Goal: Task Accomplishment & Management: Manage account settings

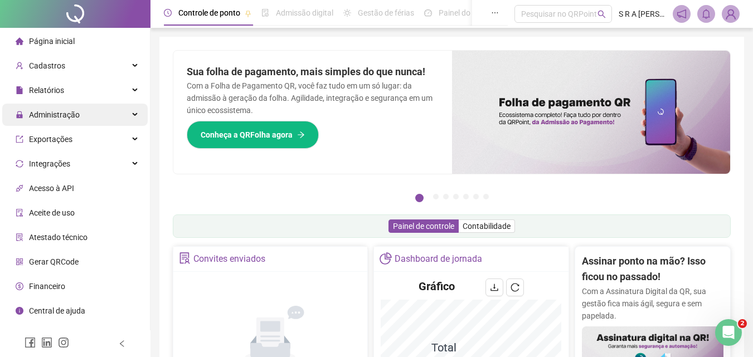
click at [111, 118] on div "Administração" at bounding box center [74, 115] width 145 height 22
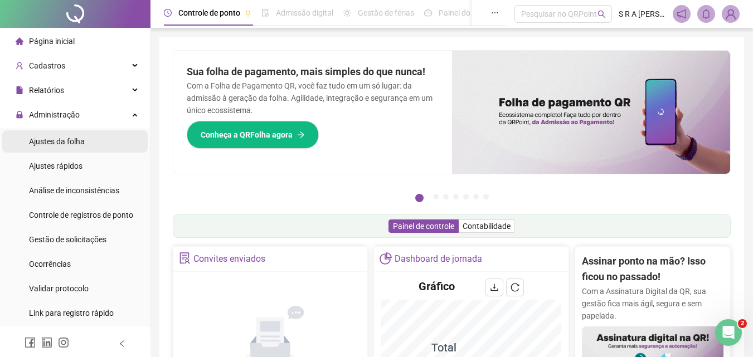
click at [96, 147] on li "Ajustes da folha" at bounding box center [74, 141] width 145 height 22
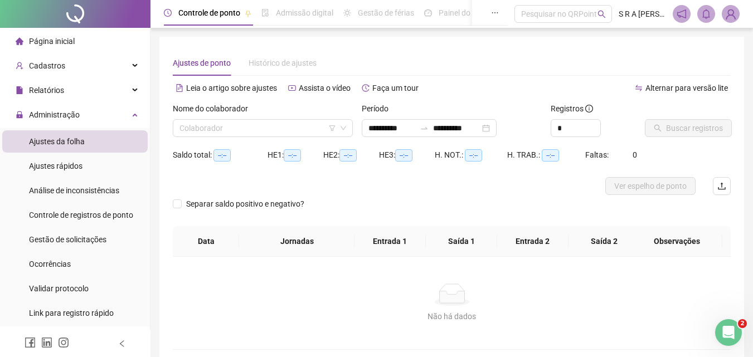
type input "**********"
click at [269, 129] on input "search" at bounding box center [257, 128] width 157 height 17
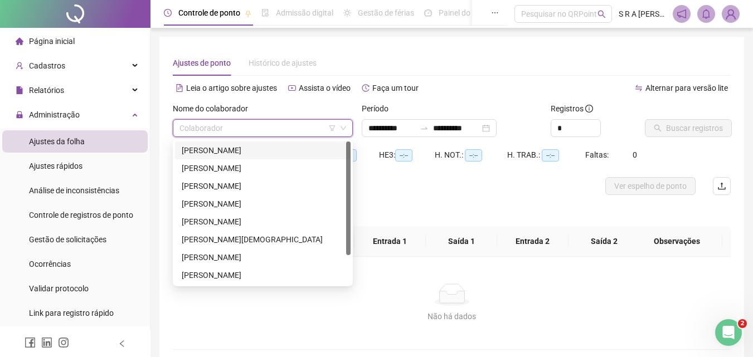
click at [266, 150] on div "[PERSON_NAME]" at bounding box center [263, 150] width 162 height 12
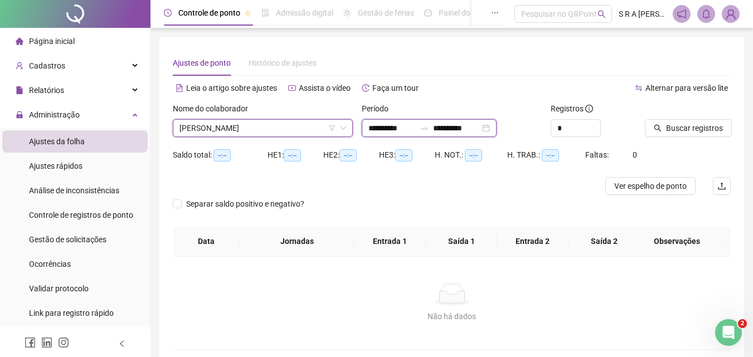
click at [415, 123] on input "**********" at bounding box center [391, 128] width 47 height 12
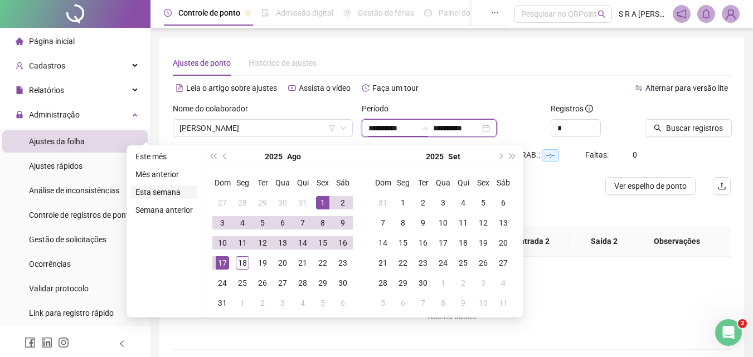
type input "**********"
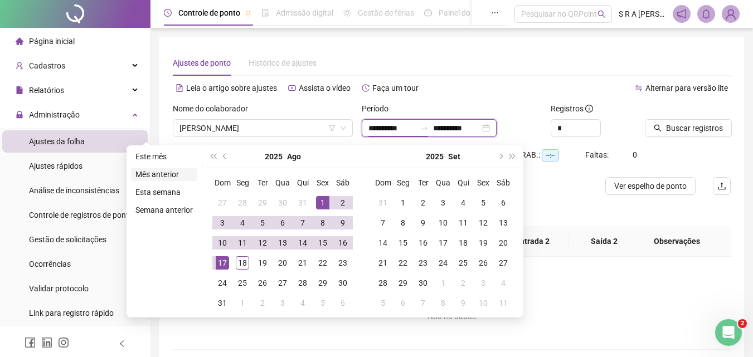
type input "**********"
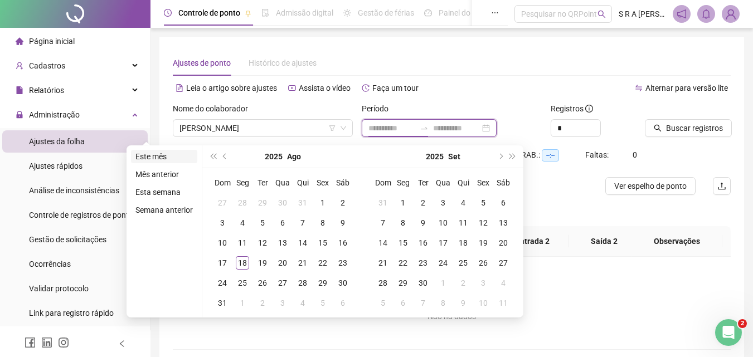
type input "**********"
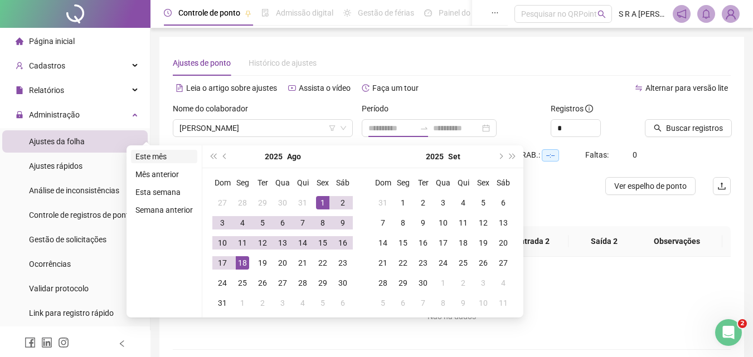
click at [158, 158] on li "Este mês" at bounding box center [164, 156] width 66 height 13
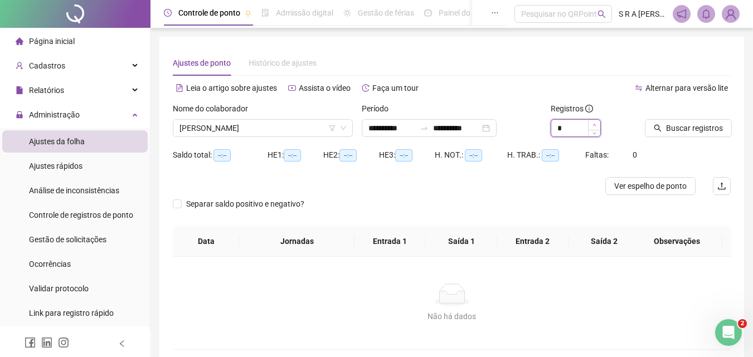
type input "*"
click at [597, 121] on span "Increase Value" at bounding box center [594, 125] width 12 height 10
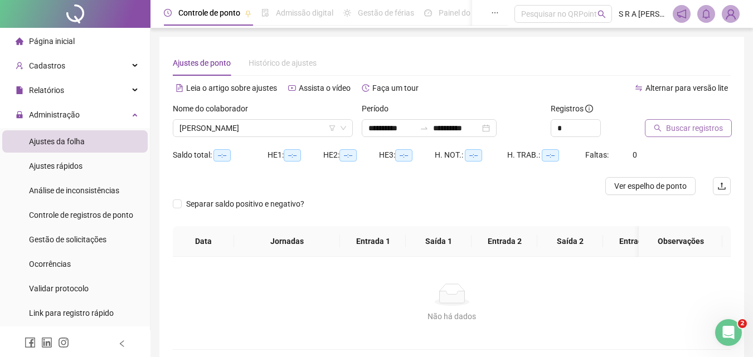
click at [703, 132] on span "Buscar registros" at bounding box center [694, 128] width 57 height 12
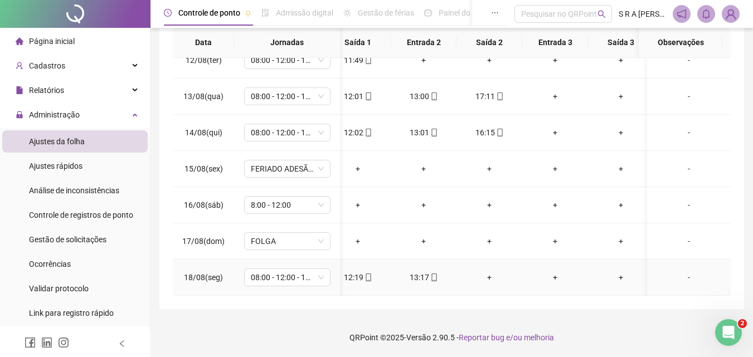
scroll to position [0, 85]
drag, startPoint x: 490, startPoint y: 284, endPoint x: 466, endPoint y: 288, distance: 24.3
click at [469, 288] on div "01/08(sex) 08:00 - 12:00 - 13:00 - 17:00 07:57 12:07 12:50 16:17 + + - 02/08(sá…" at bounding box center [452, 177] width 558 height 238
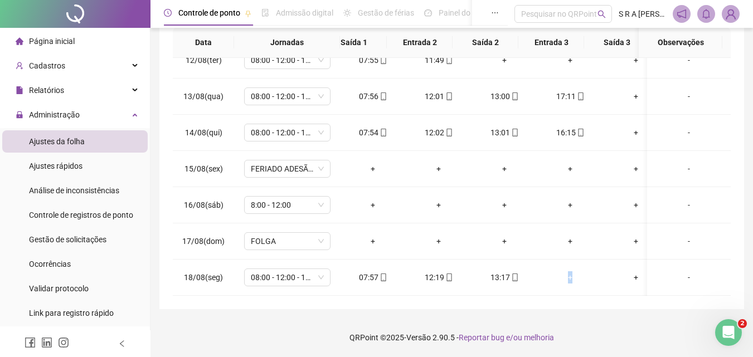
scroll to position [0, 0]
drag, startPoint x: 466, startPoint y: 288, endPoint x: 350, endPoint y: 281, distance: 116.7
click at [344, 279] on td "07:57" at bounding box center [373, 278] width 66 height 36
click at [325, 196] on div "8:00 - 12:00" at bounding box center [287, 205] width 86 height 18
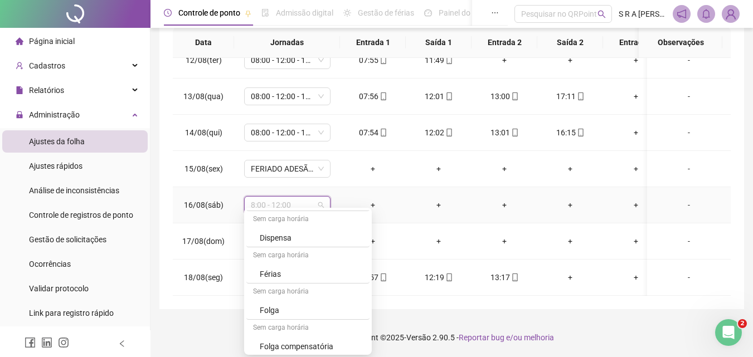
scroll to position [669, 0]
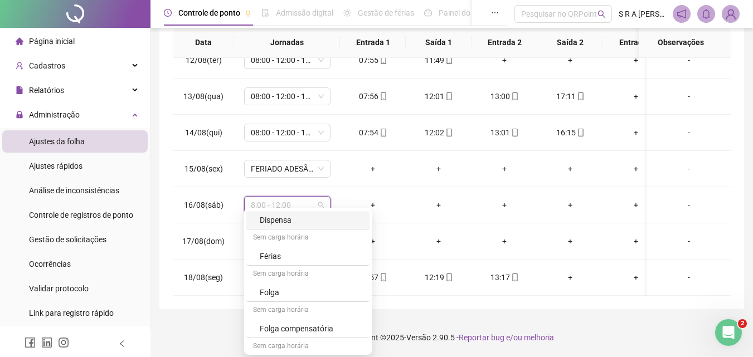
click at [485, 311] on div "**********" at bounding box center [451, 57] width 602 height 601
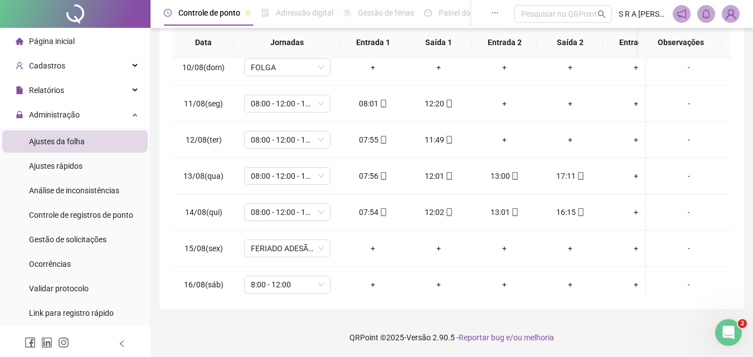
scroll to position [422, 0]
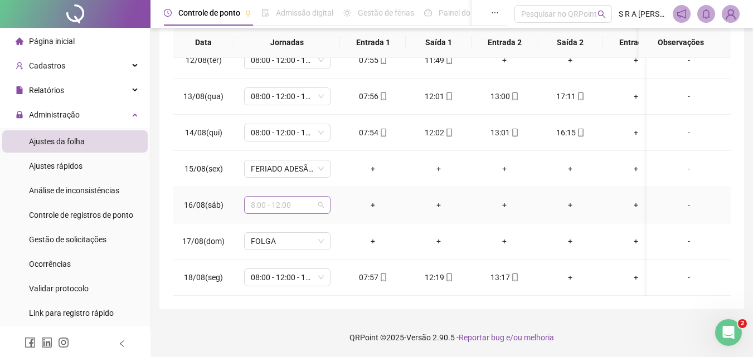
click at [325, 198] on div "8:00 - 12:00" at bounding box center [287, 205] width 86 height 18
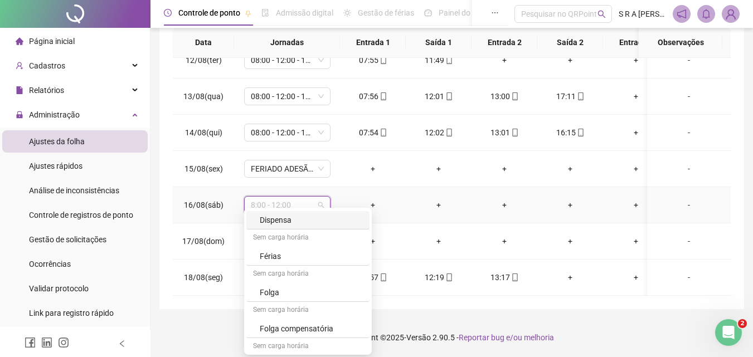
scroll to position [613, 0]
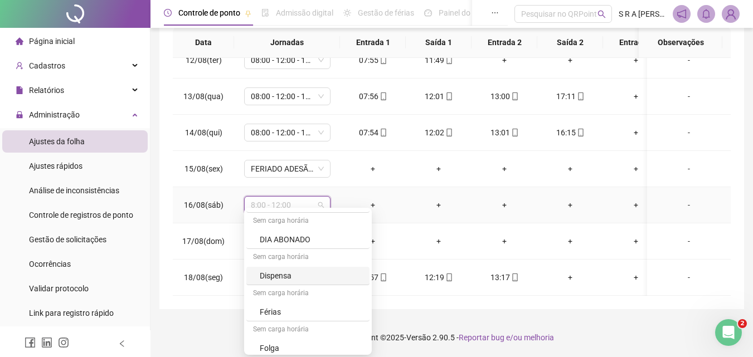
click at [308, 274] on div "Dispensa" at bounding box center [311, 276] width 103 height 12
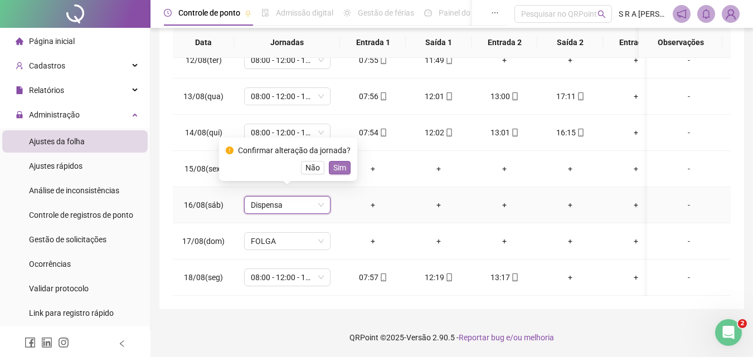
click at [340, 169] on span "Sim" at bounding box center [339, 168] width 13 height 12
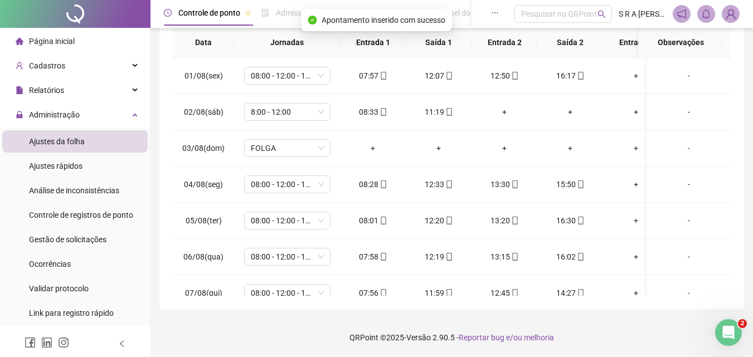
scroll to position [0, 0]
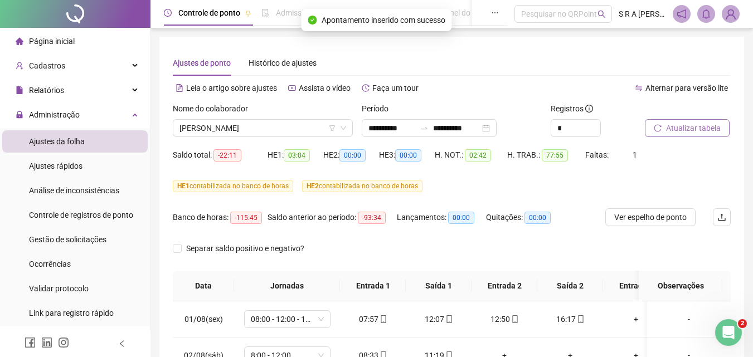
click at [673, 129] on span "Atualizar tabela" at bounding box center [693, 128] width 55 height 12
click at [347, 125] on div "[PERSON_NAME]" at bounding box center [263, 128] width 180 height 18
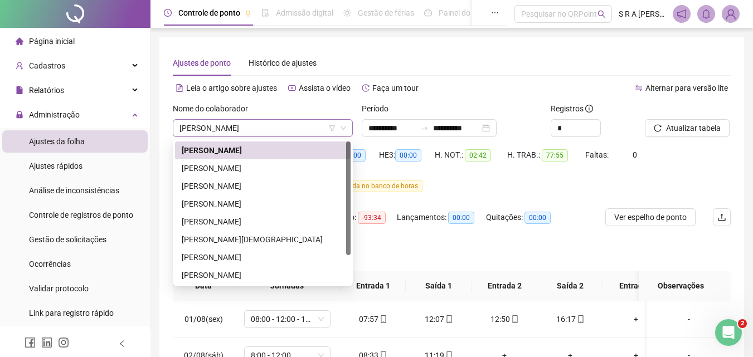
click at [347, 125] on div "[PERSON_NAME]" at bounding box center [263, 128] width 180 height 18
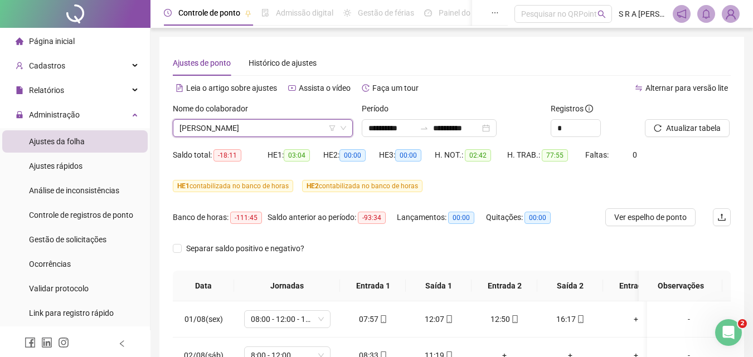
click at [313, 134] on span "[PERSON_NAME]" at bounding box center [262, 128] width 167 height 17
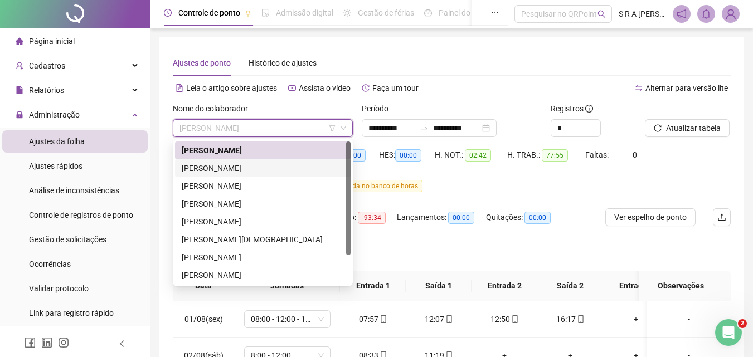
click at [256, 165] on div "[PERSON_NAME]" at bounding box center [263, 168] width 162 height 12
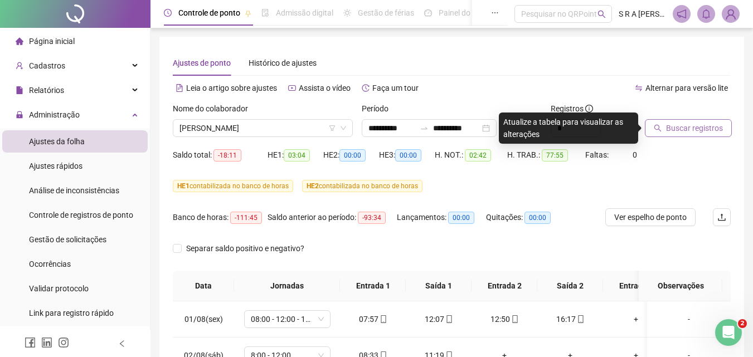
click at [674, 128] on span "Buscar registros" at bounding box center [694, 128] width 57 height 12
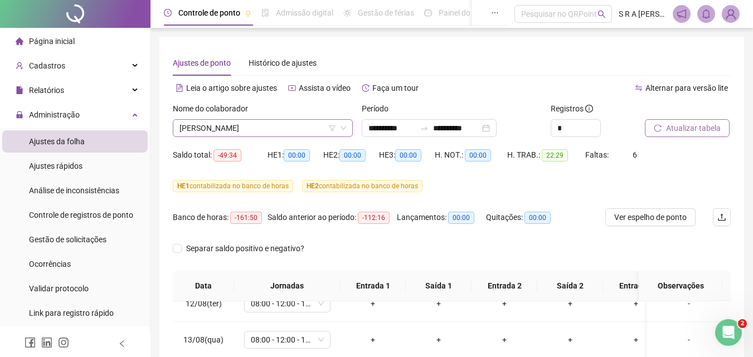
click at [288, 125] on span "[PERSON_NAME]" at bounding box center [262, 128] width 167 height 17
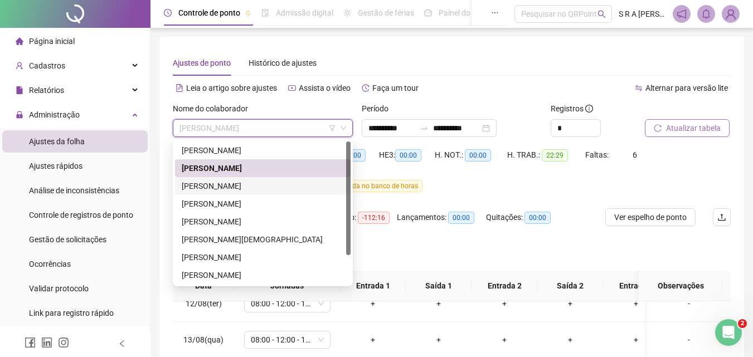
click at [288, 186] on div "[PERSON_NAME]" at bounding box center [263, 186] width 162 height 12
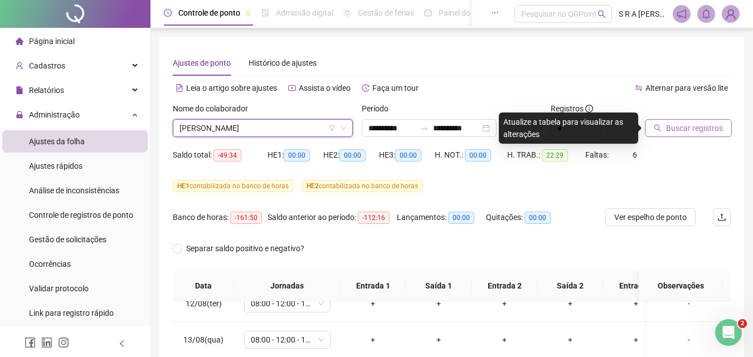
click at [691, 121] on button "Buscar registros" at bounding box center [688, 128] width 87 height 18
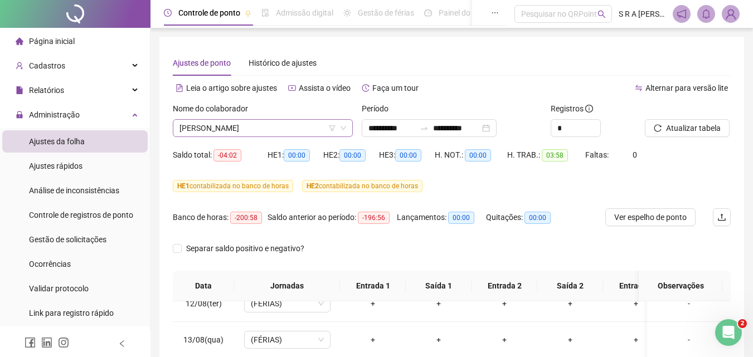
click at [329, 124] on span "[PERSON_NAME]" at bounding box center [262, 128] width 167 height 17
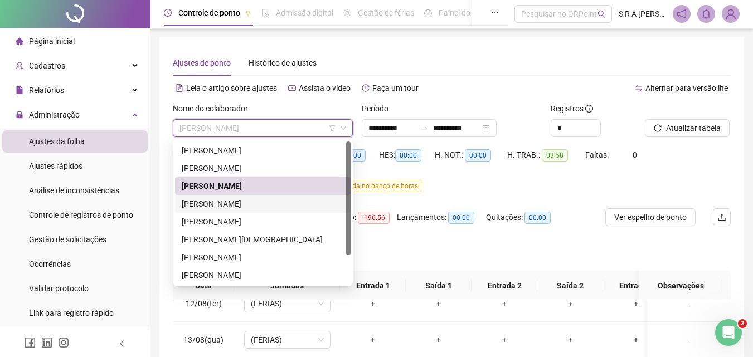
click at [269, 199] on div "[PERSON_NAME]" at bounding box center [263, 204] width 162 height 12
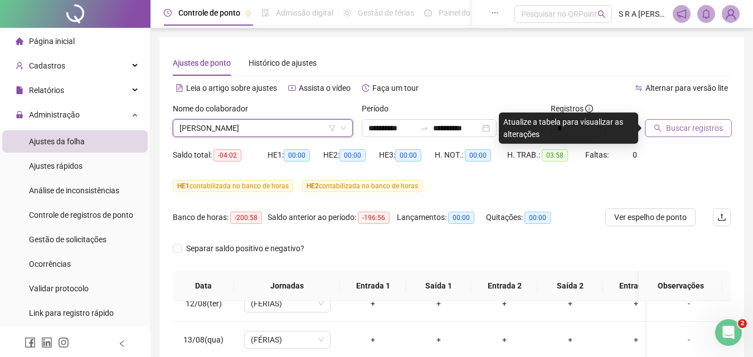
click at [694, 121] on button "Buscar registros" at bounding box center [688, 128] width 87 height 18
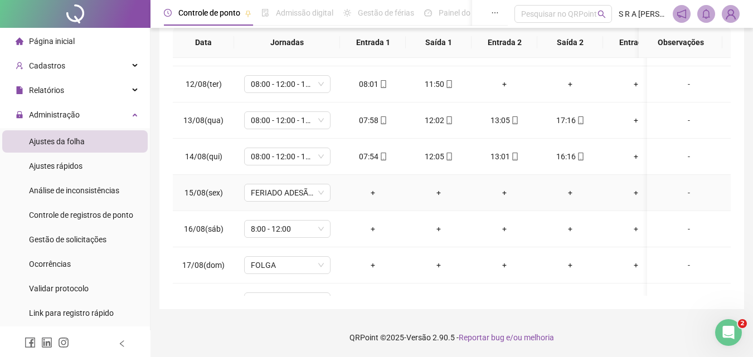
scroll to position [422, 0]
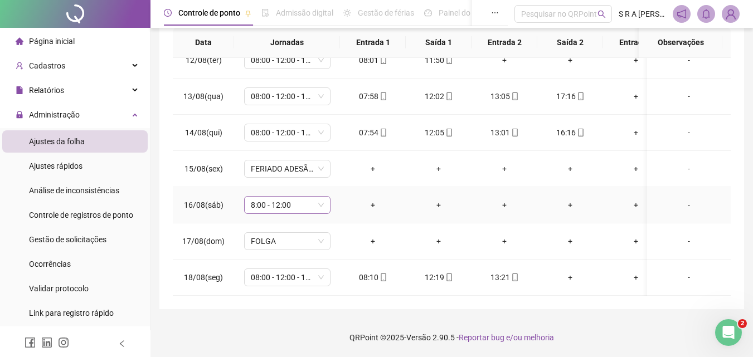
click at [324, 201] on div "8:00 - 12:00" at bounding box center [287, 205] width 86 height 18
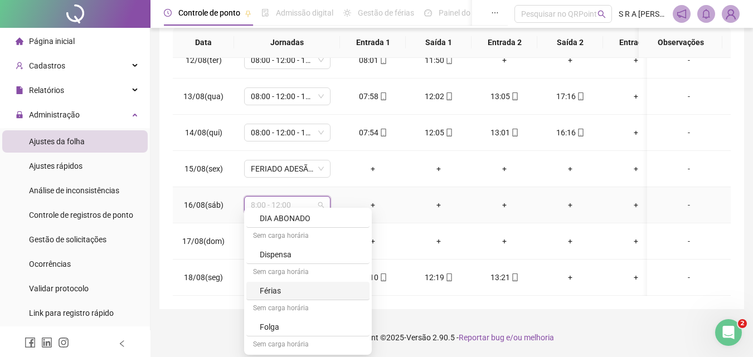
scroll to position [613, 0]
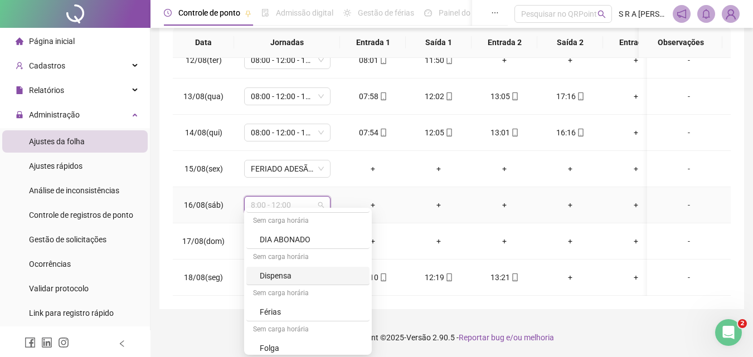
click at [299, 276] on div "Dispensa" at bounding box center [311, 276] width 103 height 12
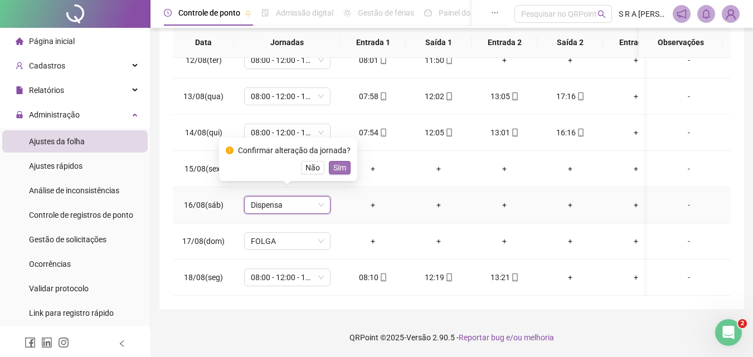
click at [335, 167] on span "Sim" at bounding box center [339, 168] width 13 height 12
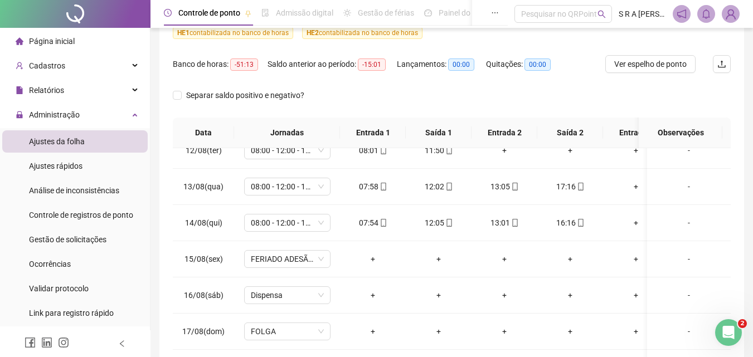
scroll to position [0, 0]
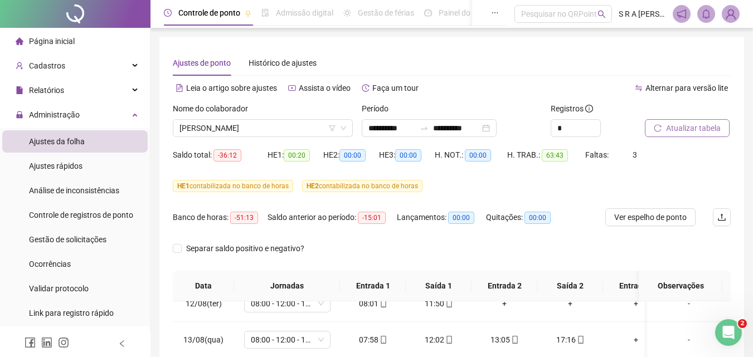
click at [674, 130] on span "Atualizar tabela" at bounding box center [693, 128] width 55 height 12
click at [343, 127] on icon "down" at bounding box center [343, 128] width 7 height 7
click at [295, 129] on span "[PERSON_NAME]" at bounding box center [262, 128] width 167 height 17
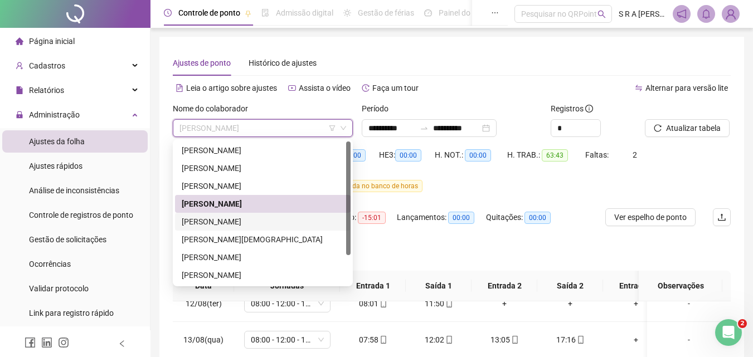
click at [271, 224] on div "[PERSON_NAME]" at bounding box center [263, 222] width 162 height 12
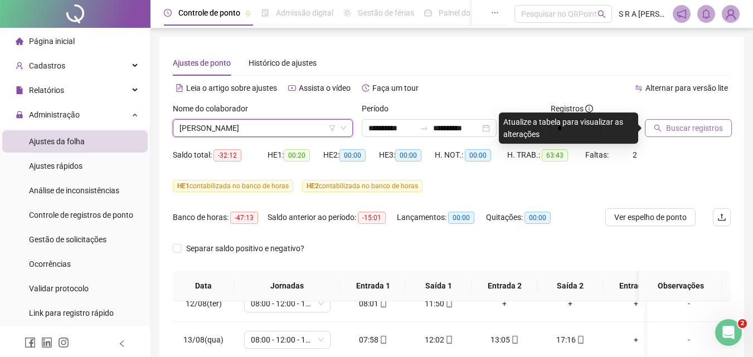
click at [673, 126] on span "Buscar registros" at bounding box center [694, 128] width 57 height 12
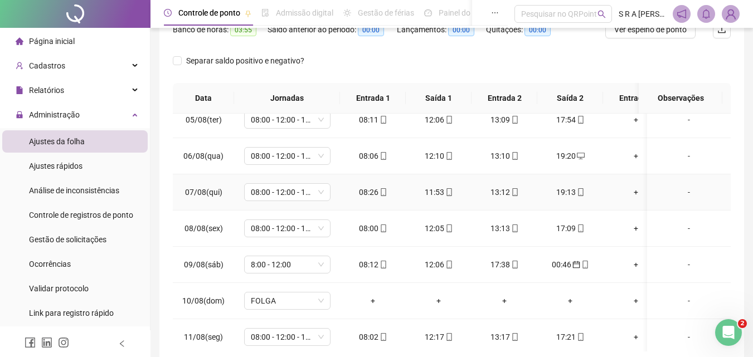
scroll to position [167, 0]
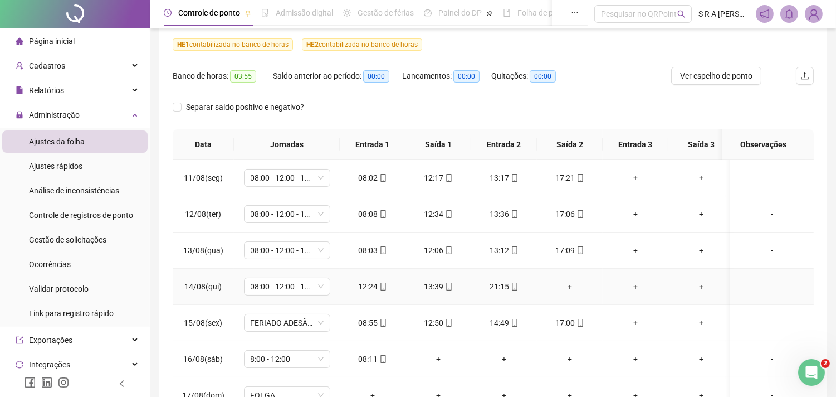
click at [634, 285] on div "+" at bounding box center [636, 286] width 48 height 12
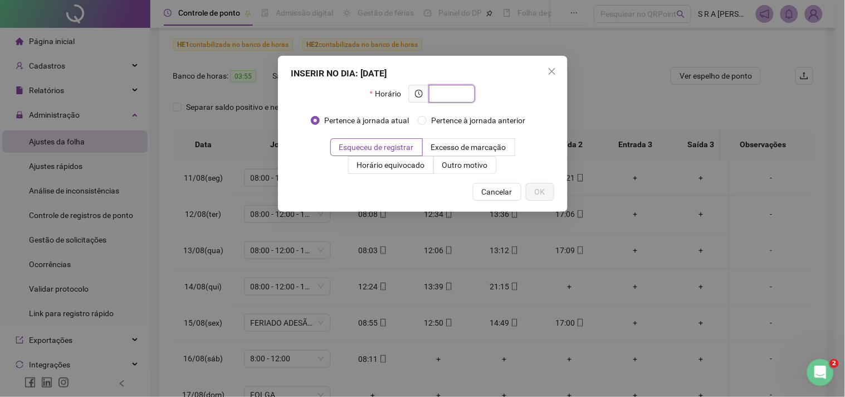
click at [465, 92] on input "text" at bounding box center [451, 93] width 31 height 12
type input "*****"
click at [539, 188] on span "OK" at bounding box center [540, 192] width 11 height 12
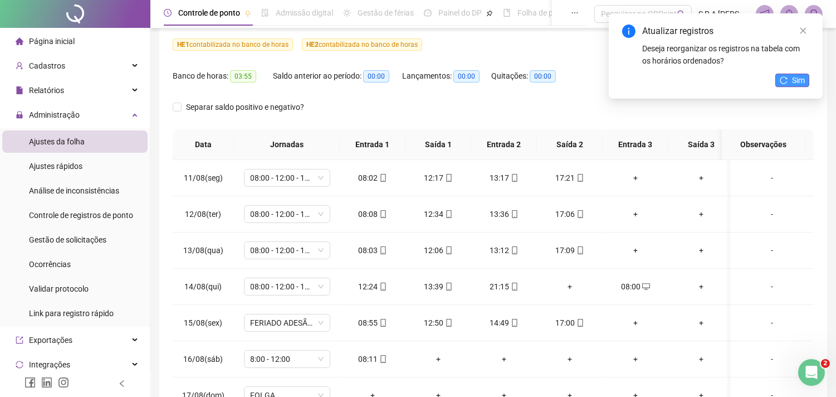
click at [761, 82] on span "Sim" at bounding box center [798, 80] width 13 height 12
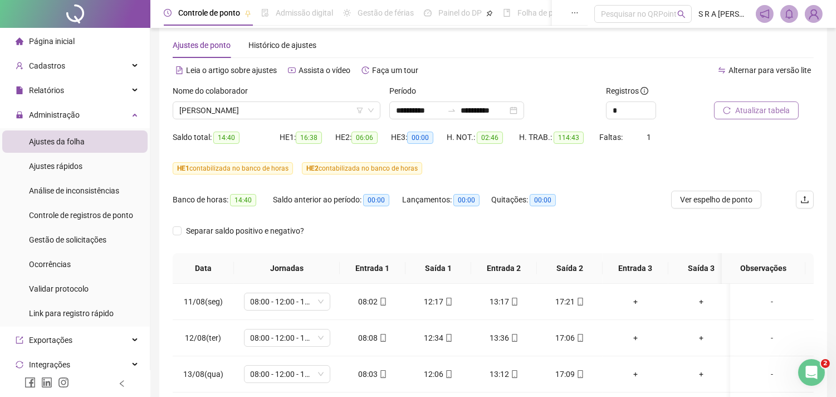
click at [761, 112] on span "Atualizar tabela" at bounding box center [763, 110] width 55 height 12
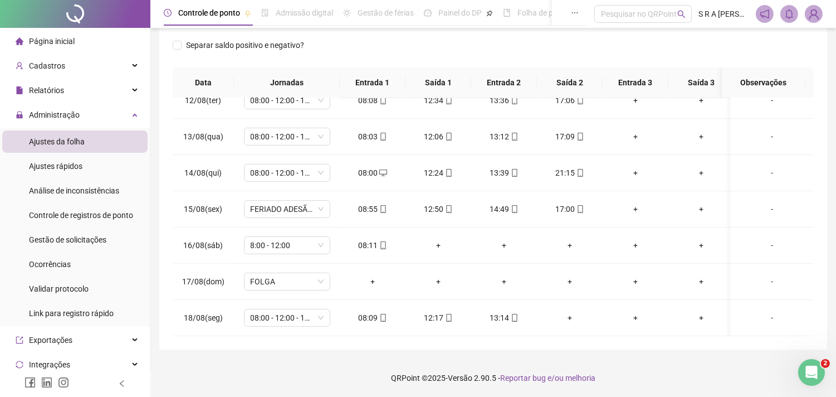
scroll to position [62, 0]
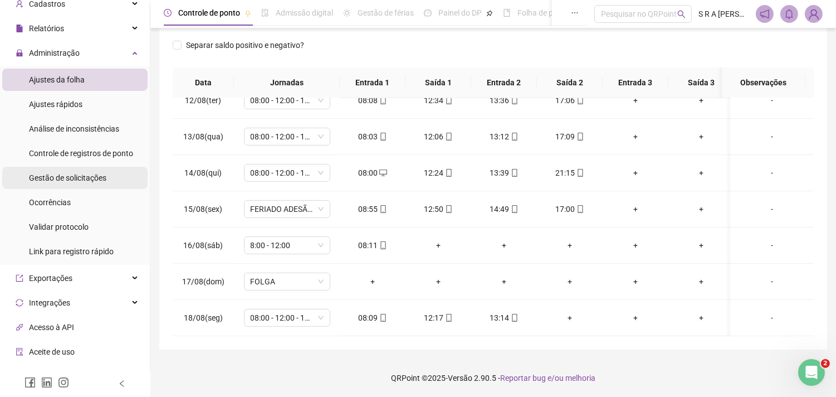
click at [90, 179] on span "Gestão de solicitações" at bounding box center [67, 177] width 77 height 9
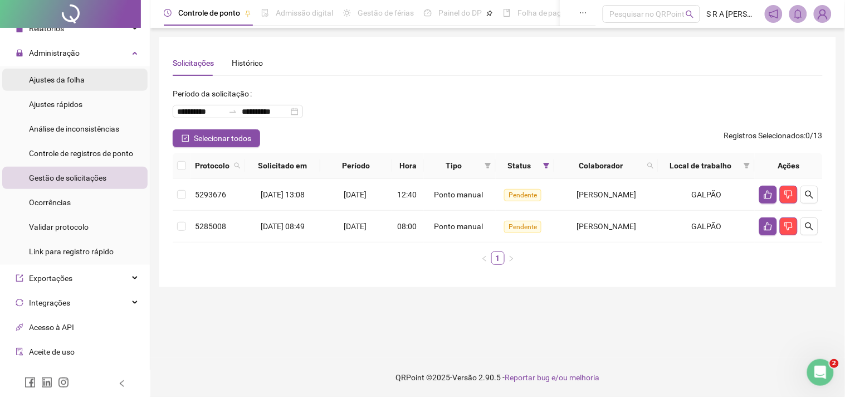
click at [80, 77] on span "Ajustes da folha" at bounding box center [57, 79] width 56 height 9
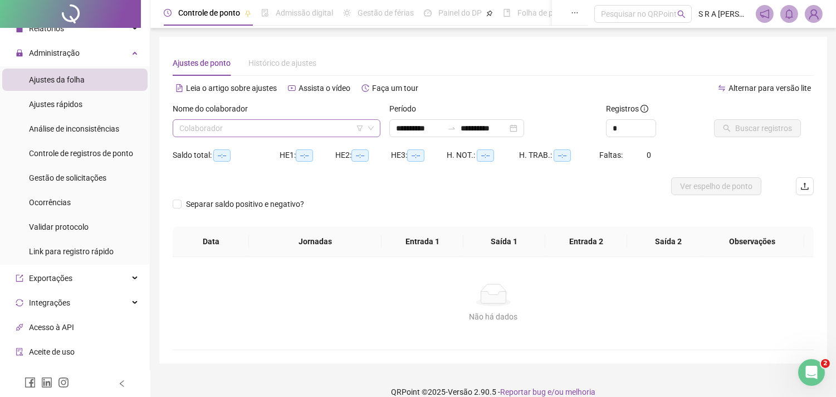
click at [340, 125] on input "search" at bounding box center [271, 128] width 184 height 17
type input "**********"
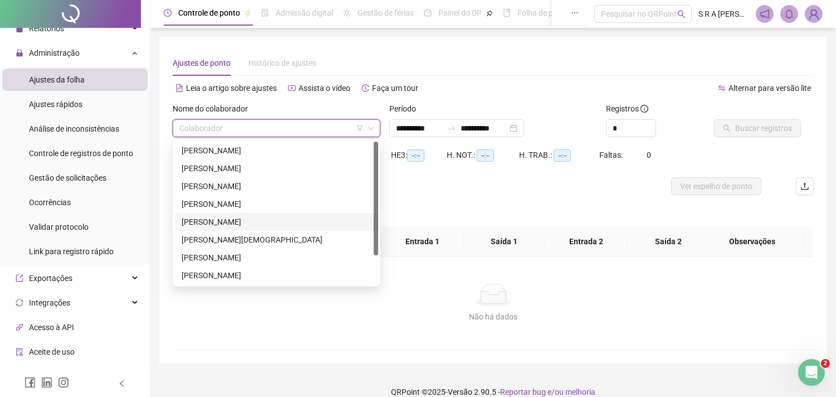
click at [246, 225] on div "[PERSON_NAME]" at bounding box center [277, 222] width 190 height 12
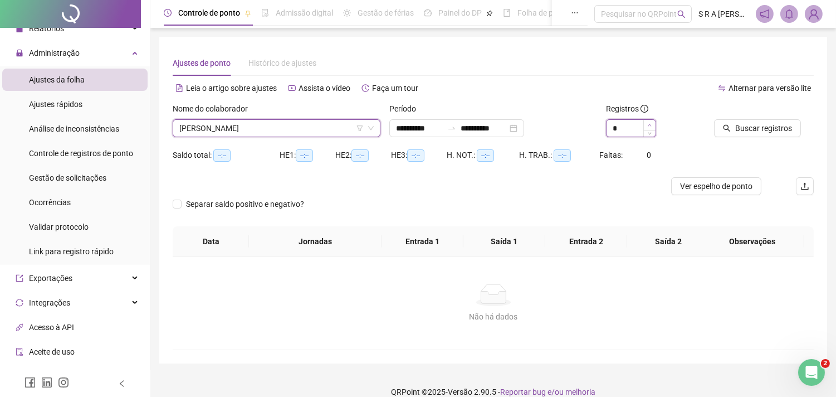
click at [647, 125] on span "Increase Value" at bounding box center [650, 125] width 12 height 10
type input "*"
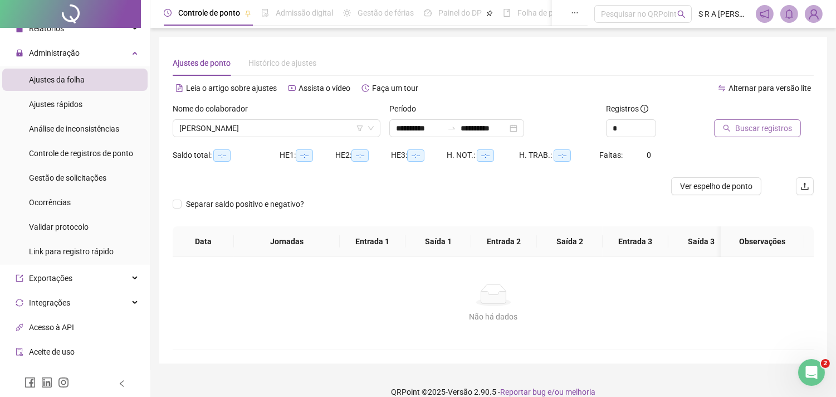
click at [761, 123] on span "Buscar registros" at bounding box center [764, 128] width 57 height 12
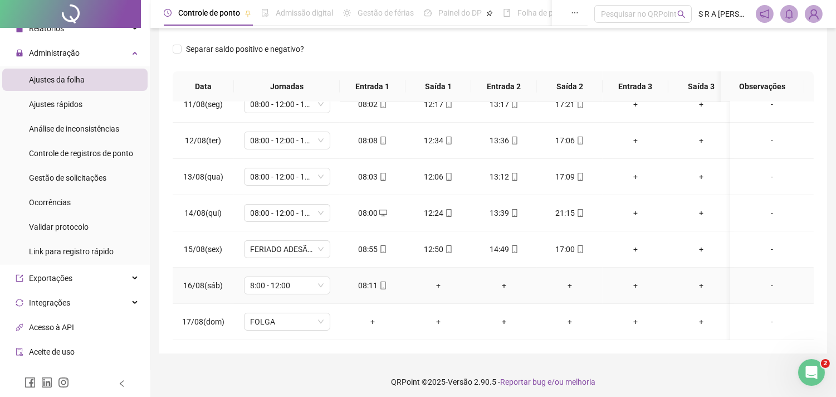
scroll to position [203, 0]
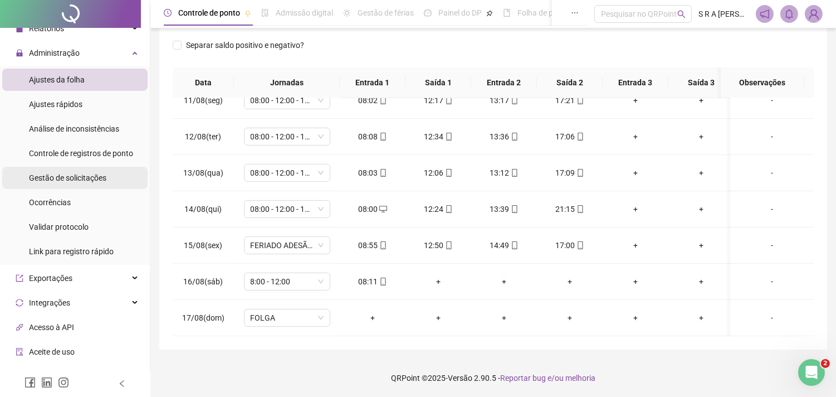
click at [55, 174] on span "Gestão de solicitações" at bounding box center [67, 177] width 77 height 9
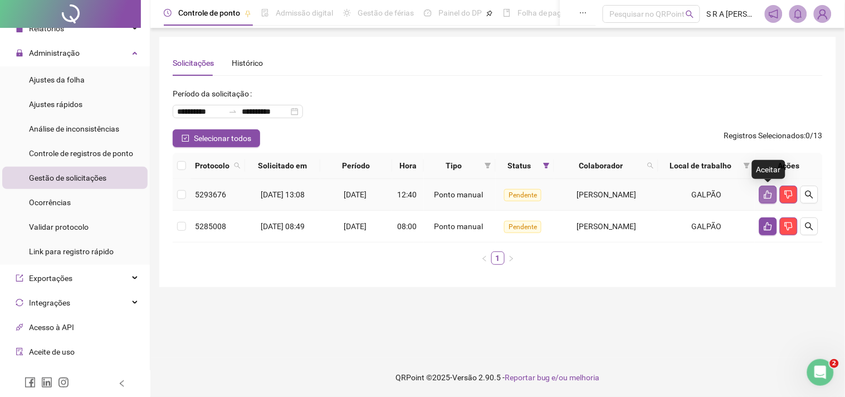
click at [761, 193] on icon "like" at bounding box center [768, 194] width 9 height 9
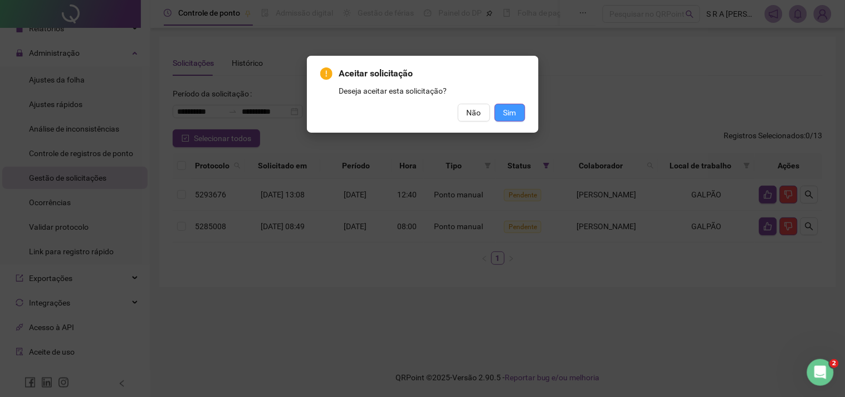
click at [517, 115] on button "Sim" at bounding box center [510, 113] width 31 height 18
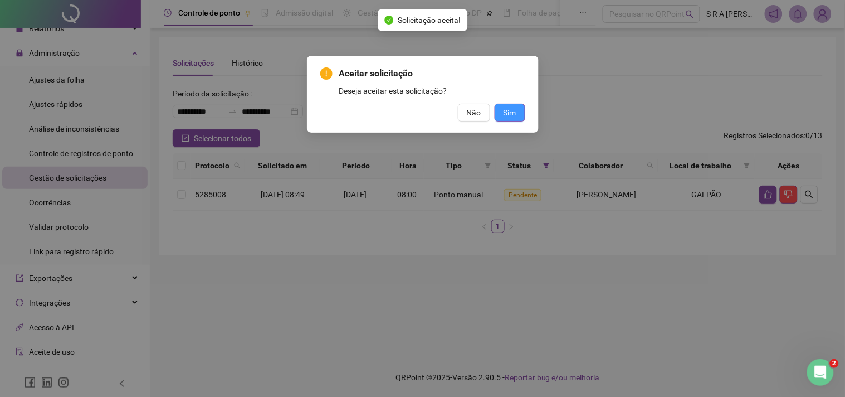
click at [504, 113] on span "Sim" at bounding box center [510, 112] width 13 height 12
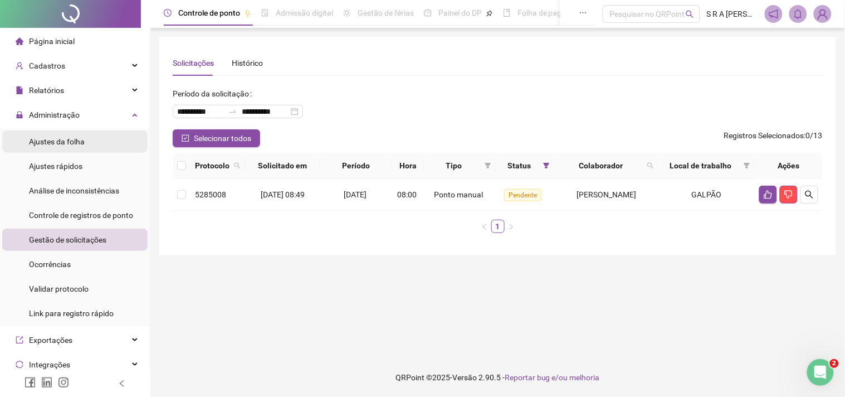
click at [80, 137] on span "Ajustes da folha" at bounding box center [57, 141] width 56 height 9
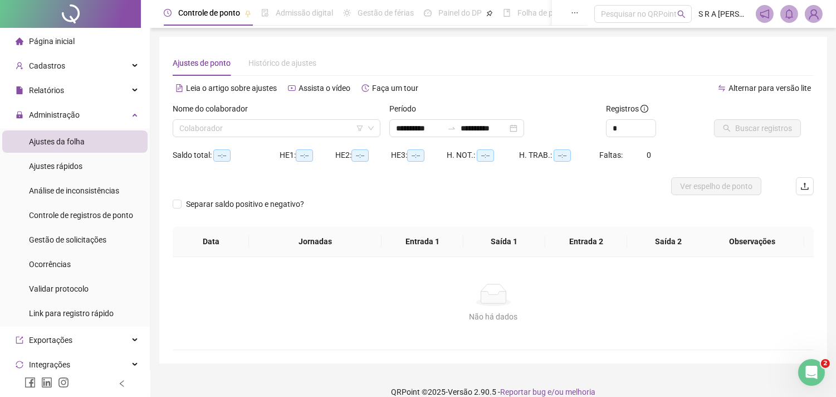
type input "**********"
click at [284, 128] on input "search" at bounding box center [271, 128] width 184 height 17
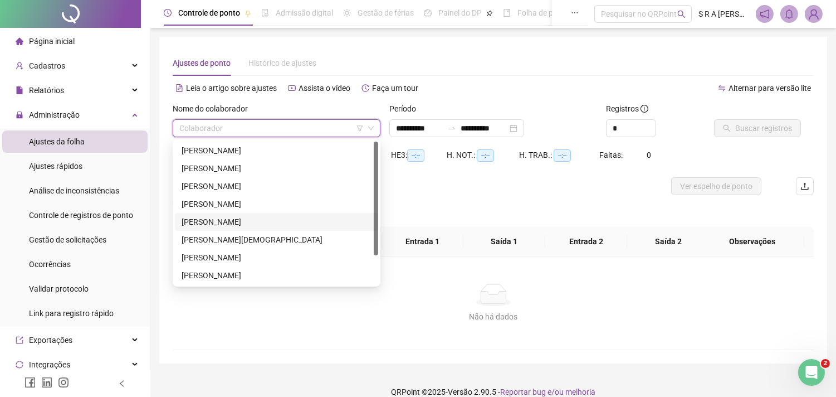
click at [257, 219] on div "[PERSON_NAME]" at bounding box center [277, 222] width 190 height 12
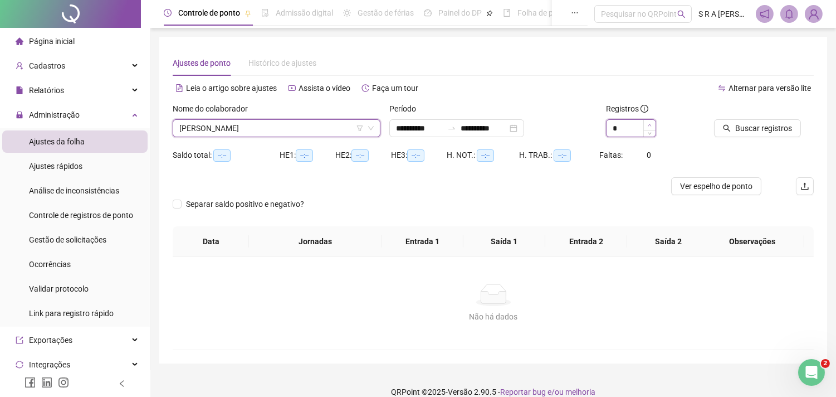
click at [652, 124] on span "Increase Value" at bounding box center [650, 125] width 12 height 10
type input "*"
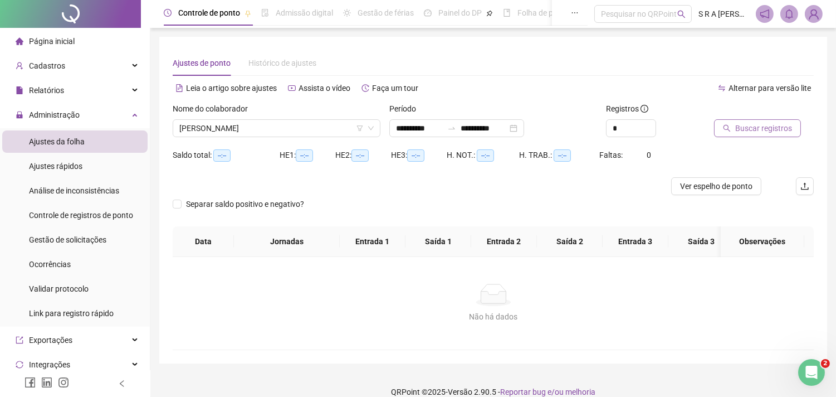
click at [747, 133] on span "Buscar registros" at bounding box center [764, 128] width 57 height 12
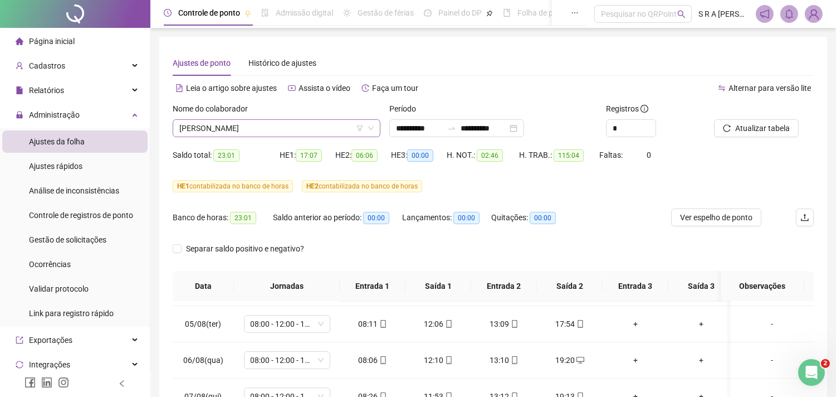
click at [288, 130] on span "[PERSON_NAME]" at bounding box center [276, 128] width 194 height 17
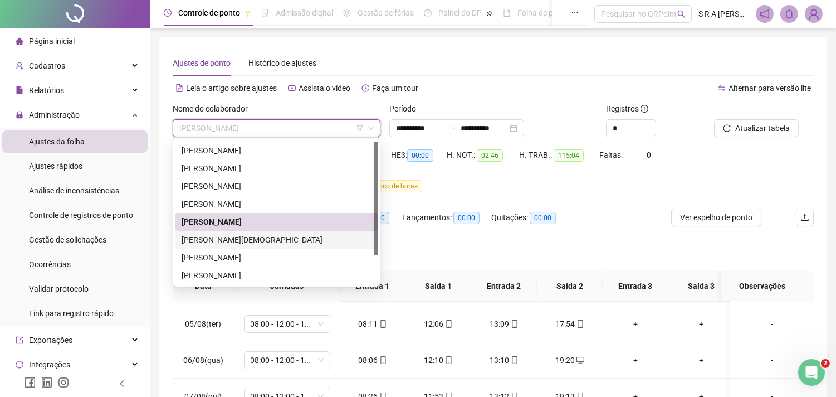
click at [252, 238] on div "[PERSON_NAME][DEMOGRAPHIC_DATA]" at bounding box center [277, 239] width 190 height 12
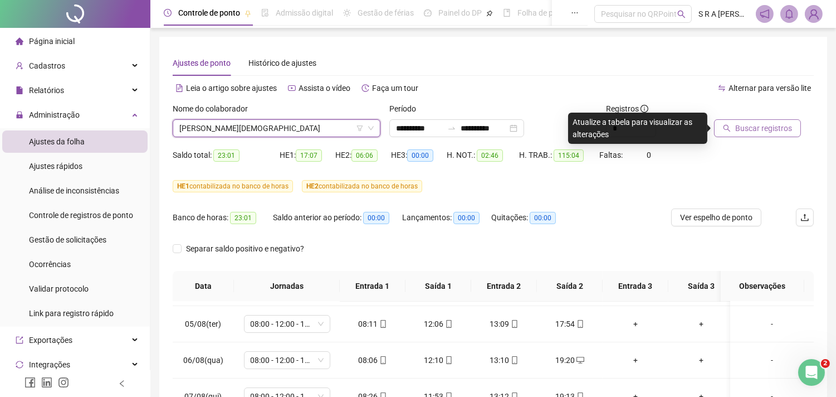
click at [742, 120] on button "Buscar registros" at bounding box center [757, 128] width 87 height 18
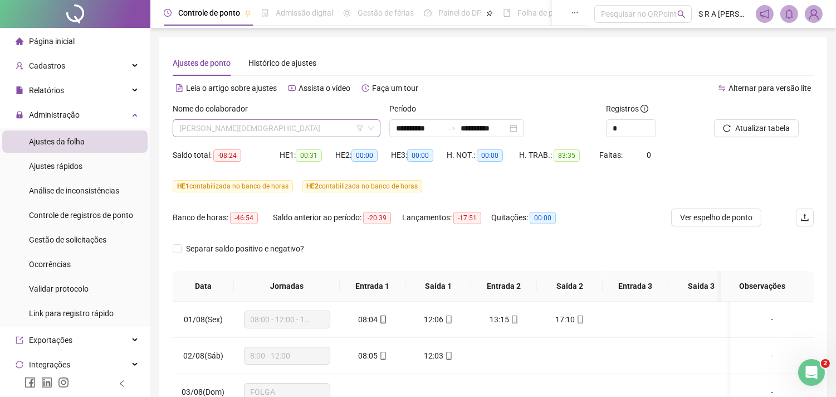
click at [285, 133] on span "[PERSON_NAME][DEMOGRAPHIC_DATA]" at bounding box center [276, 128] width 194 height 17
drag, startPoint x: 285, startPoint y: 133, endPoint x: 280, endPoint y: 141, distance: 9.7
click at [285, 133] on span "[PERSON_NAME][DEMOGRAPHIC_DATA]" at bounding box center [276, 128] width 194 height 17
click at [289, 129] on span "[PERSON_NAME][DEMOGRAPHIC_DATA]" at bounding box center [276, 128] width 194 height 17
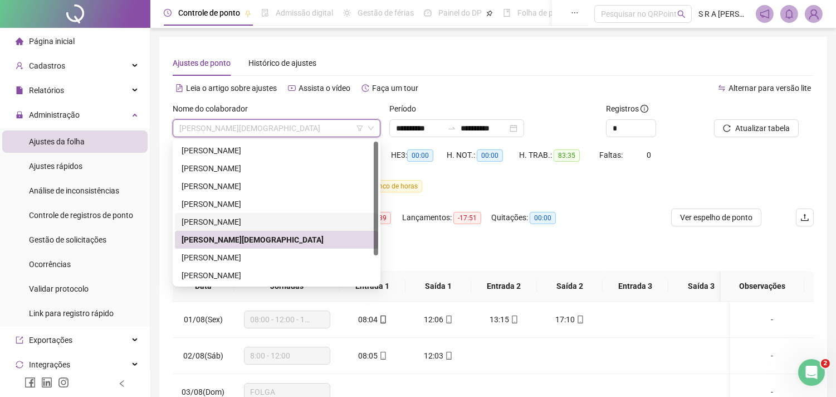
click at [250, 225] on div "[PERSON_NAME]" at bounding box center [277, 222] width 190 height 12
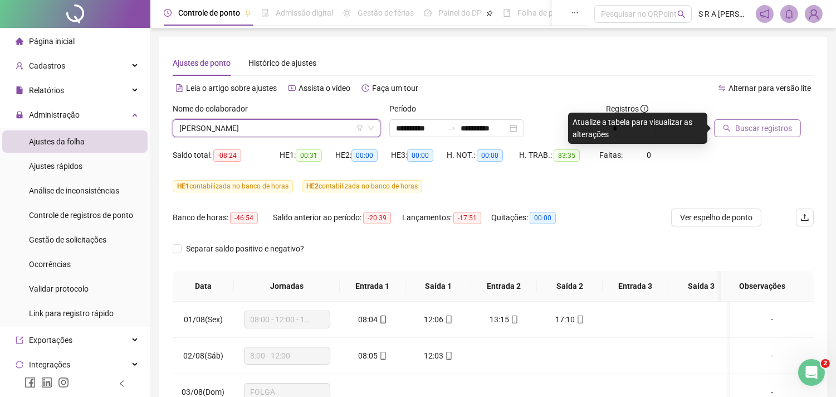
click at [738, 131] on span "Buscar registros" at bounding box center [764, 128] width 57 height 12
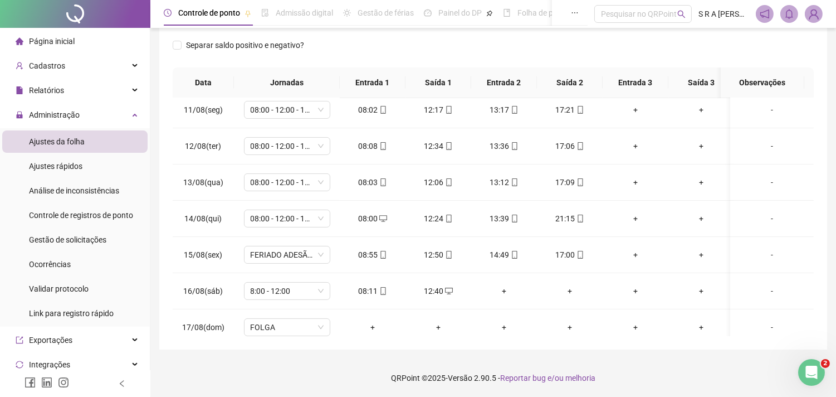
scroll to position [371, 0]
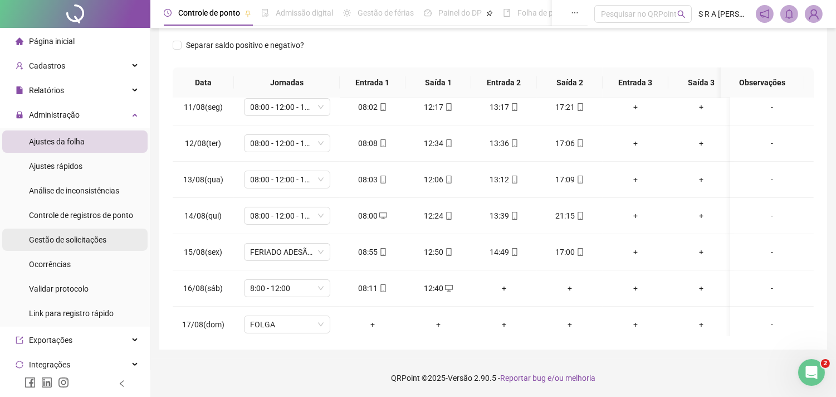
click at [87, 242] on span "Gestão de solicitações" at bounding box center [67, 239] width 77 height 9
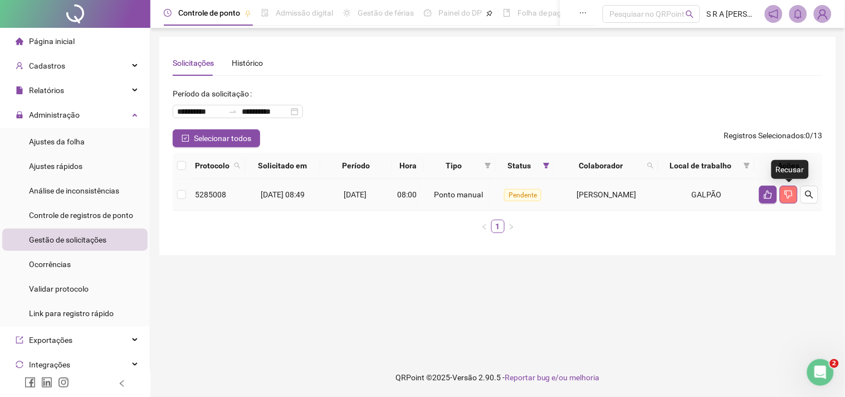
click at [761, 188] on button "button" at bounding box center [789, 195] width 18 height 18
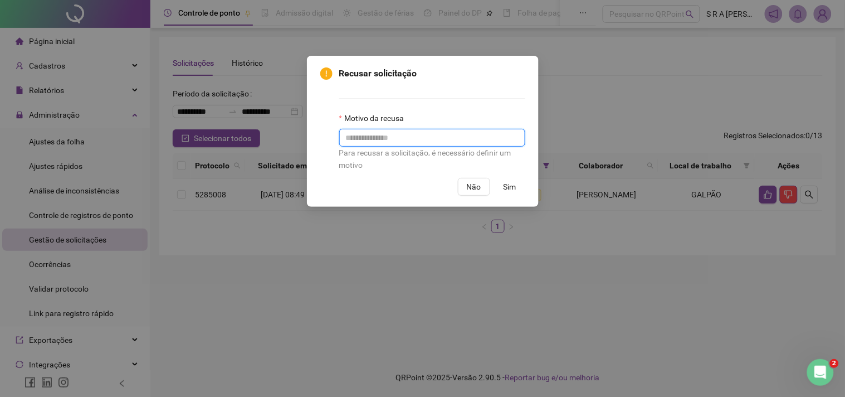
click at [374, 140] on input "text" at bounding box center [432, 138] width 186 height 18
type input "**********"
click at [503, 187] on button "Sim" at bounding box center [510, 187] width 31 height 18
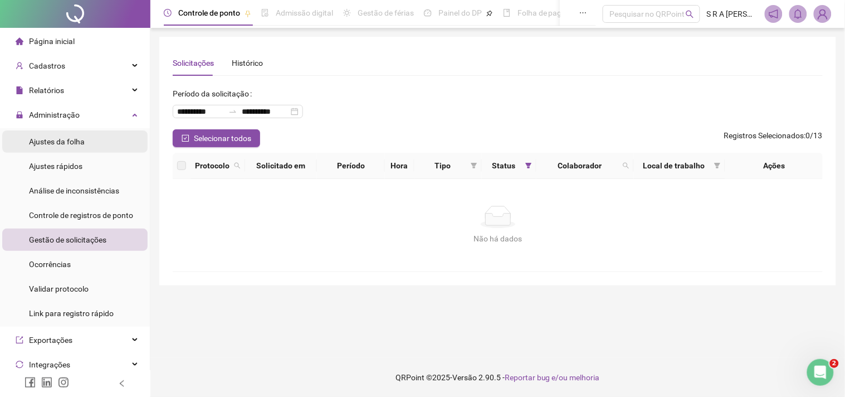
click at [113, 142] on li "Ajustes da folha" at bounding box center [74, 141] width 145 height 22
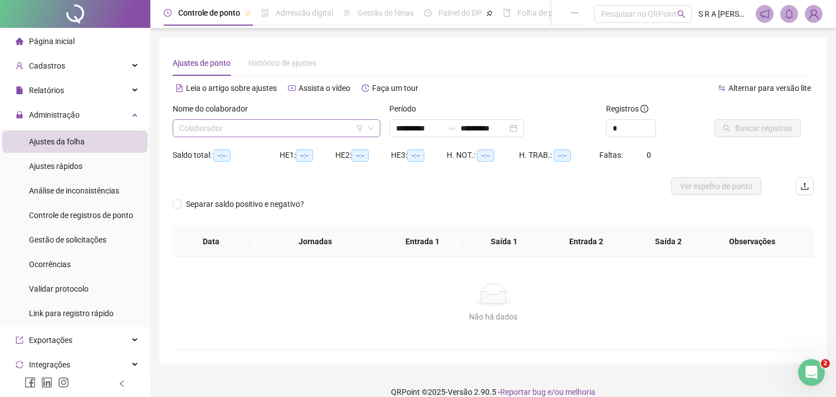
click at [337, 135] on input "search" at bounding box center [271, 128] width 184 height 17
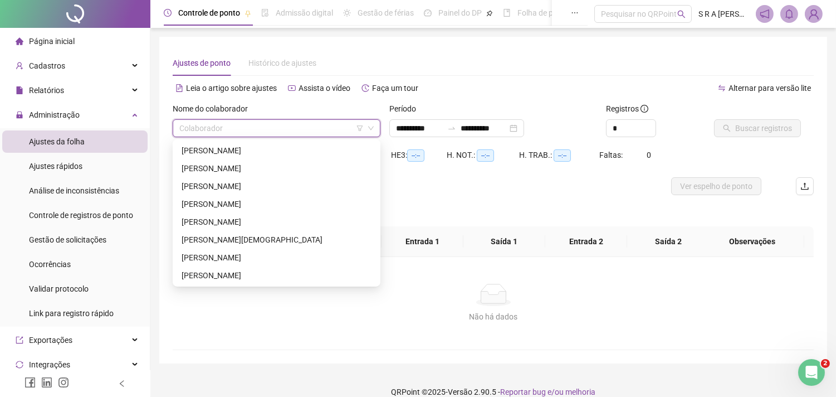
type input "**********"
click at [265, 221] on div "[PERSON_NAME]" at bounding box center [277, 222] width 190 height 12
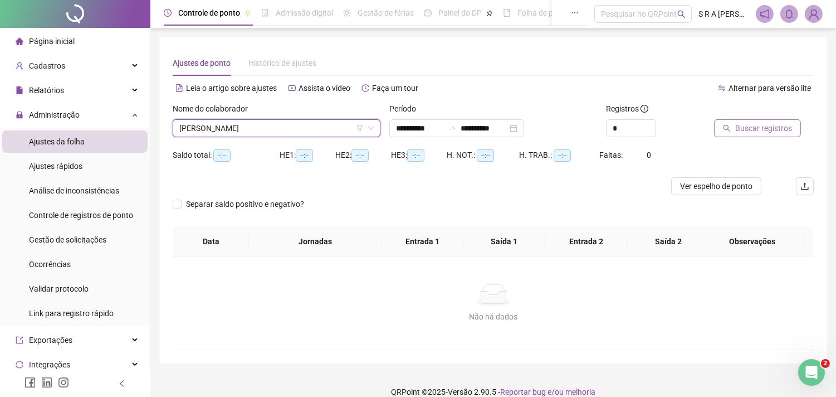
click at [740, 131] on span "Buscar registros" at bounding box center [764, 128] width 57 height 12
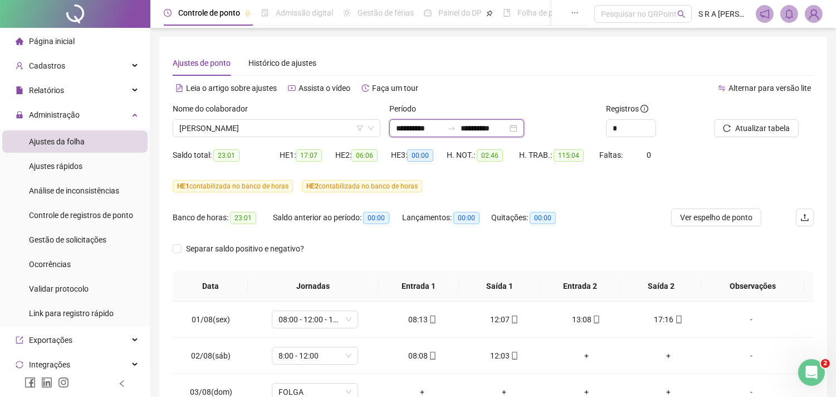
click at [508, 129] on input "**********" at bounding box center [484, 128] width 47 height 12
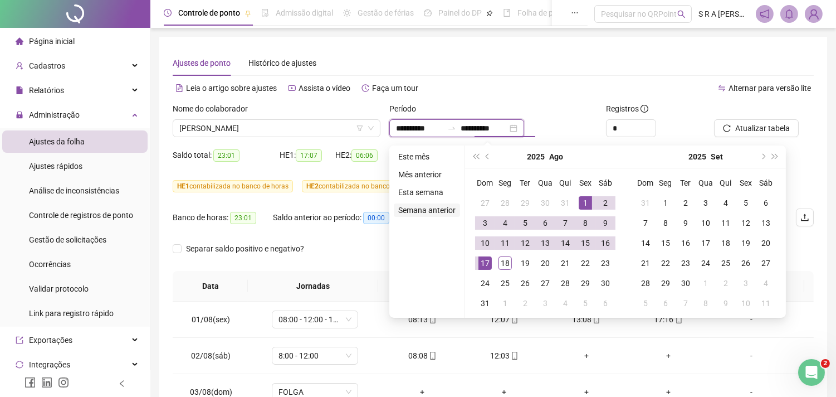
type input "**********"
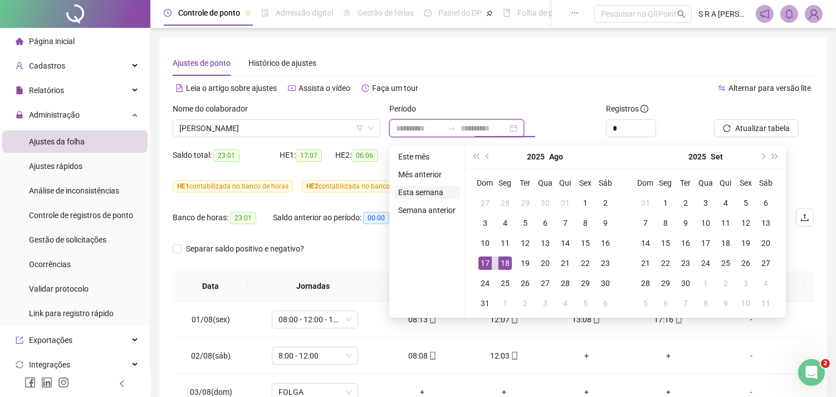
type input "**********"
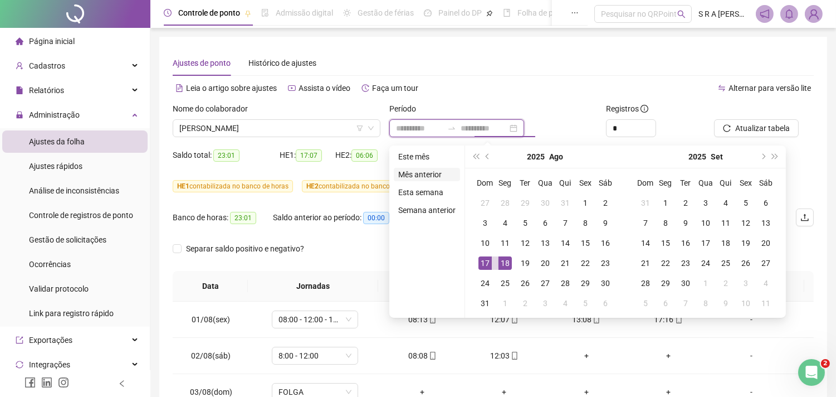
type input "**********"
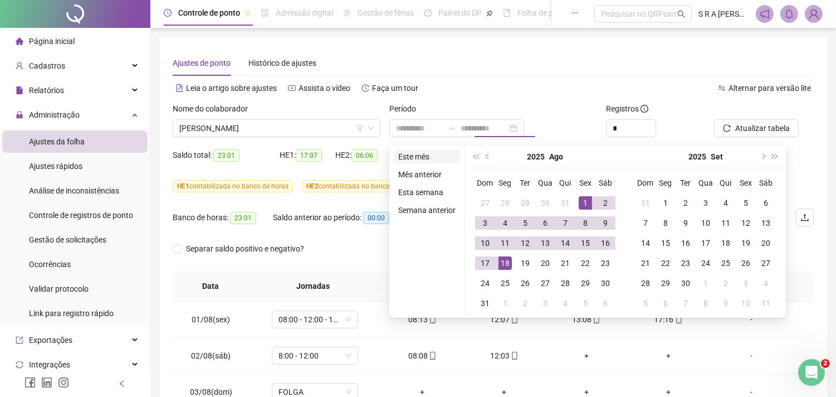
click at [426, 157] on li "Este mês" at bounding box center [427, 156] width 66 height 13
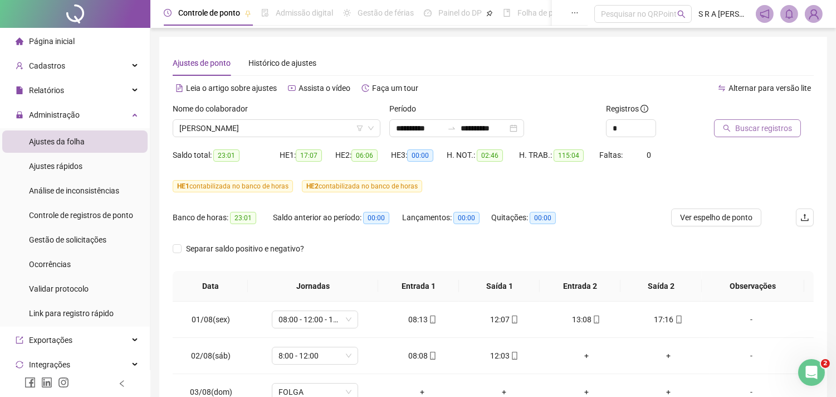
click at [748, 127] on span "Buscar registros" at bounding box center [764, 128] width 57 height 12
click at [739, 121] on button "Atualizar tabela" at bounding box center [756, 128] width 85 height 18
click at [355, 126] on span "[PERSON_NAME]" at bounding box center [276, 128] width 194 height 17
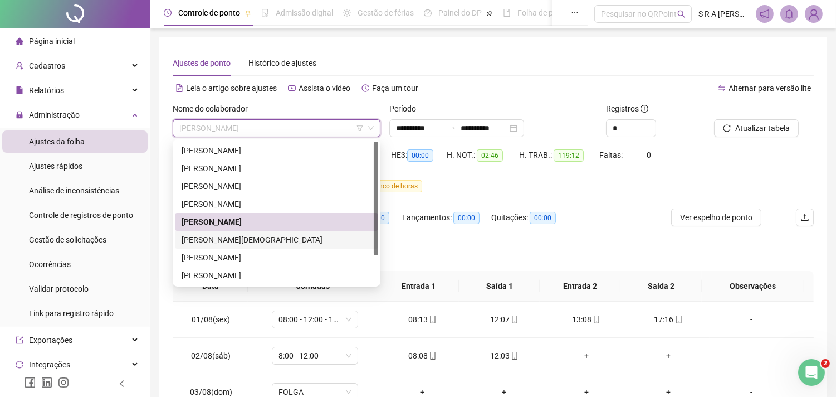
click at [268, 236] on div "[PERSON_NAME][DEMOGRAPHIC_DATA]" at bounding box center [277, 239] width 190 height 12
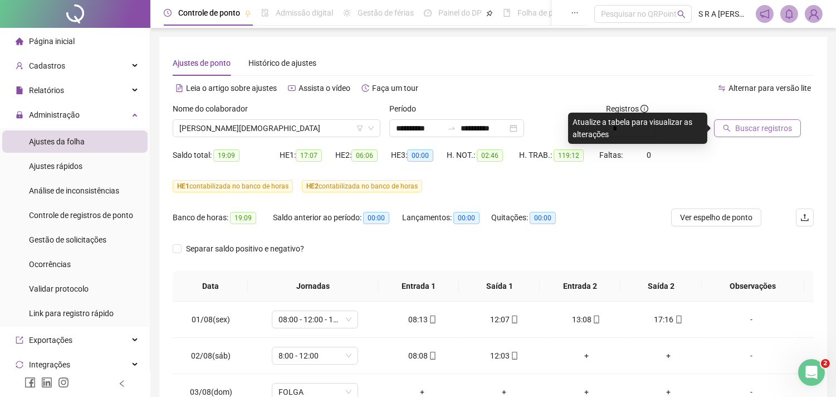
click at [761, 132] on span "Buscar registros" at bounding box center [764, 128] width 57 height 12
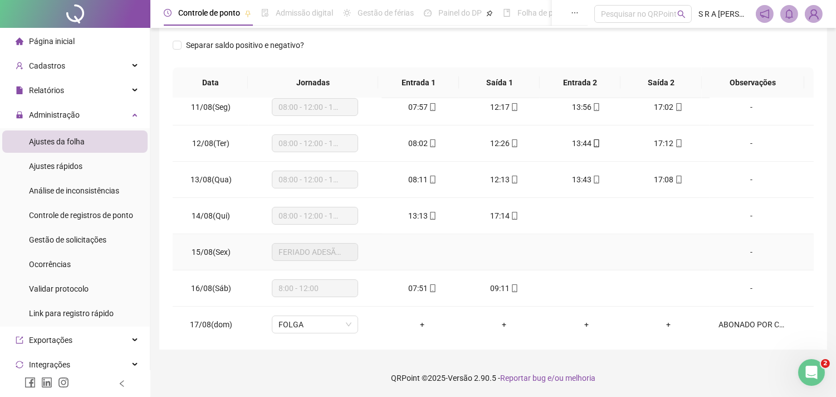
scroll to position [415, 0]
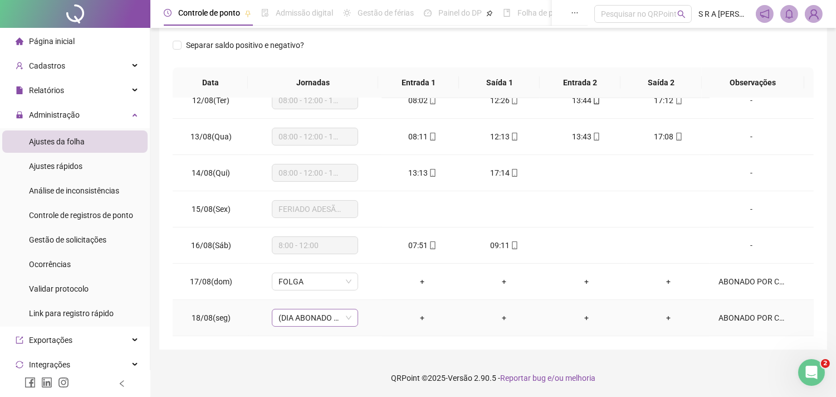
click at [347, 315] on span "(DIA ABONADO PARCIALMENTE)" at bounding box center [315, 317] width 73 height 17
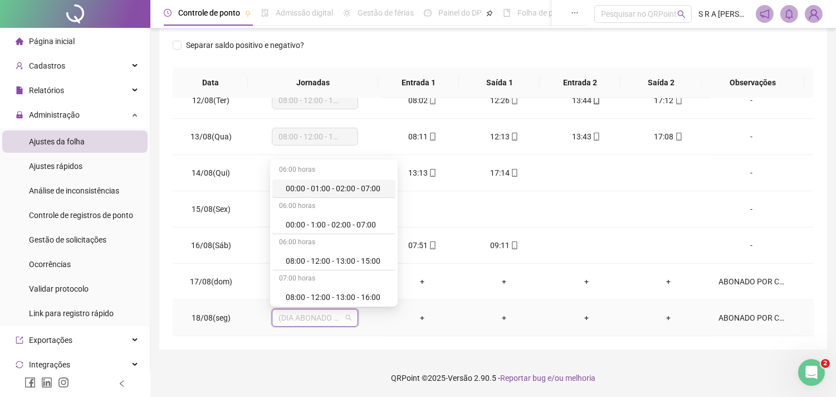
click at [347, 315] on span "(DIA ABONADO PARCIALMENTE)" at bounding box center [315, 317] width 73 height 17
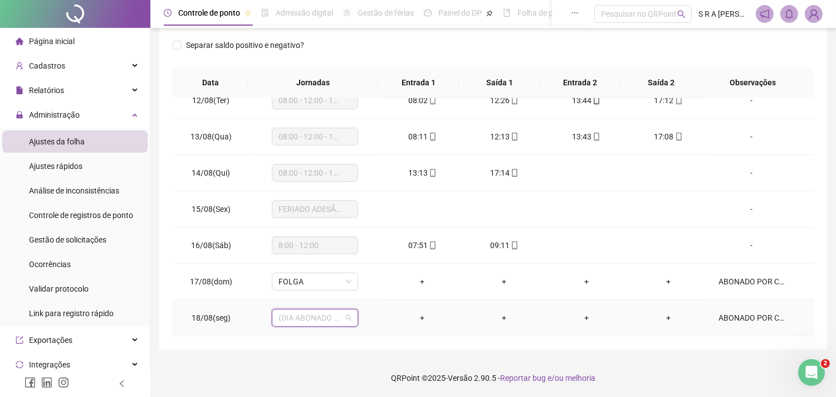
click at [348, 318] on span "(DIA ABONADO PARCIALMENTE)" at bounding box center [315, 317] width 73 height 17
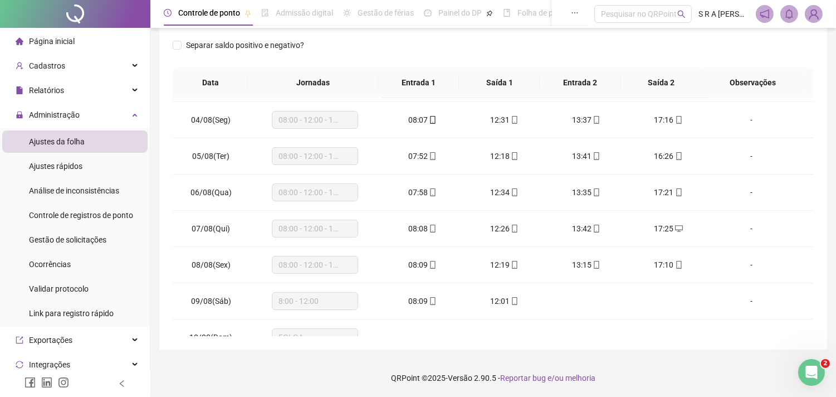
scroll to position [0, 0]
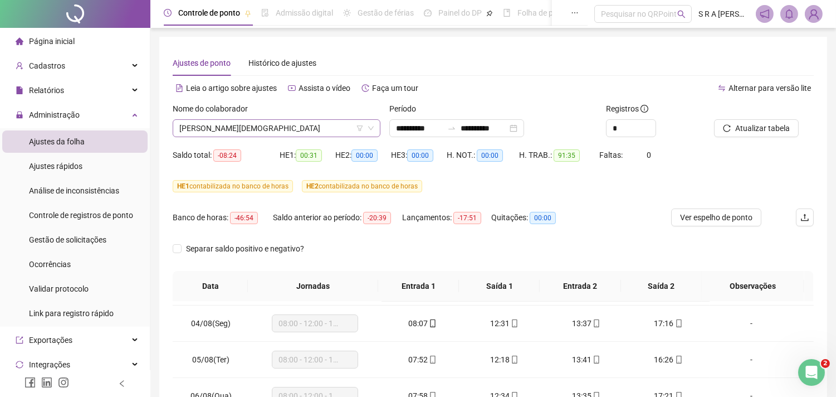
click at [354, 130] on span "[PERSON_NAME][DEMOGRAPHIC_DATA]" at bounding box center [276, 128] width 194 height 17
click at [322, 129] on span "[PERSON_NAME][DEMOGRAPHIC_DATA]" at bounding box center [276, 128] width 194 height 17
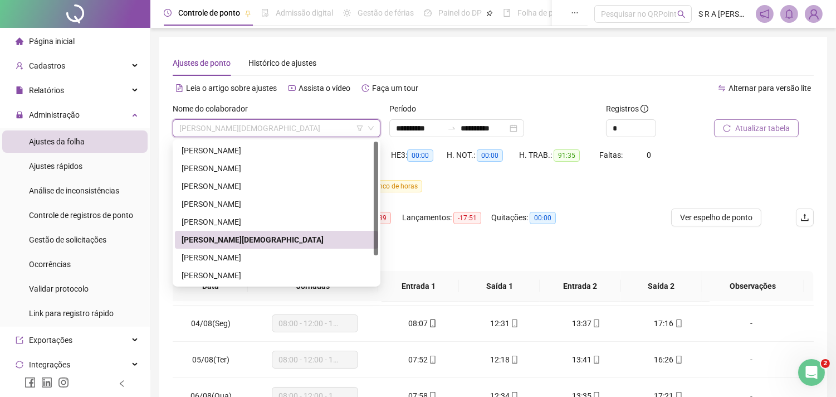
click at [761, 130] on button "Atualizar tabela" at bounding box center [756, 128] width 85 height 18
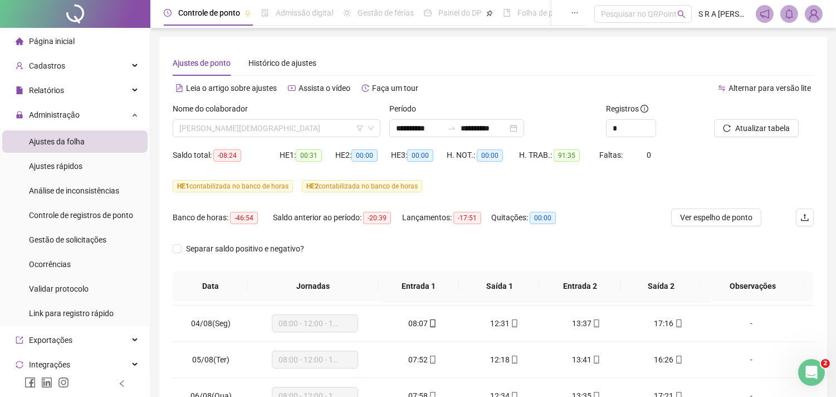
click at [349, 126] on span "[PERSON_NAME][DEMOGRAPHIC_DATA]" at bounding box center [276, 128] width 194 height 17
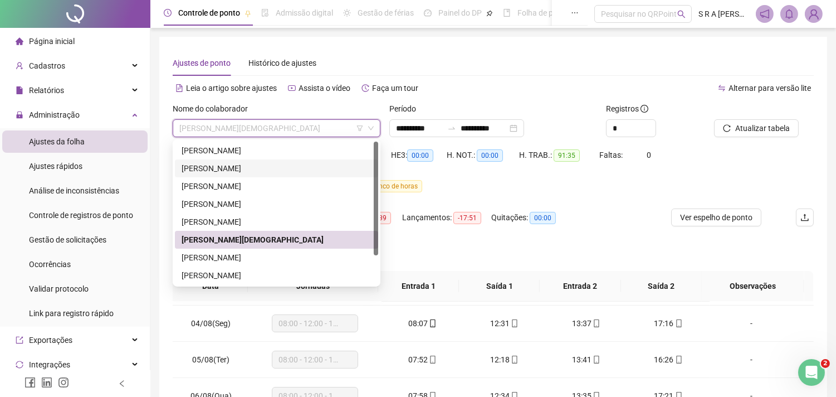
click at [548, 176] on div "H. TRAB.: 91:35" at bounding box center [559, 161] width 80 height 31
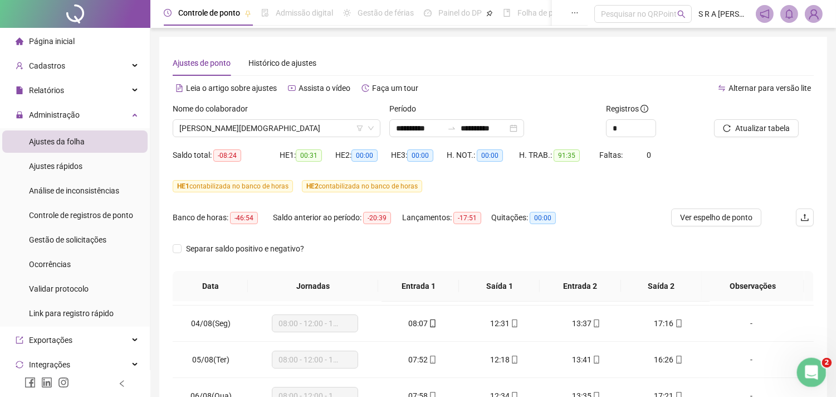
click at [761, 338] on icon "Abertura do Messenger da Intercom" at bounding box center [810, 371] width 18 height 18
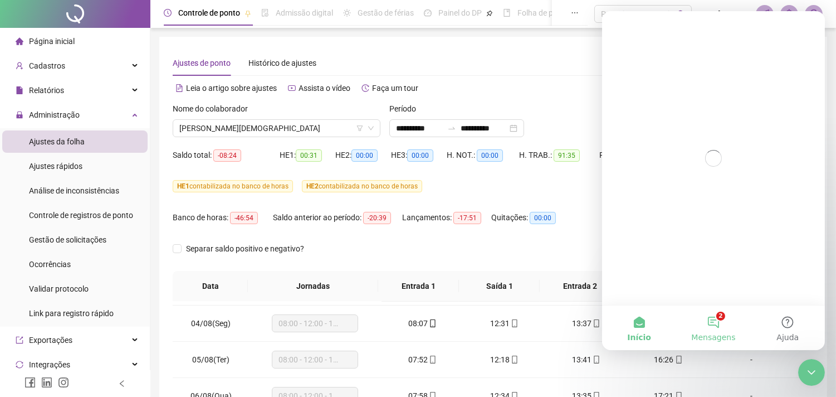
click at [716, 315] on button "2 Mensagens" at bounding box center [713, 327] width 74 height 45
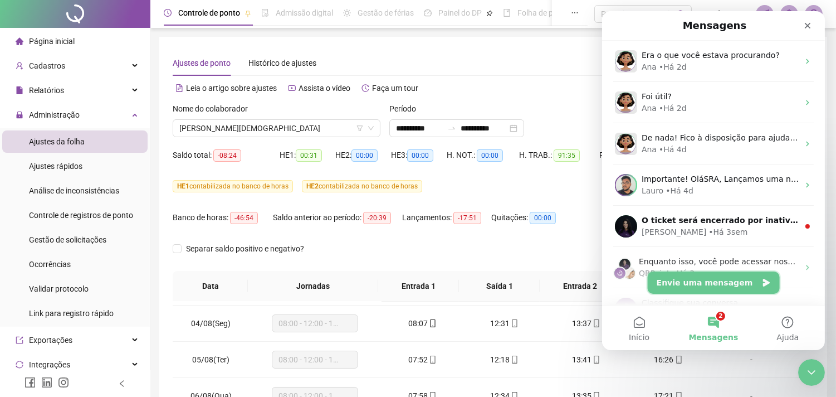
click at [722, 289] on button "Envie uma mensagem" at bounding box center [713, 282] width 132 height 22
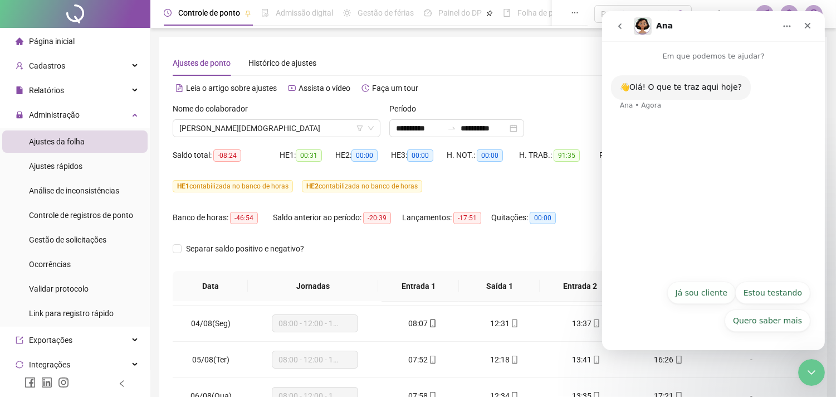
click at [708, 292] on button "Já sou cliente" at bounding box center [701, 292] width 69 height 22
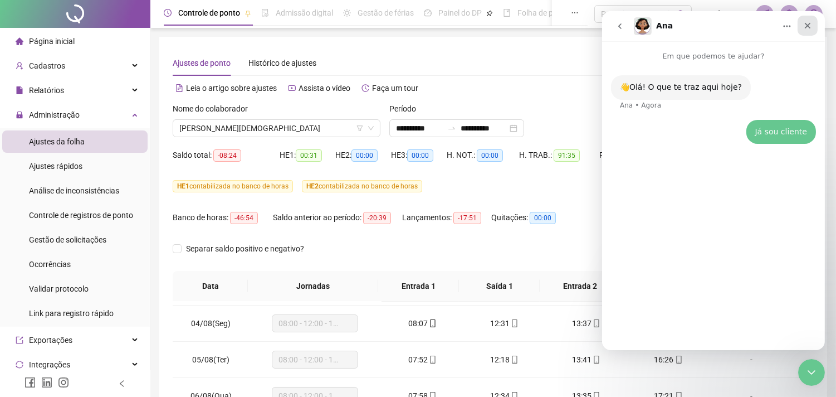
click at [761, 30] on div "Fechar" at bounding box center [807, 26] width 20 height 20
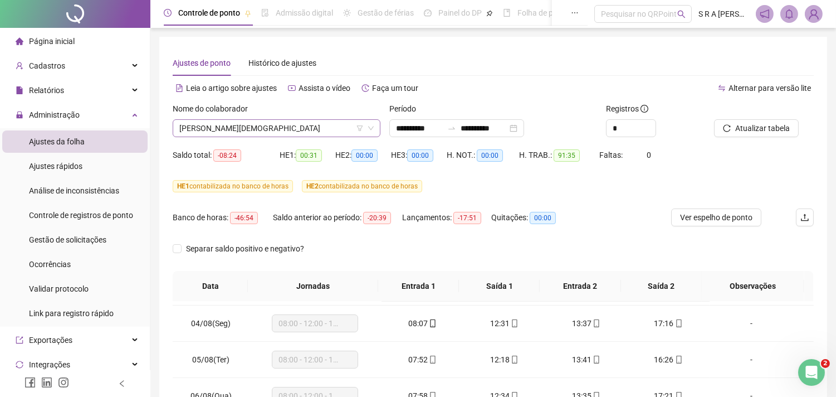
click at [314, 128] on span "[PERSON_NAME][DEMOGRAPHIC_DATA]" at bounding box center [276, 128] width 194 height 17
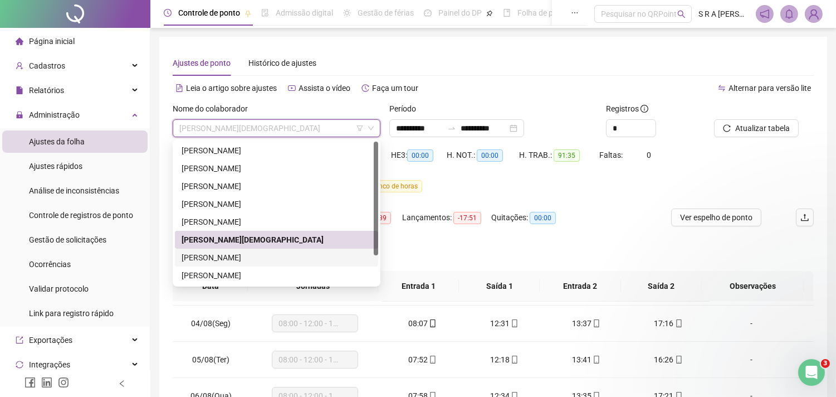
click at [274, 254] on div "[PERSON_NAME]" at bounding box center [277, 257] width 190 height 12
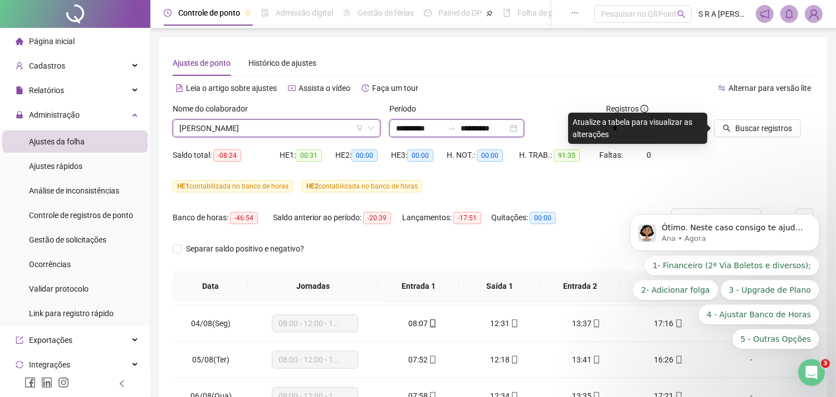
click at [494, 132] on input "**********" at bounding box center [484, 128] width 47 height 12
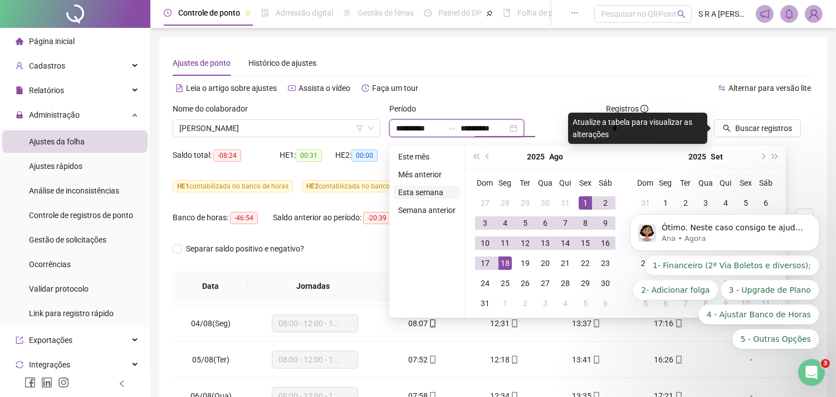
type input "**********"
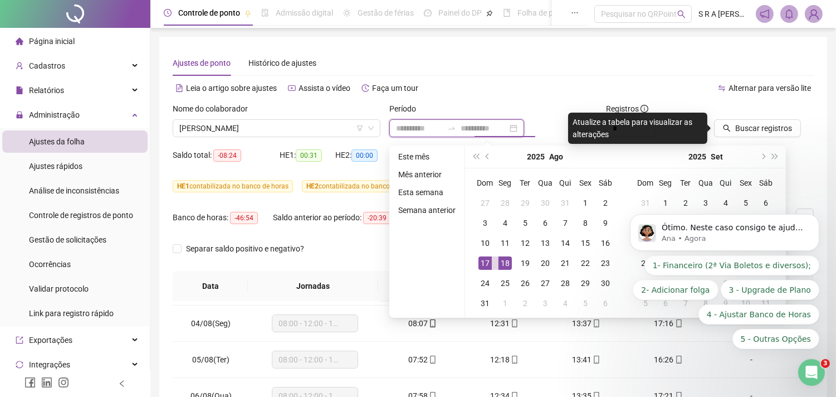
type input "**********"
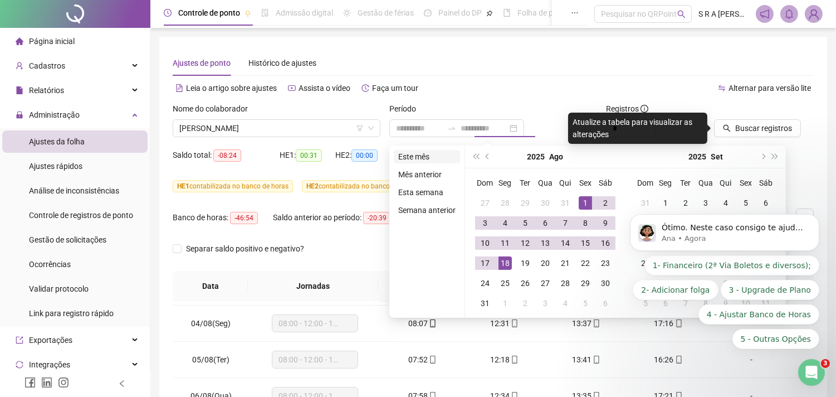
click at [430, 158] on li "Este mês" at bounding box center [427, 156] width 66 height 13
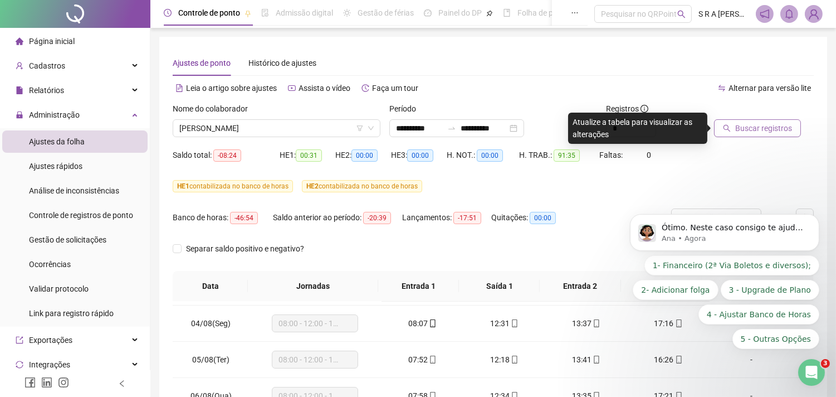
click at [761, 121] on button "Buscar registros" at bounding box center [757, 128] width 87 height 18
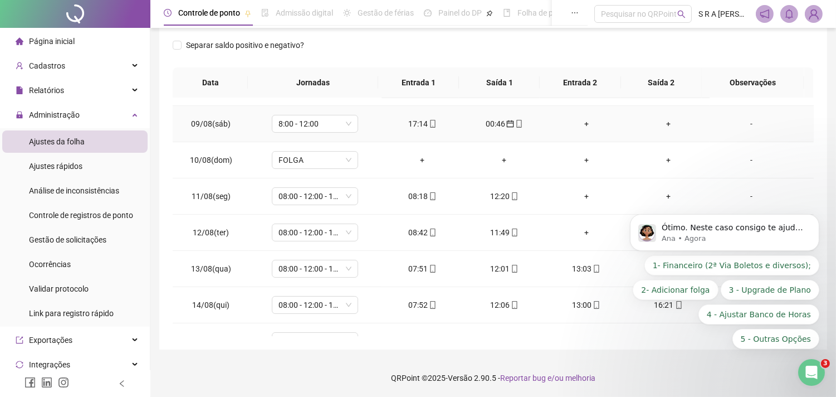
scroll to position [309, 0]
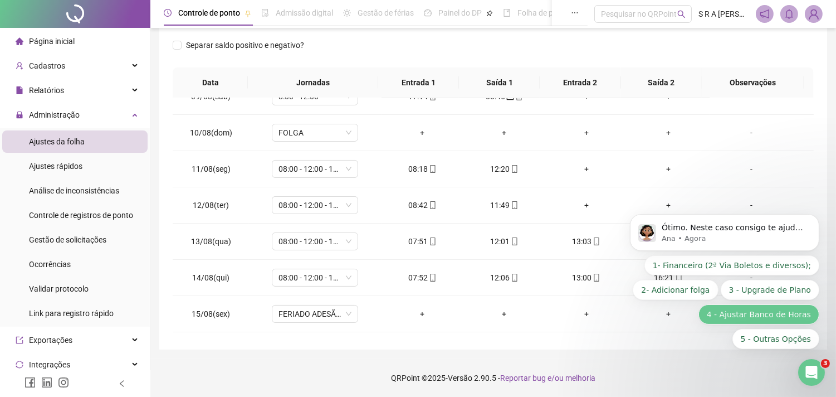
click at [761, 312] on button "4 - Ajustar Banco de Horas" at bounding box center [758, 314] width 121 height 20
drag, startPoint x: 169, startPoint y: 116, endPoint x: 788, endPoint y: 313, distance: 649.7
click at [761, 313] on span "-" at bounding box center [762, 314] width 86 height 12
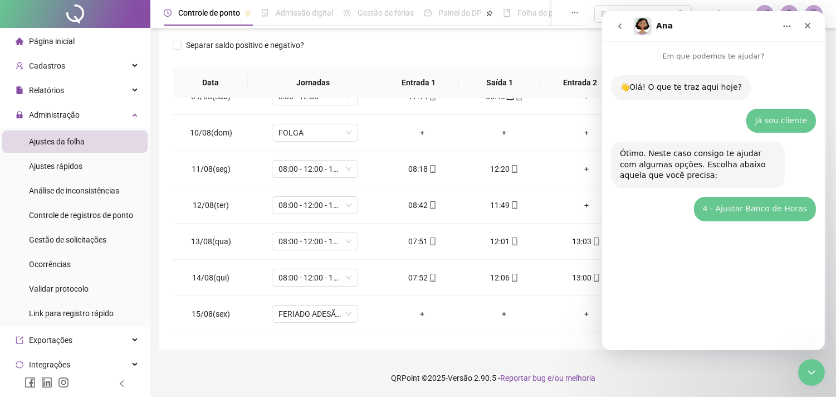
click at [617, 25] on icon "go back" at bounding box center [619, 26] width 9 height 9
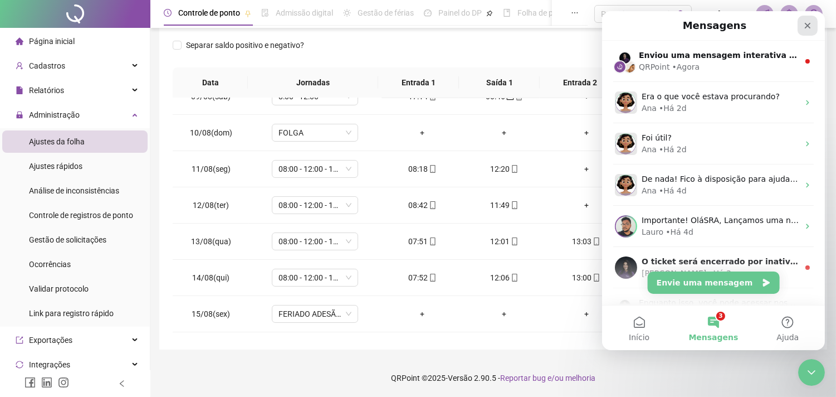
click at [761, 26] on icon "Fechar" at bounding box center [808, 26] width 6 height 6
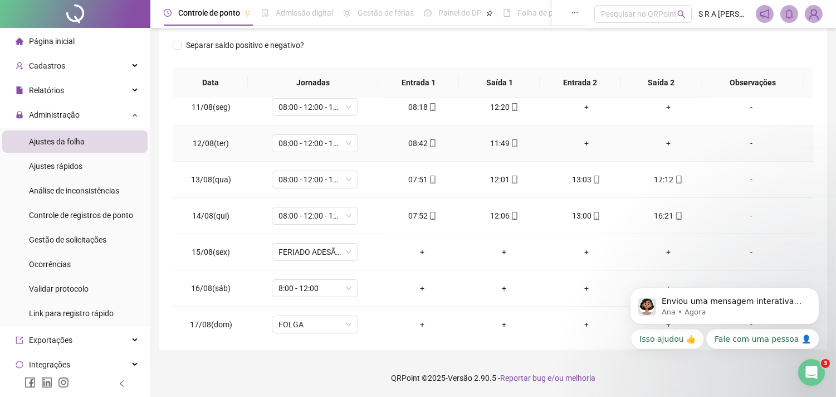
scroll to position [415, 0]
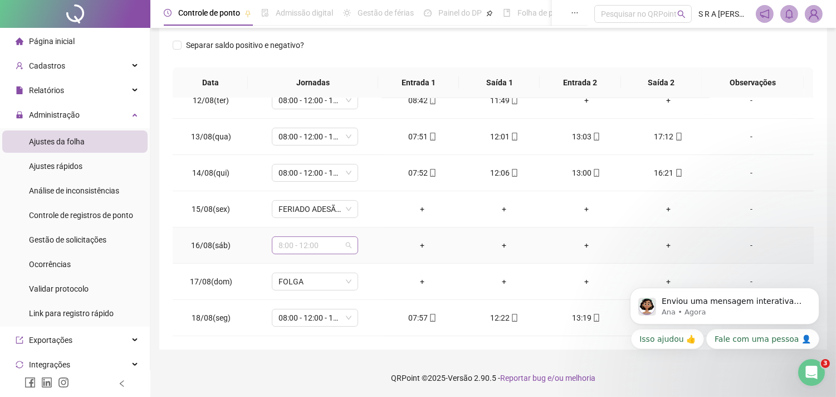
click at [332, 245] on span "8:00 - 12:00" at bounding box center [315, 245] width 73 height 17
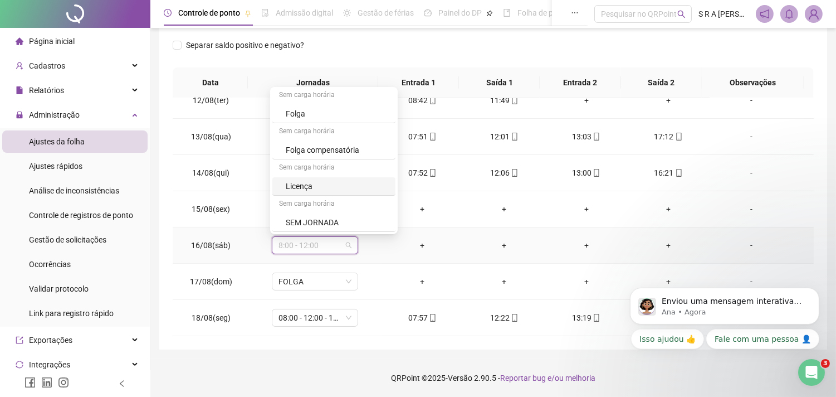
scroll to position [666, 0]
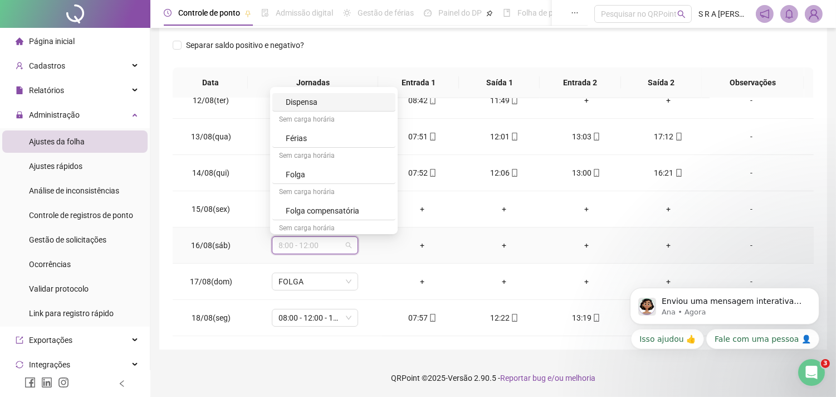
click at [326, 104] on div "Dispensa" at bounding box center [337, 102] width 103 height 12
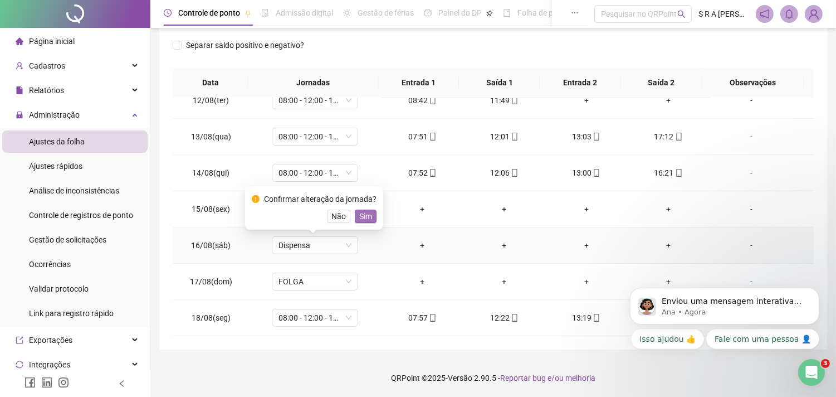
click at [363, 217] on span "Sim" at bounding box center [365, 216] width 13 height 12
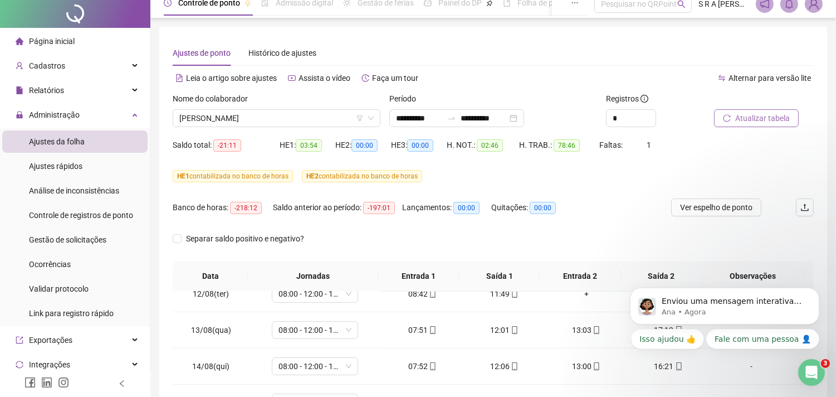
scroll to position [0, 0]
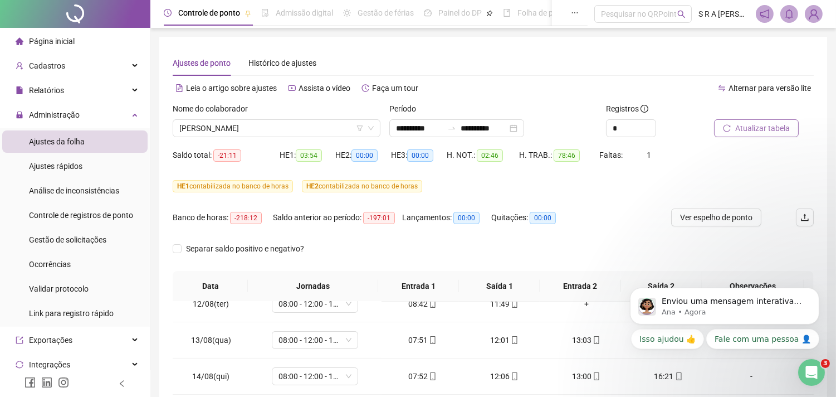
click at [761, 125] on span "Atualizar tabela" at bounding box center [763, 128] width 55 height 12
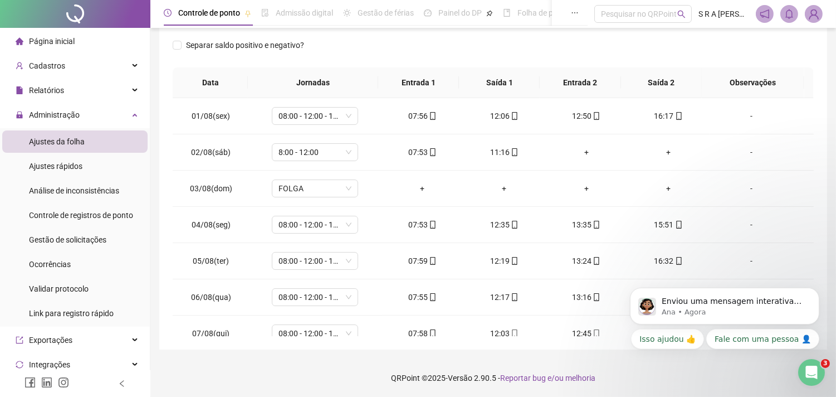
drag, startPoint x: 812, startPoint y: 255, endPoint x: 810, endPoint y: 90, distance: 165.5
click at [761, 90] on th at bounding box center [809, 82] width 9 height 31
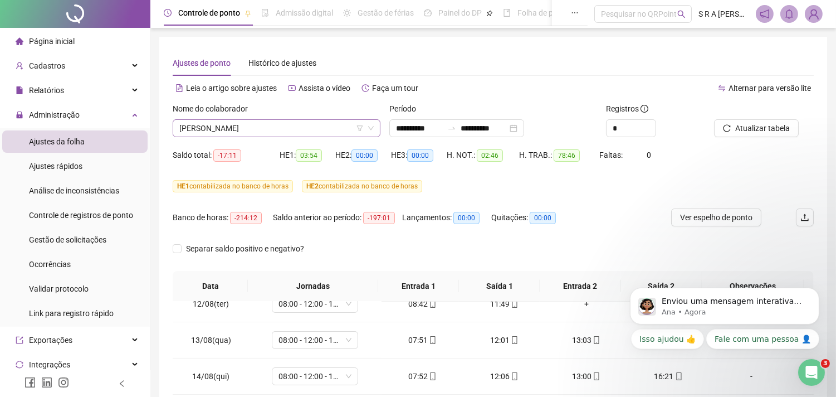
click at [316, 124] on span "[PERSON_NAME]" at bounding box center [276, 128] width 194 height 17
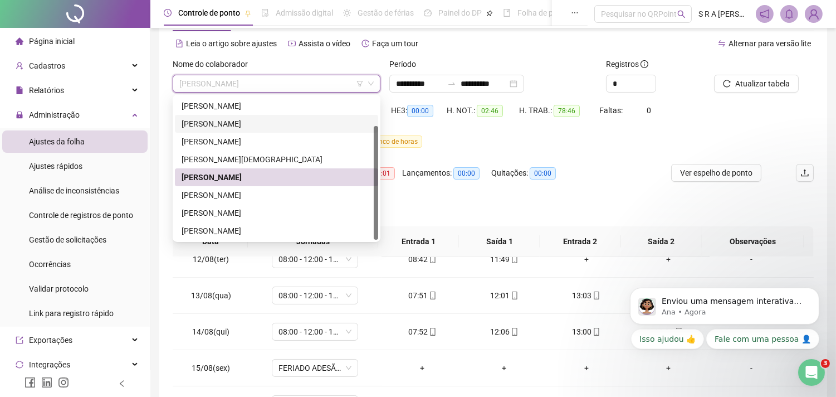
scroll to position [62, 0]
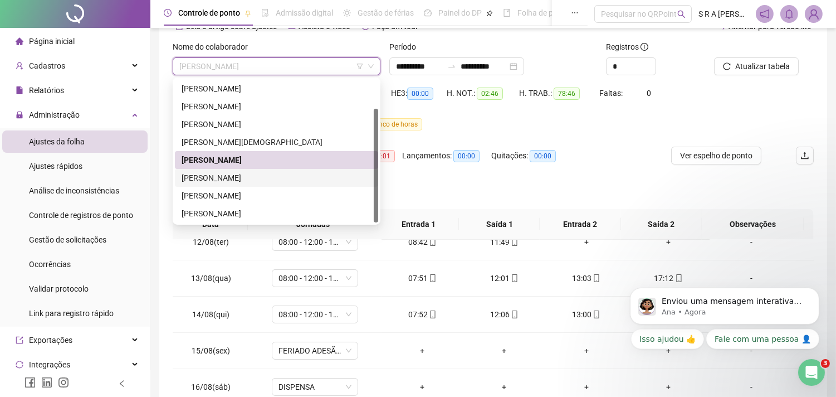
click at [288, 174] on div "[PERSON_NAME]" at bounding box center [277, 178] width 190 height 12
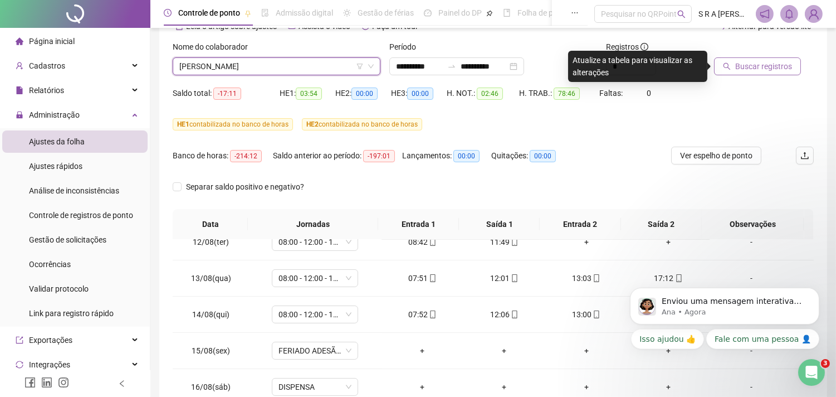
click at [728, 64] on icon "search" at bounding box center [727, 66] width 7 height 7
click at [728, 64] on body "**********" at bounding box center [418, 136] width 836 height 397
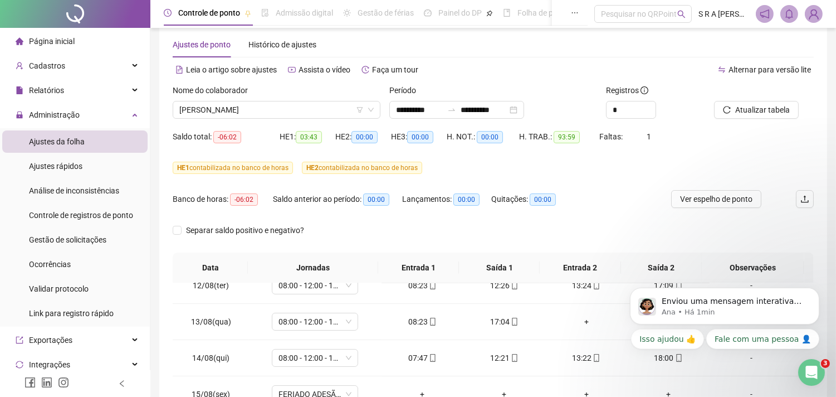
scroll to position [18, 0]
click at [649, 106] on icon "up" at bounding box center [650, 107] width 4 height 4
type input "*"
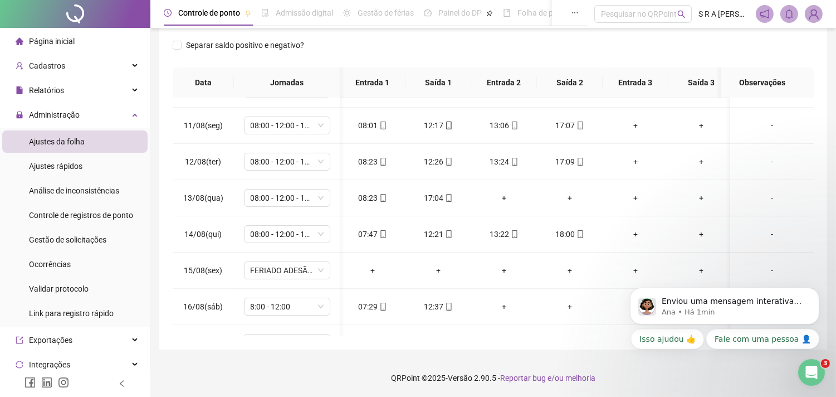
scroll to position [0, 13]
click at [594, 338] on div "**********" at bounding box center [493, 91] width 668 height 516
click at [622, 199] on div "+" at bounding box center [632, 198] width 48 height 12
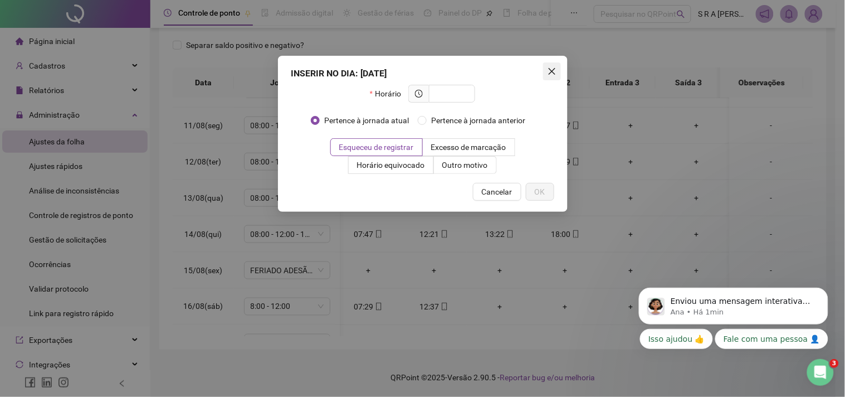
click at [553, 69] on icon "close" at bounding box center [552, 71] width 9 height 9
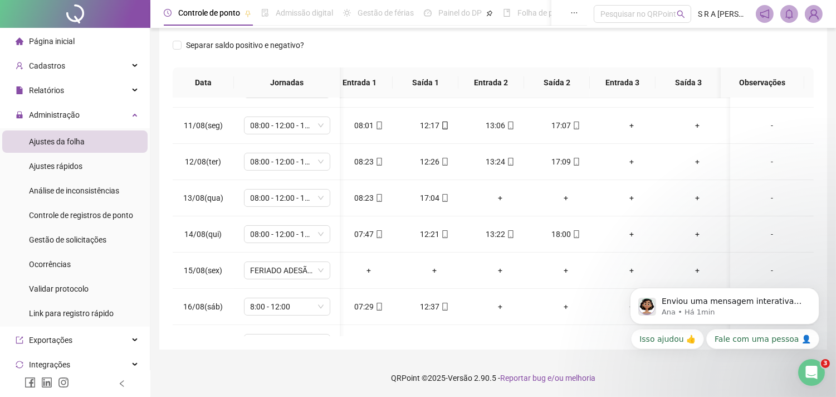
scroll to position [353, 3]
click at [633, 194] on div "+" at bounding box center [632, 198] width 48 height 12
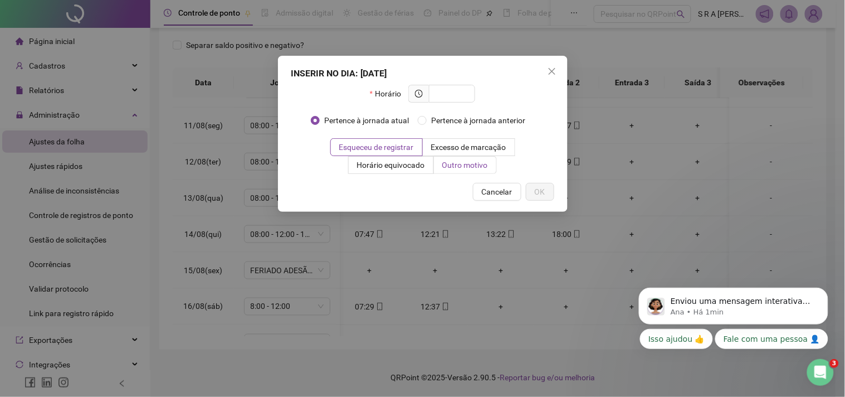
click at [466, 165] on span "Outro motivo" at bounding box center [465, 164] width 46 height 9
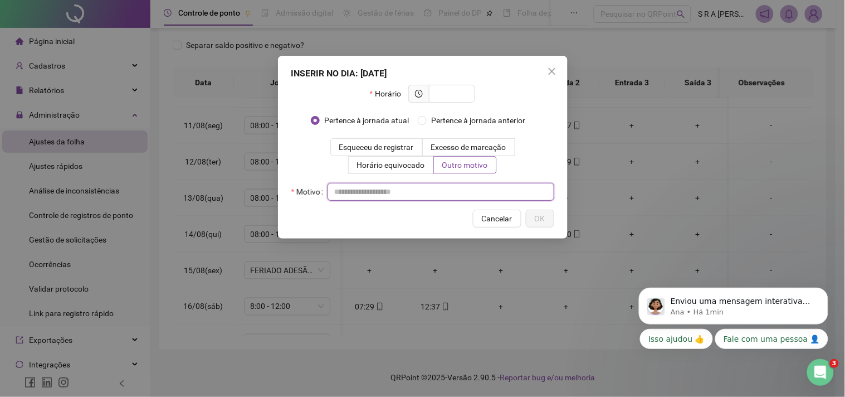
click at [419, 196] on input "text" at bounding box center [441, 192] width 227 height 18
click at [524, 153] on div "Esqueceu de registrar Excesso de marcação Horário equivocado Outro motivo" at bounding box center [422, 156] width 263 height 36
click at [405, 145] on span "Esqueceu de registrar" at bounding box center [376, 147] width 75 height 9
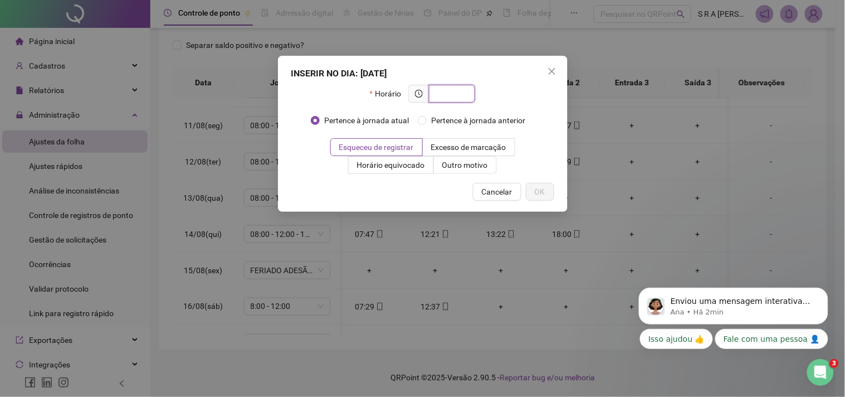
click at [447, 96] on input "text" at bounding box center [451, 93] width 31 height 12
type input "*****"
click at [538, 189] on span "OK" at bounding box center [540, 192] width 11 height 12
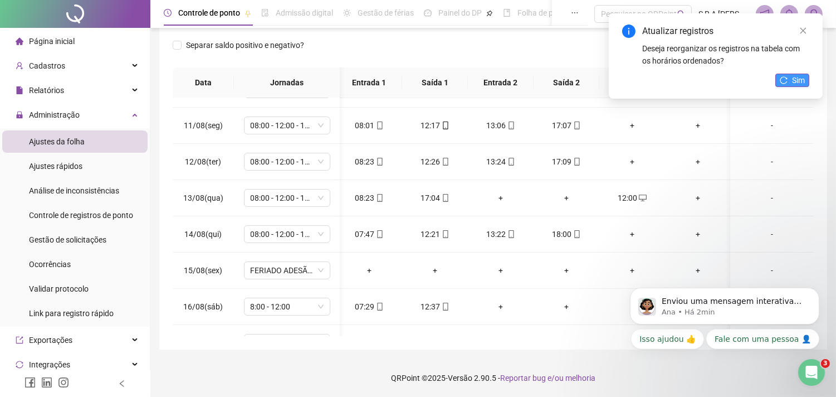
click at [761, 79] on span "Sim" at bounding box center [798, 80] width 13 height 12
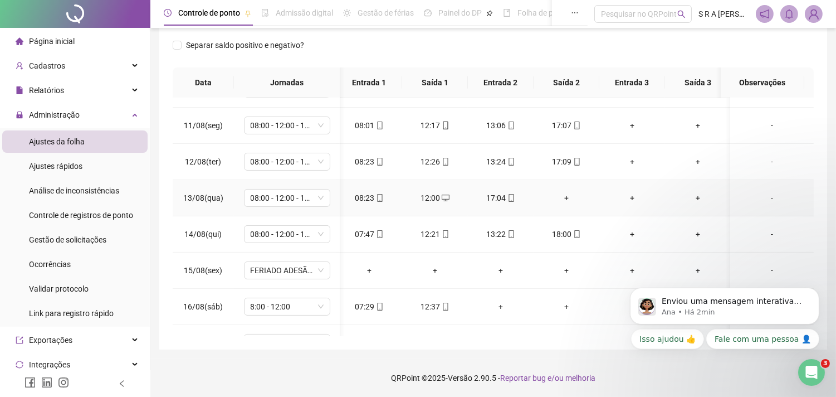
click at [632, 199] on div "+" at bounding box center [632, 198] width 48 height 12
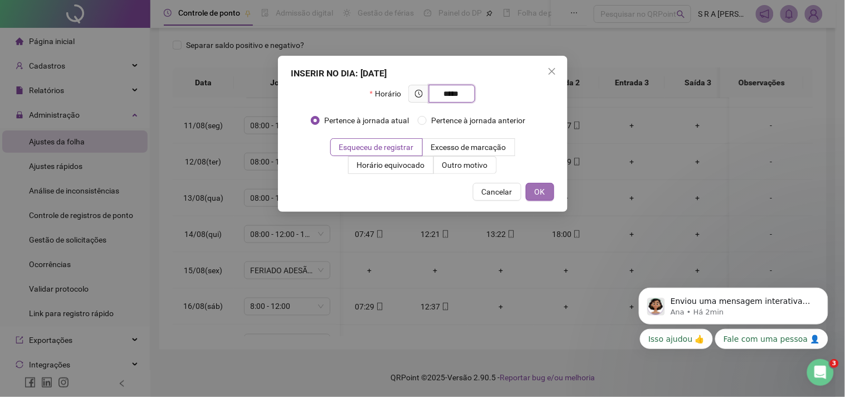
type input "*****"
click at [541, 191] on span "OK" at bounding box center [540, 192] width 11 height 12
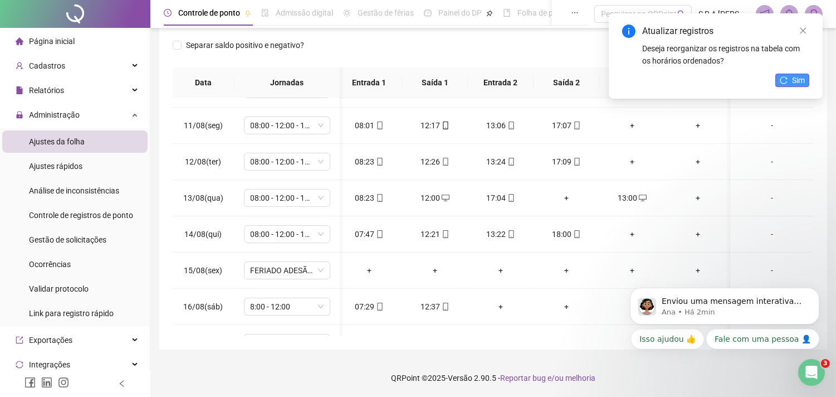
click at [761, 74] on span "Sim" at bounding box center [798, 80] width 13 height 12
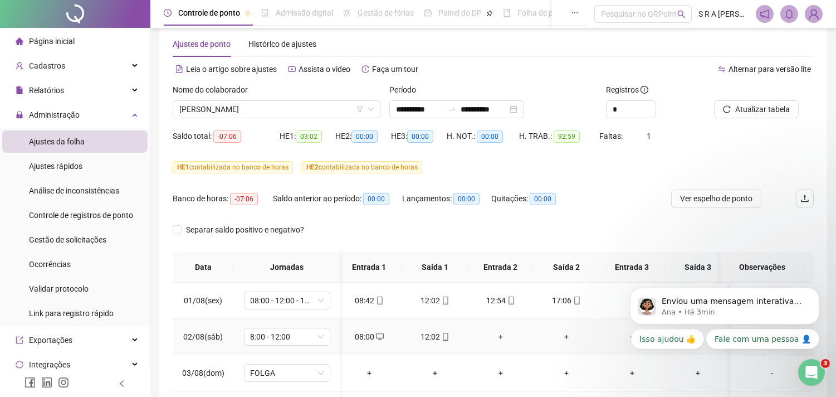
scroll to position [0, 0]
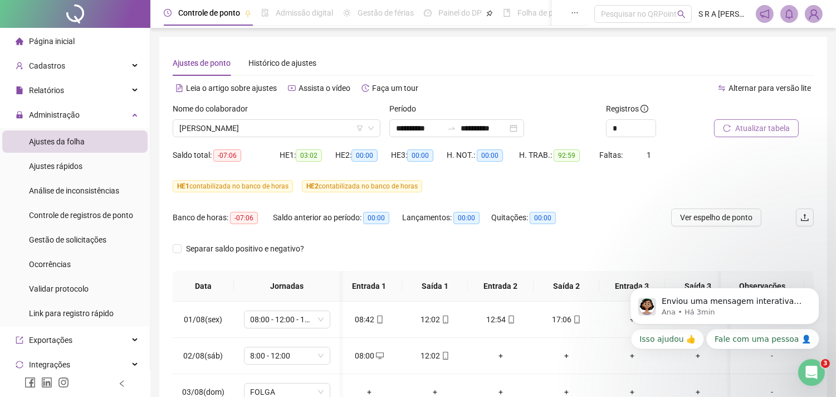
click at [745, 127] on span "Atualizar tabela" at bounding box center [763, 128] width 55 height 12
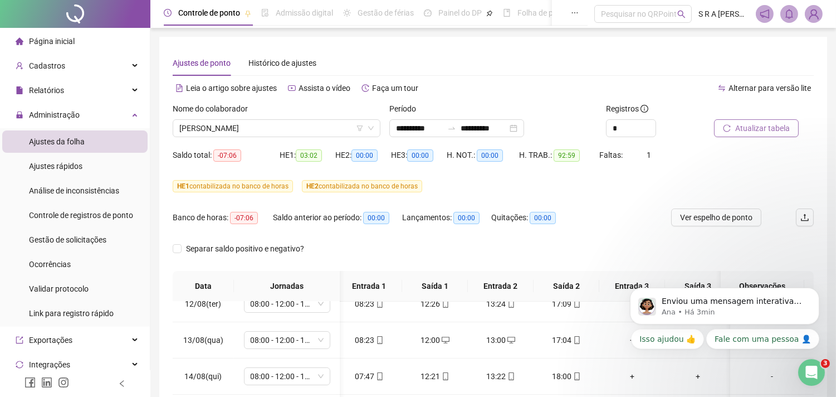
click at [761, 130] on span "Atualizar tabela" at bounding box center [763, 128] width 55 height 12
click at [366, 126] on span "[PERSON_NAME]" at bounding box center [276, 128] width 194 height 17
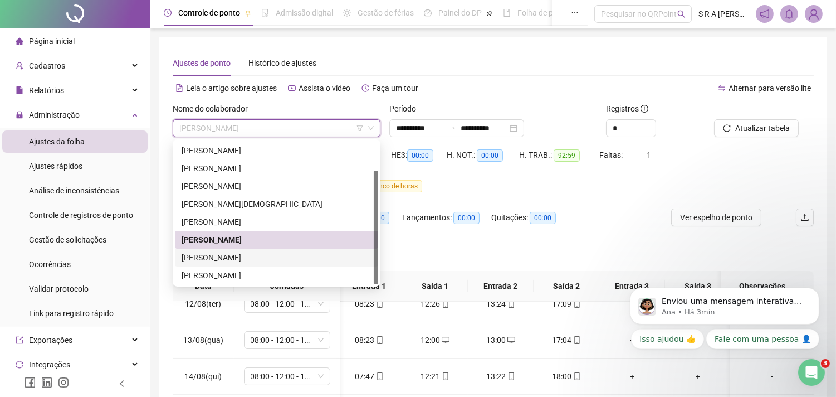
click at [294, 256] on div "[PERSON_NAME]" at bounding box center [277, 257] width 190 height 12
click at [294, 256] on div "Separar saldo positivo e negativo?" at bounding box center [253, 249] width 160 height 18
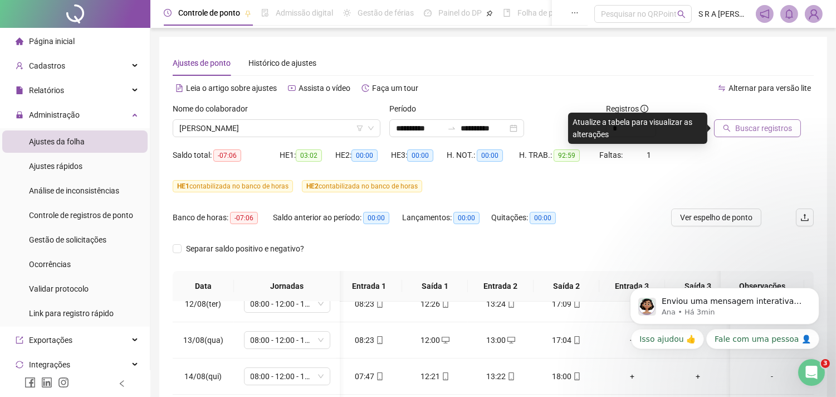
click at [751, 130] on span "Buscar registros" at bounding box center [764, 128] width 57 height 12
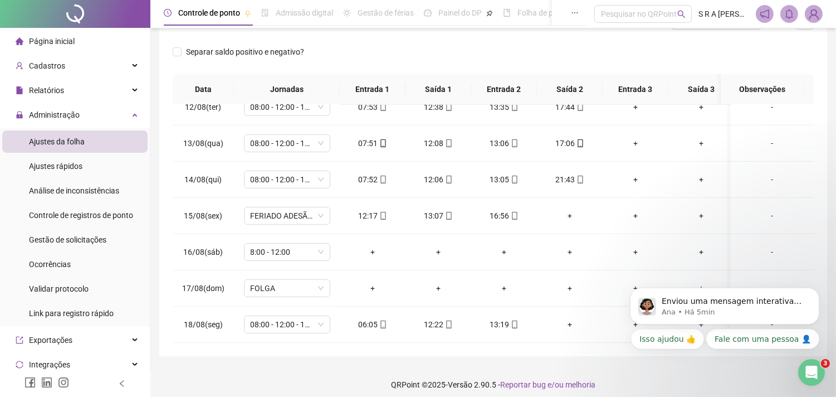
scroll to position [203, 0]
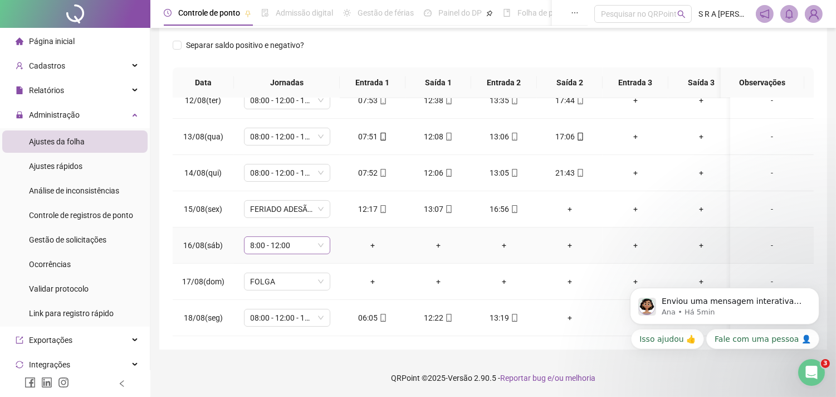
click at [319, 238] on span "8:00 - 12:00" at bounding box center [287, 245] width 73 height 17
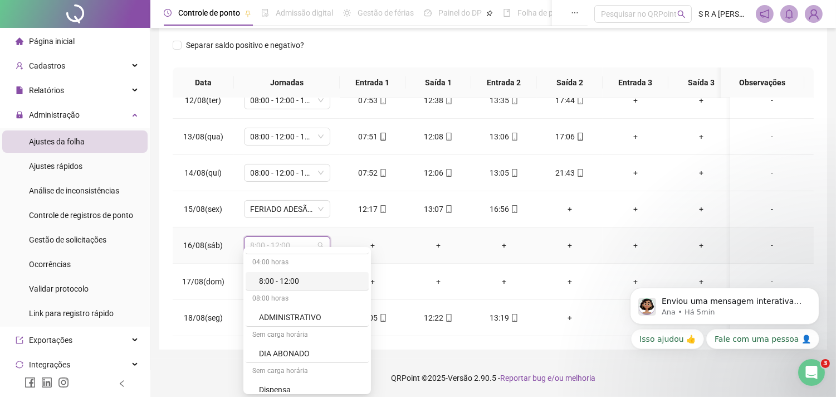
scroll to position [557, 0]
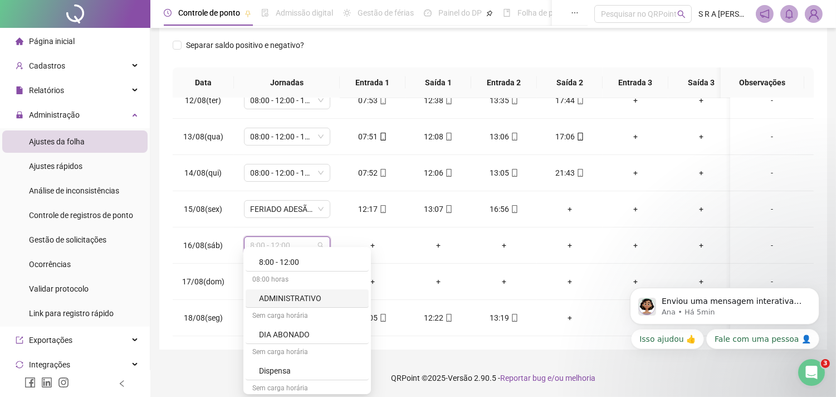
click at [576, 338] on div "**********" at bounding box center [493, 91] width 668 height 516
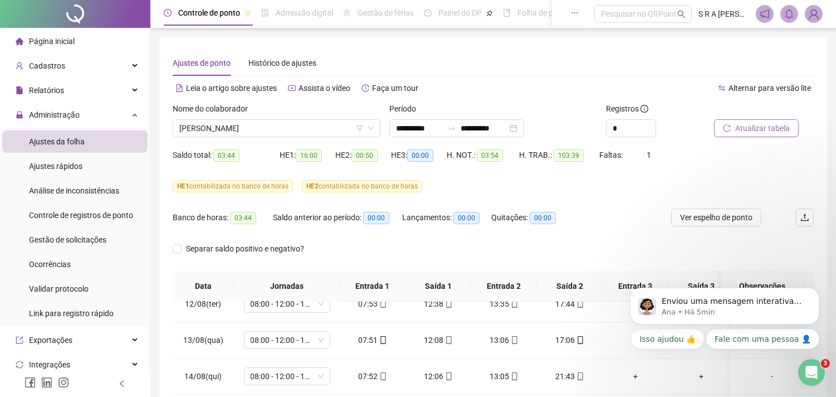
scroll to position [203, 0]
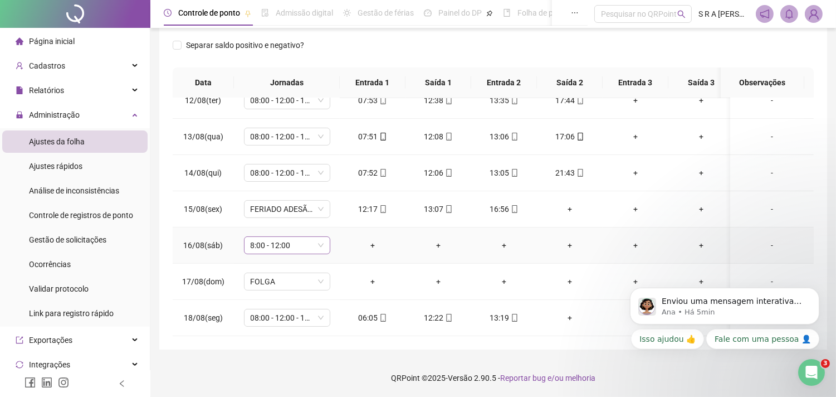
click at [315, 238] on span "8:00 - 12:00" at bounding box center [287, 245] width 73 height 17
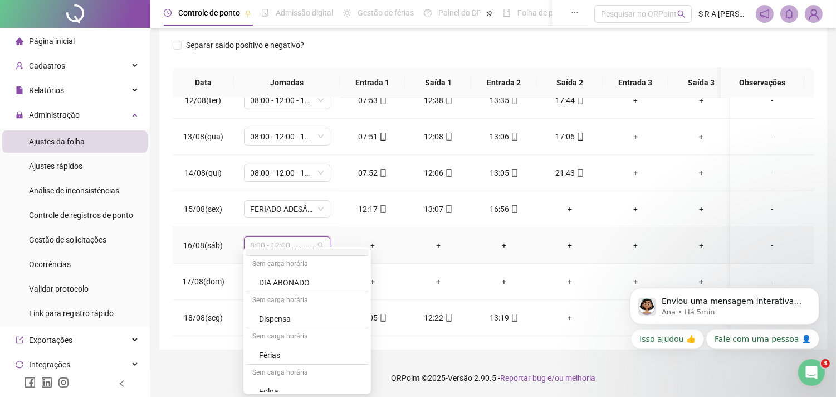
scroll to position [619, 0]
click at [296, 313] on div "Dispensa" at bounding box center [310, 309] width 103 height 12
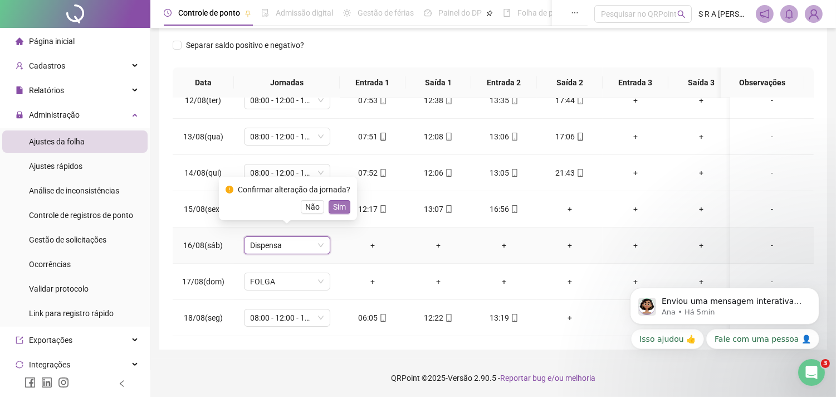
click at [333, 205] on span "Sim" at bounding box center [339, 207] width 13 height 12
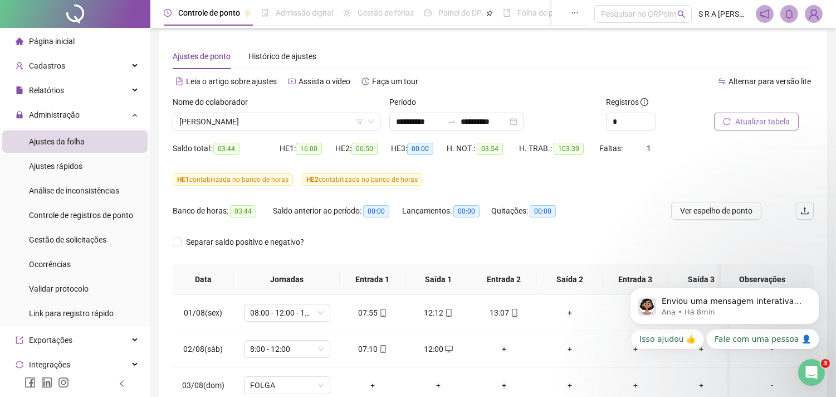
scroll to position [0, 0]
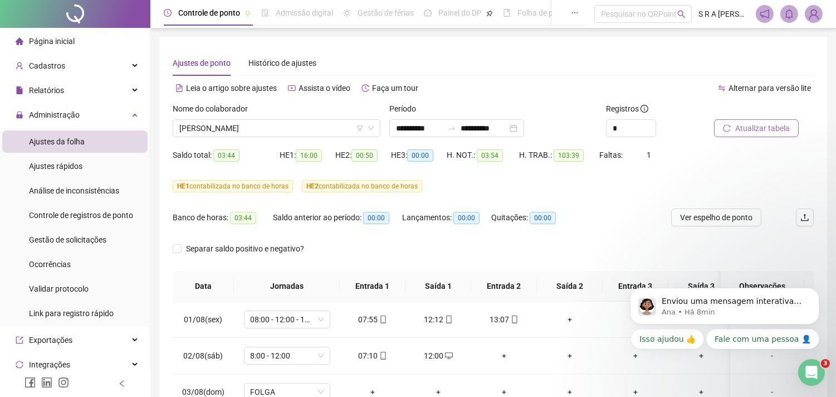
click at [729, 126] on icon "reload" at bounding box center [727, 128] width 8 height 8
click at [371, 125] on icon "down" at bounding box center [371, 128] width 7 height 7
click at [330, 129] on span "[PERSON_NAME]" at bounding box center [276, 128] width 194 height 17
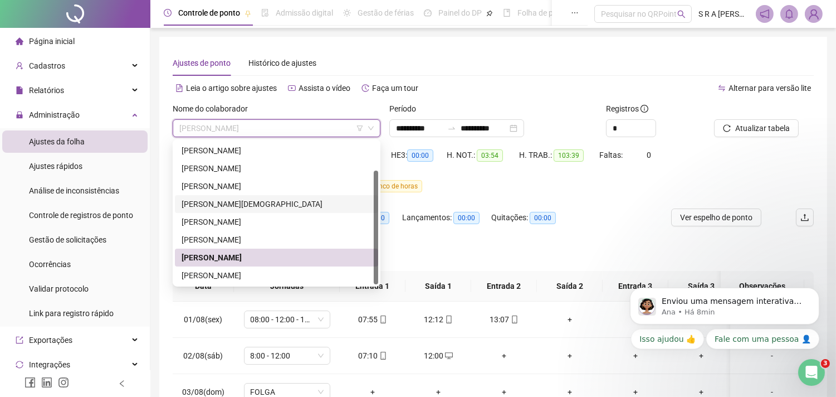
scroll to position [62, 0]
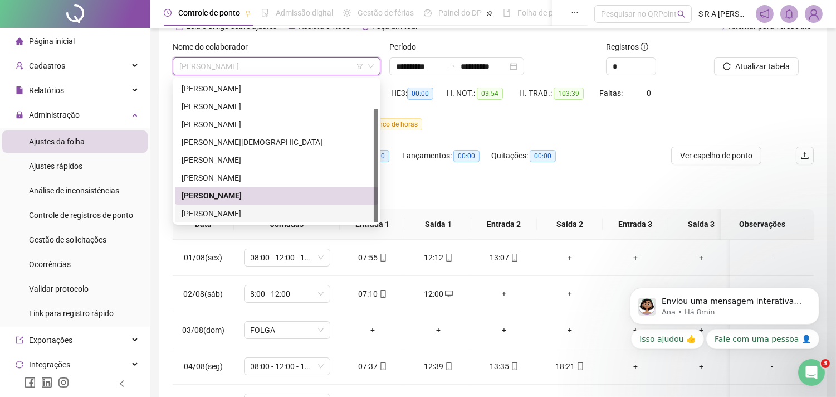
click at [283, 215] on div "[PERSON_NAME]" at bounding box center [277, 213] width 190 height 12
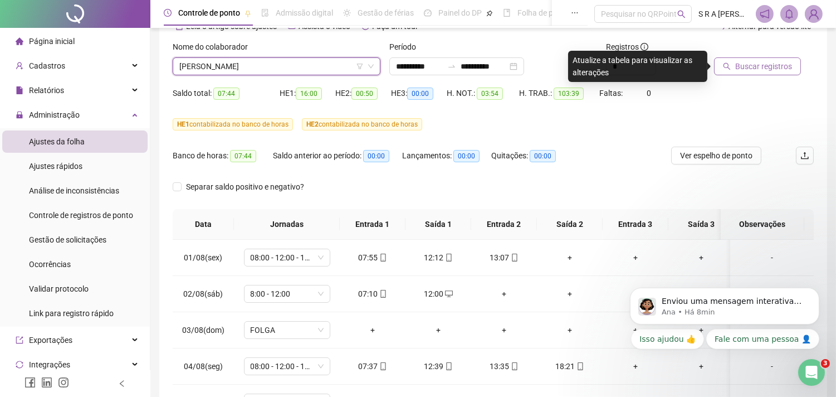
click at [754, 64] on span "Buscar registros" at bounding box center [764, 66] width 57 height 12
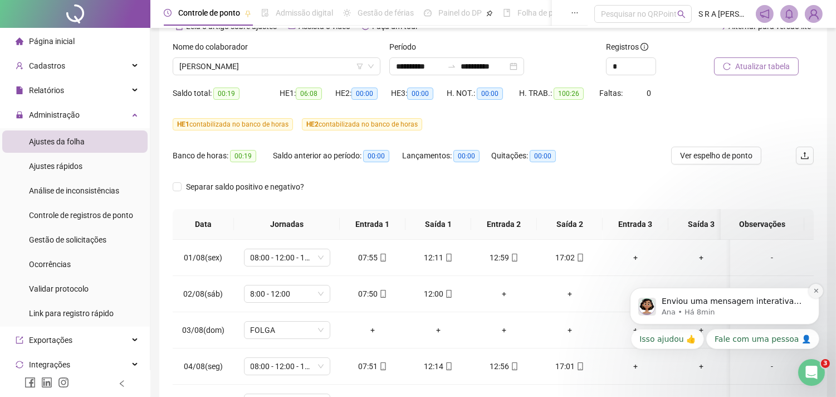
click at [761, 285] on button "Dismiss notification" at bounding box center [815, 290] width 14 height 14
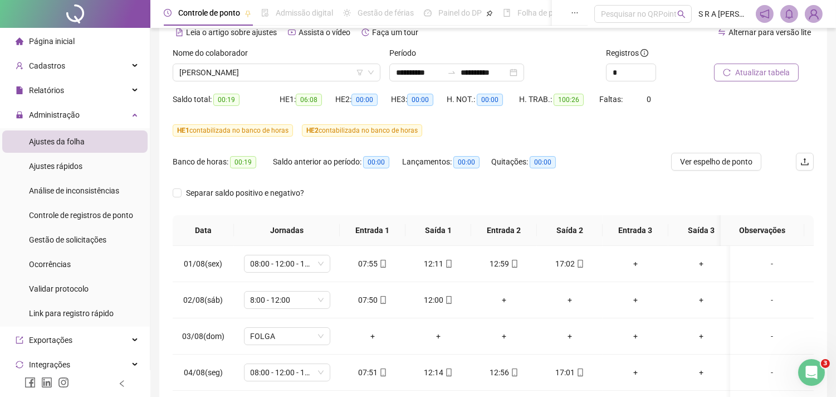
scroll to position [0, 0]
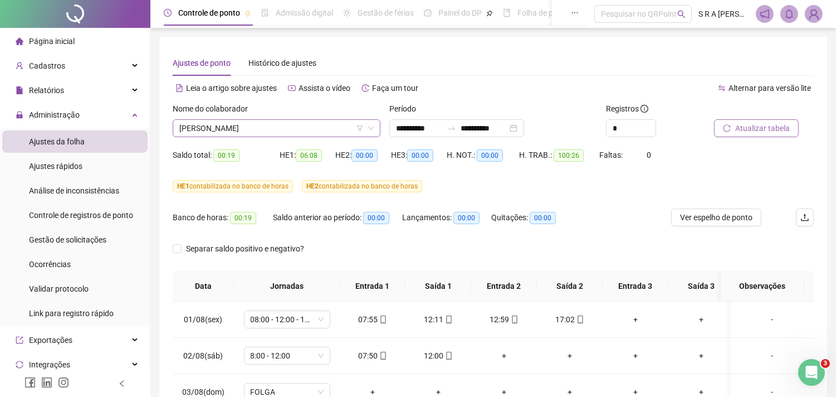
click at [342, 123] on span "[PERSON_NAME]" at bounding box center [276, 128] width 194 height 17
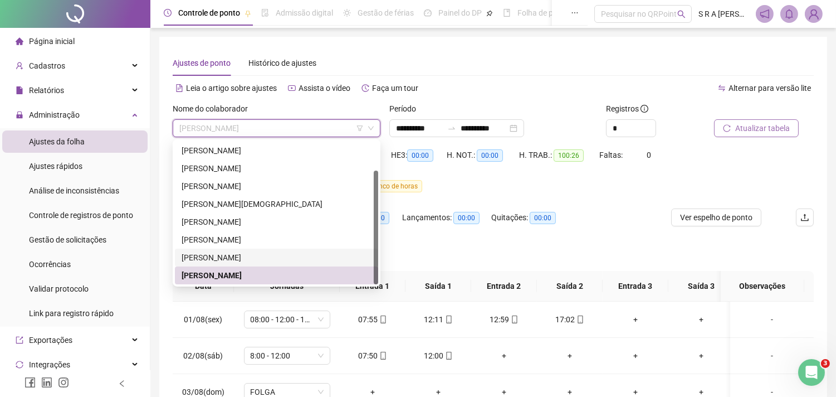
click at [281, 255] on div "[PERSON_NAME]" at bounding box center [277, 257] width 190 height 12
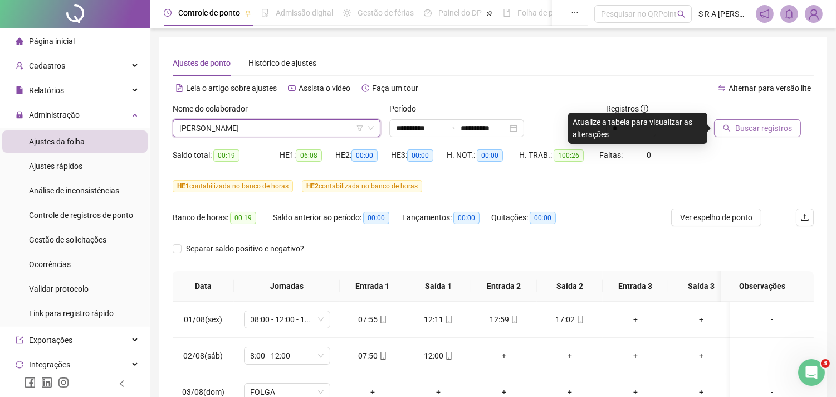
click at [737, 122] on span "Buscar registros" at bounding box center [764, 128] width 57 height 12
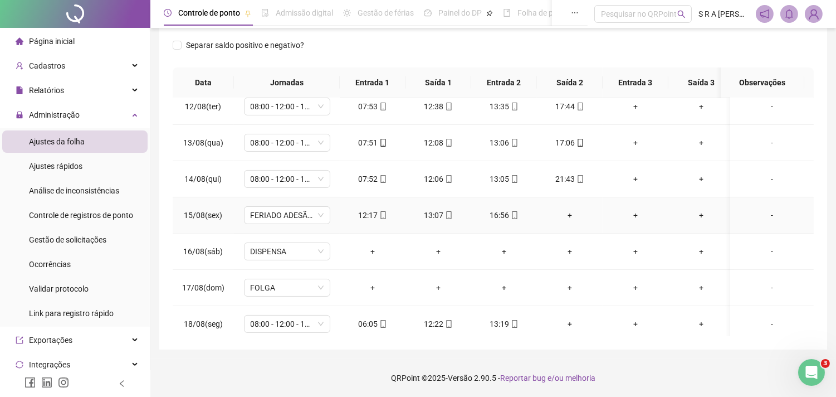
scroll to position [424, 0]
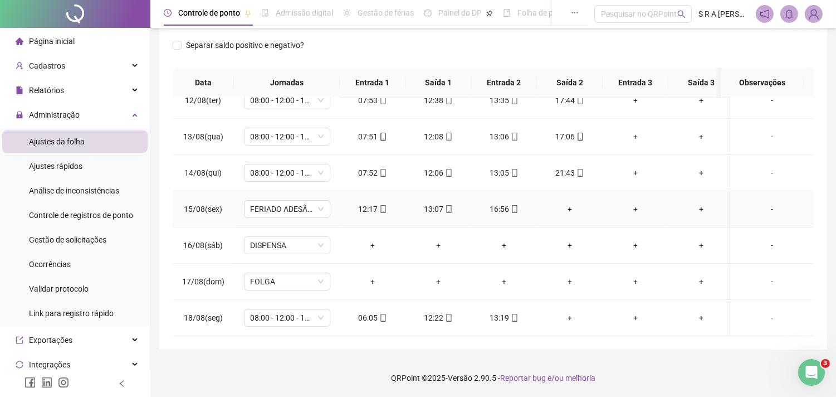
click at [636, 203] on div "+" at bounding box center [636, 209] width 48 height 12
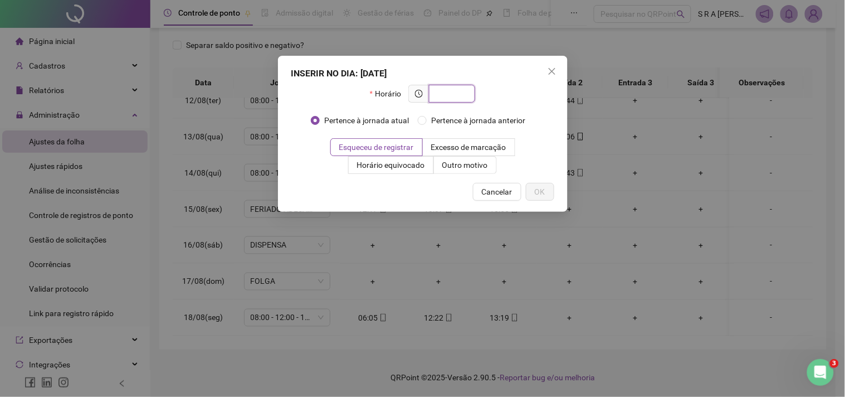
click at [457, 92] on input "text" at bounding box center [451, 93] width 31 height 12
type input "*"
type input "*****"
click at [388, 152] on span "Esqueceu de registrar" at bounding box center [376, 147] width 75 height 9
click at [543, 191] on span "OK" at bounding box center [540, 192] width 11 height 12
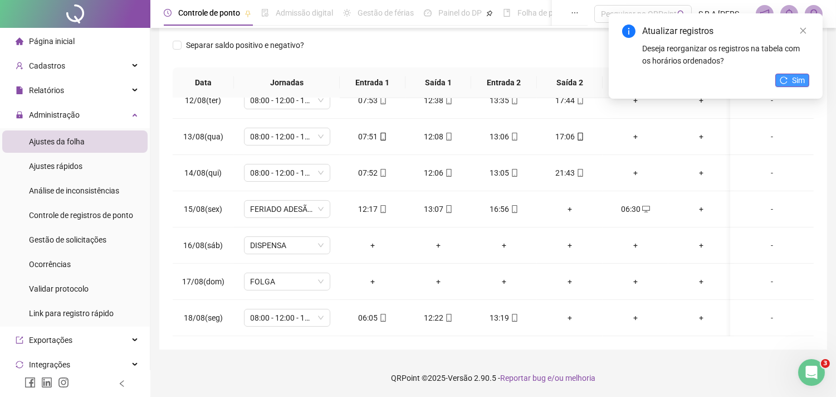
click at [761, 80] on span "Sim" at bounding box center [798, 80] width 13 height 12
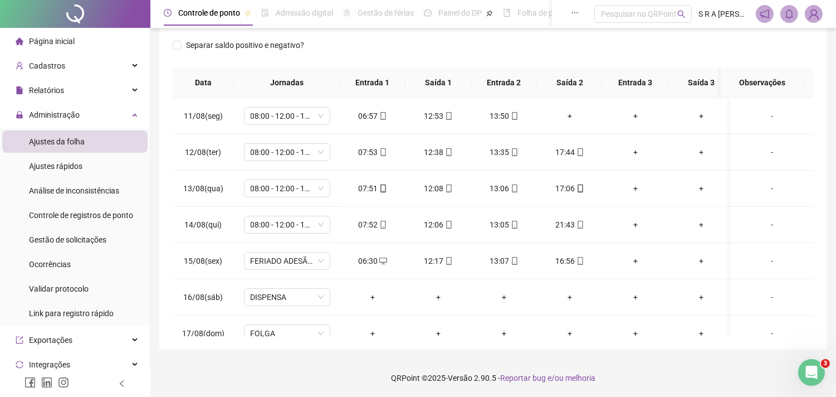
scroll to position [0, 13]
click at [620, 318] on td "+" at bounding box center [632, 333] width 66 height 36
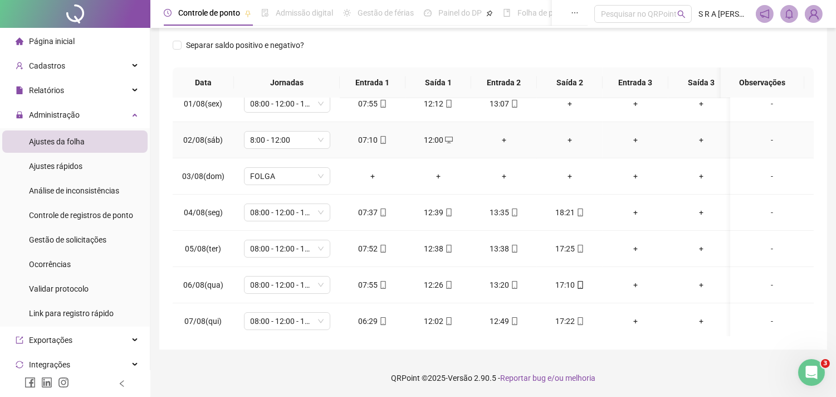
scroll to position [0, 0]
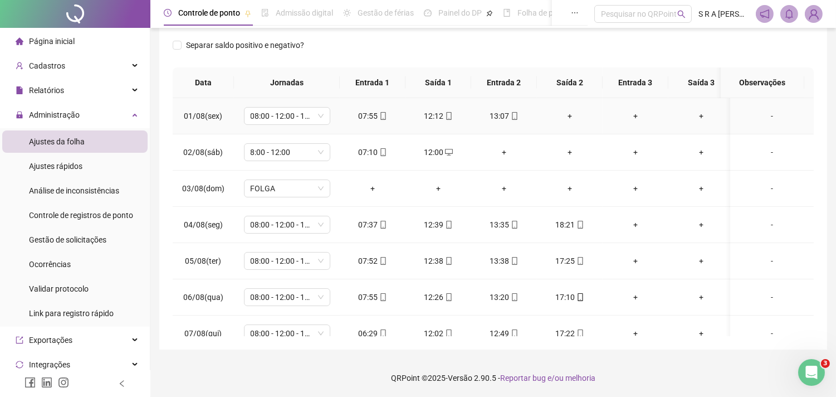
click at [575, 116] on div "+" at bounding box center [570, 116] width 48 height 12
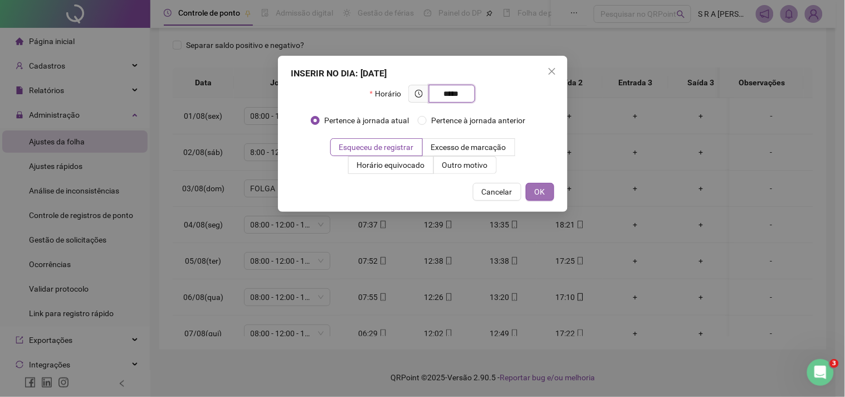
type input "*****"
click at [548, 189] on button "OK" at bounding box center [540, 192] width 28 height 18
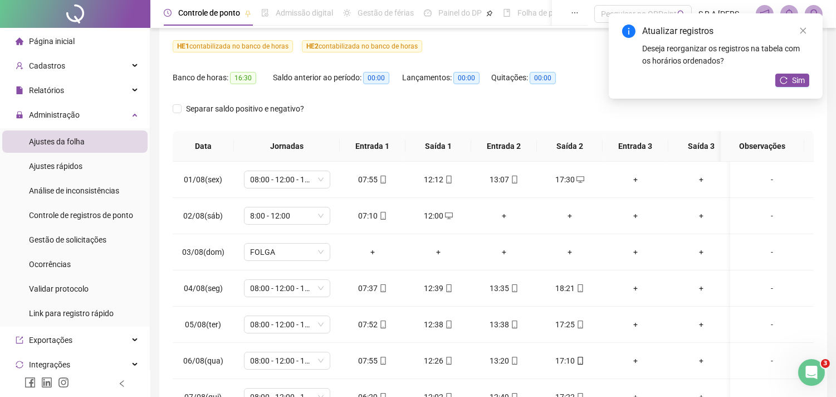
scroll to position [18, 0]
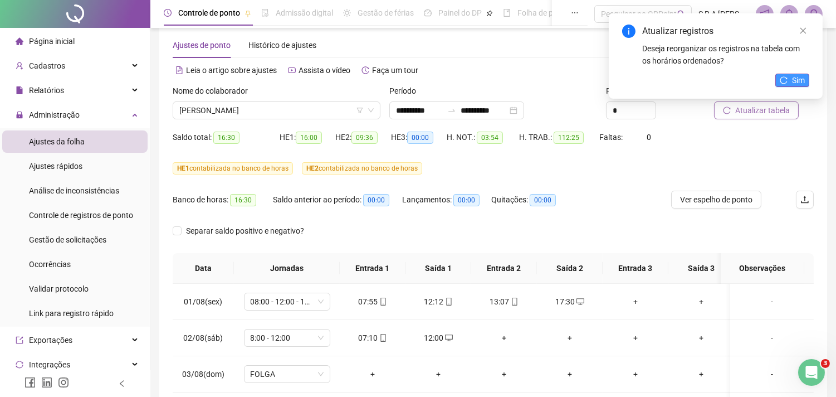
click at [761, 81] on span "Sim" at bounding box center [798, 80] width 13 height 12
click at [761, 81] on button "Sim" at bounding box center [793, 80] width 34 height 13
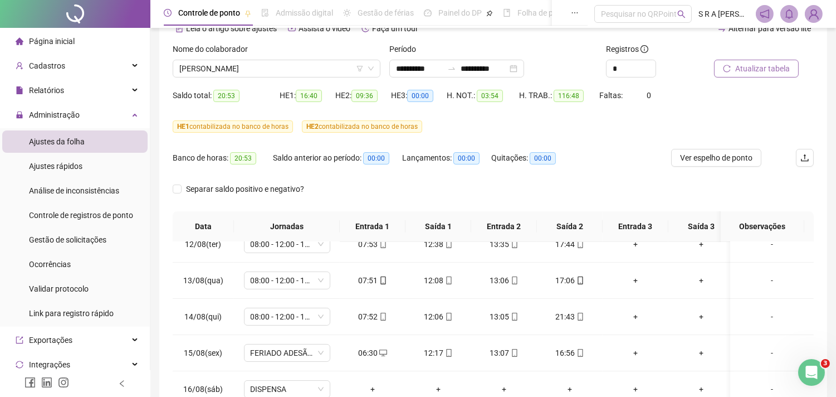
scroll to position [0, 0]
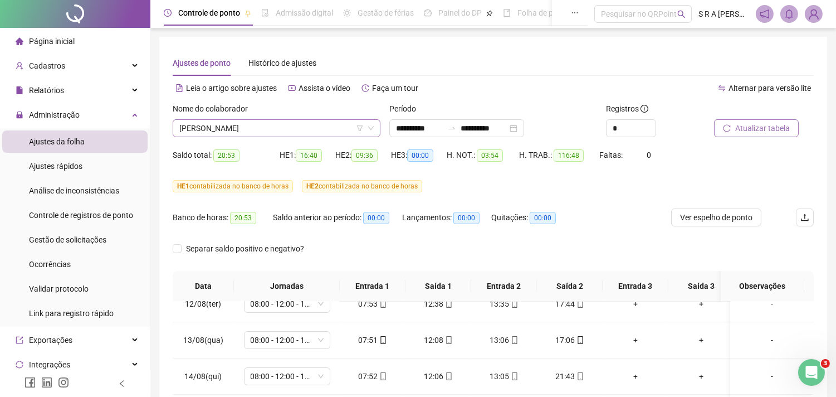
click at [358, 131] on icon "filter" at bounding box center [360, 128] width 7 height 7
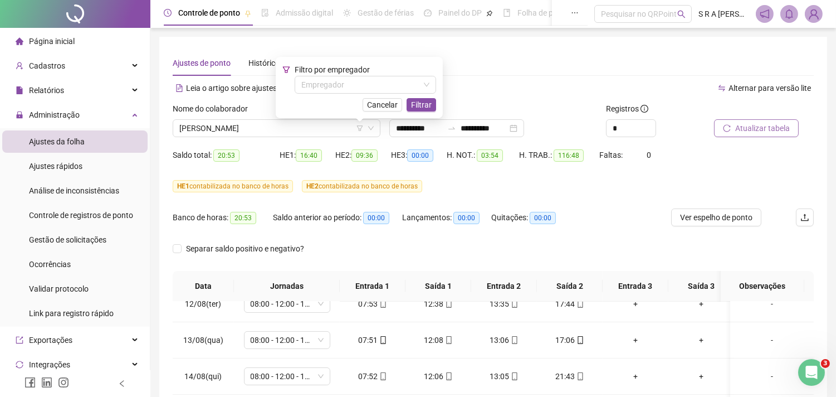
click at [504, 84] on div "Alternar para versão lite" at bounding box center [654, 88] width 321 height 18
click at [397, 106] on span "Cancelar" at bounding box center [382, 105] width 31 height 12
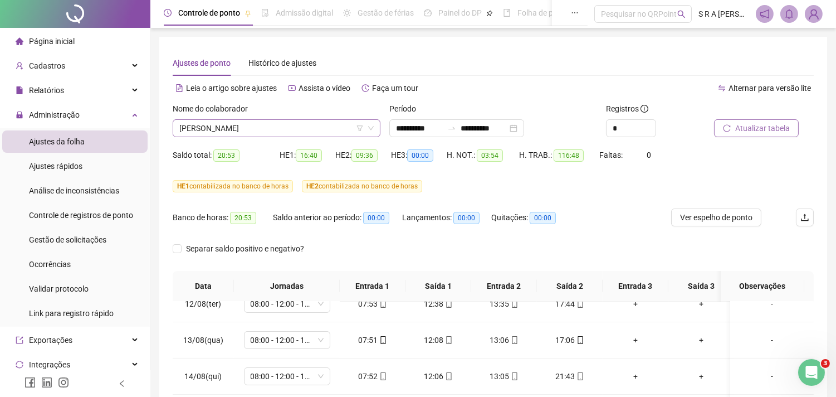
click at [375, 123] on div "[PERSON_NAME]" at bounding box center [277, 128] width 208 height 18
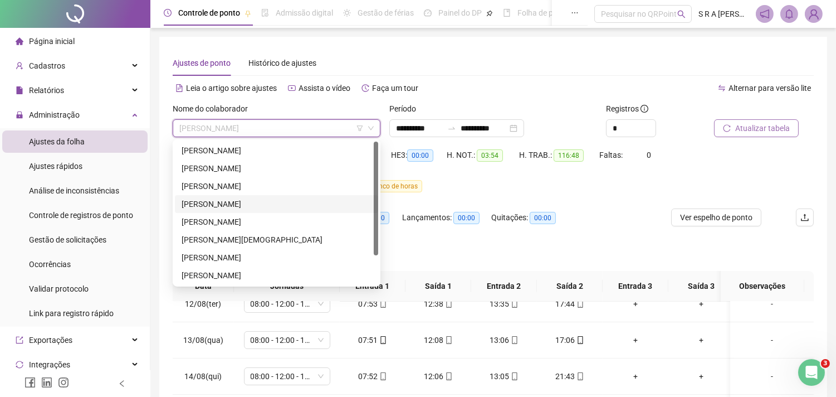
click at [649, 171] on div "Faltas: 0" at bounding box center [626, 161] width 53 height 31
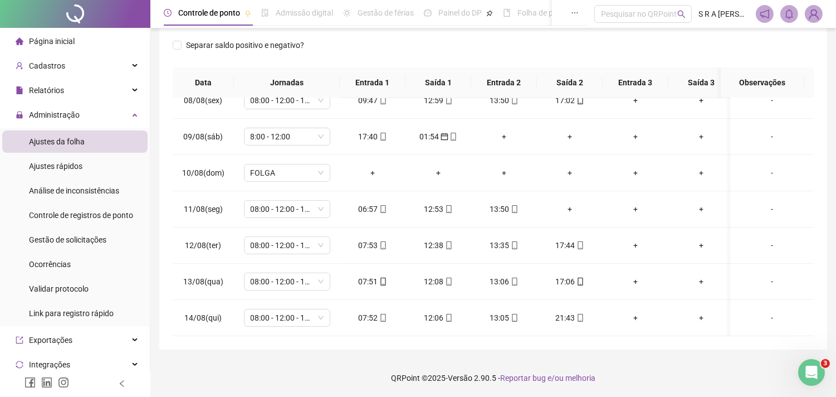
scroll to position [238, 0]
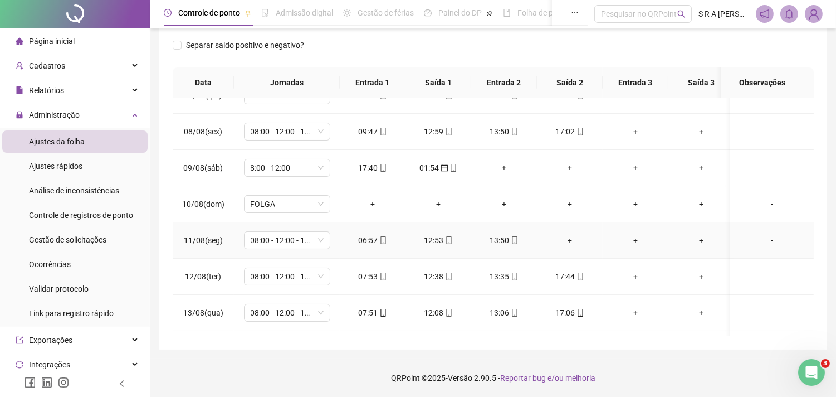
click at [569, 238] on div "+" at bounding box center [570, 240] width 48 height 12
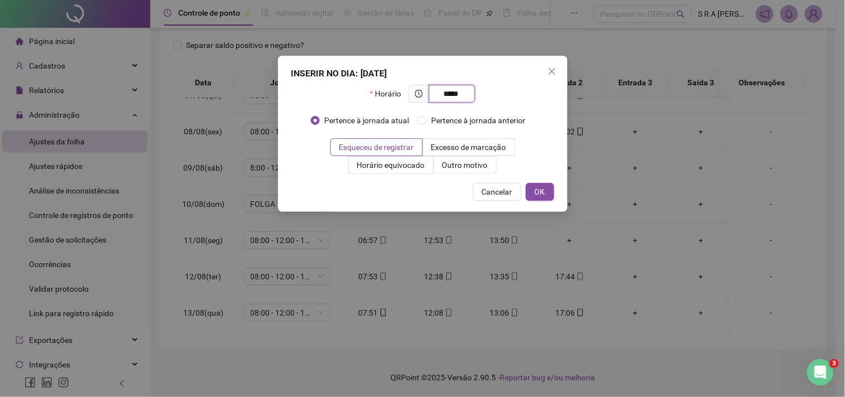
type input "*****"
click at [551, 197] on button "OK" at bounding box center [540, 192] width 28 height 18
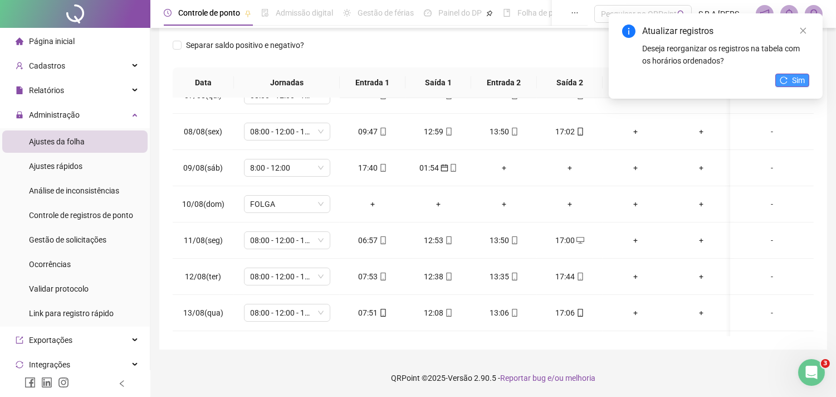
click at [761, 77] on span "Sim" at bounding box center [798, 80] width 13 height 12
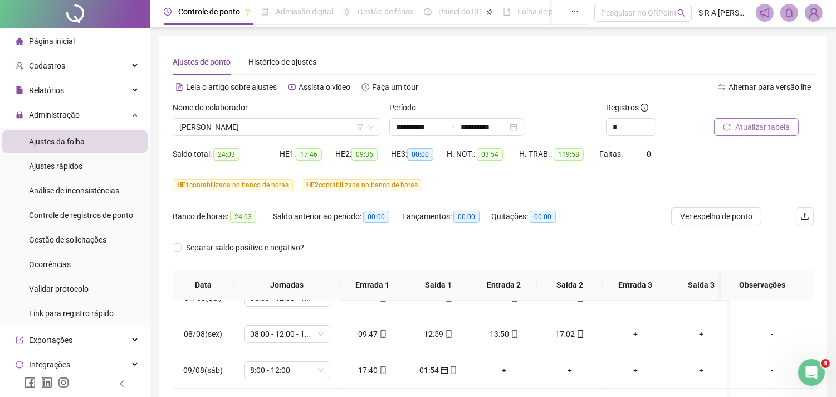
scroll to position [0, 0]
click at [361, 129] on icon "filter" at bounding box center [360, 128] width 7 height 7
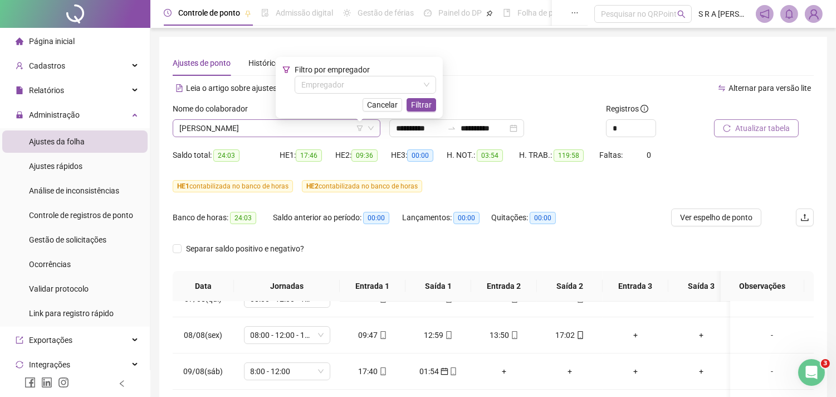
click at [377, 127] on div "[PERSON_NAME]" at bounding box center [277, 128] width 208 height 18
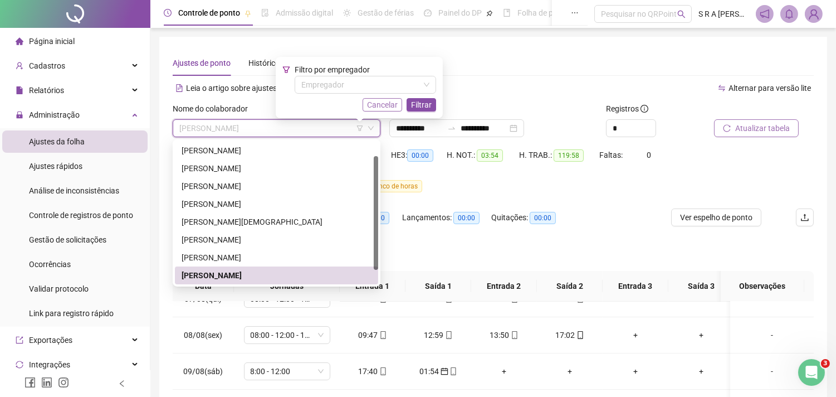
click at [393, 104] on span "Cancelar" at bounding box center [382, 105] width 31 height 12
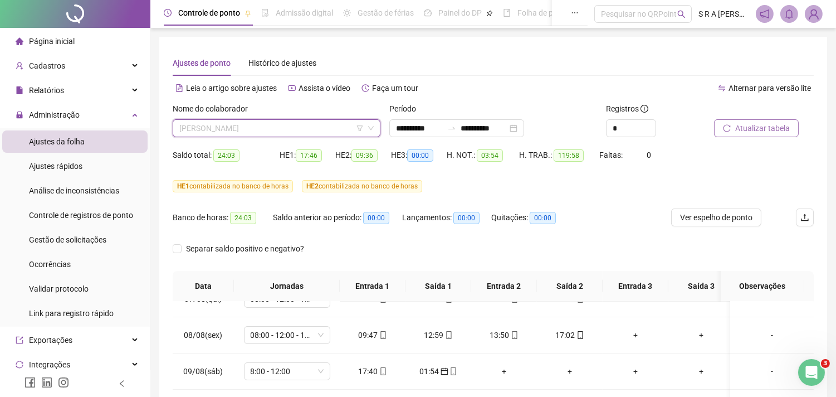
click at [372, 124] on span "[PERSON_NAME]" at bounding box center [276, 128] width 194 height 17
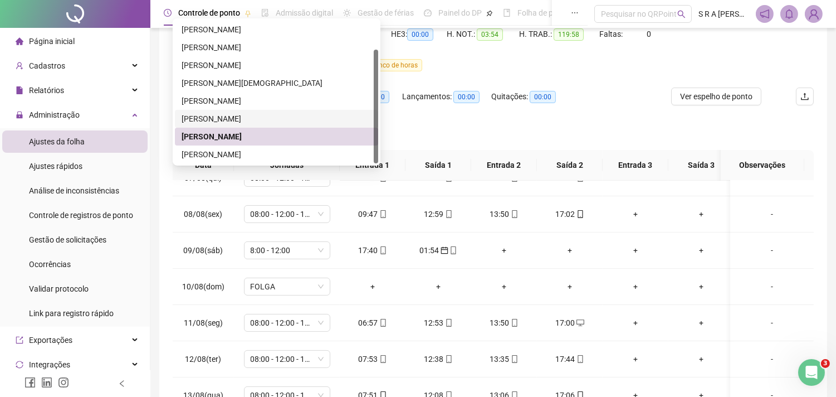
scroll to position [124, 0]
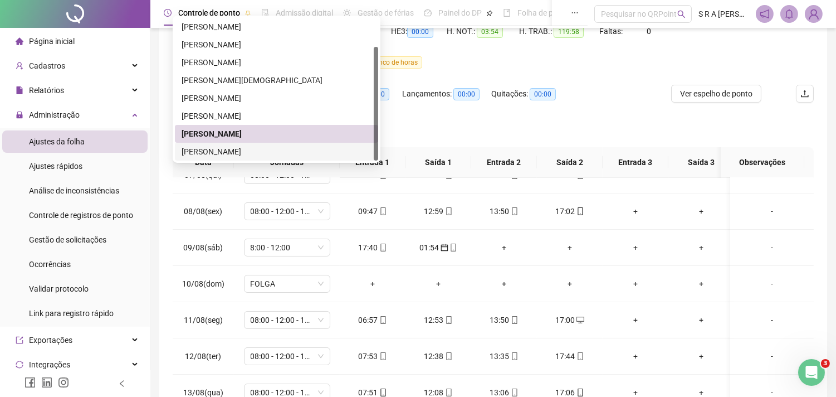
click at [274, 153] on div "[PERSON_NAME]" at bounding box center [277, 151] width 190 height 12
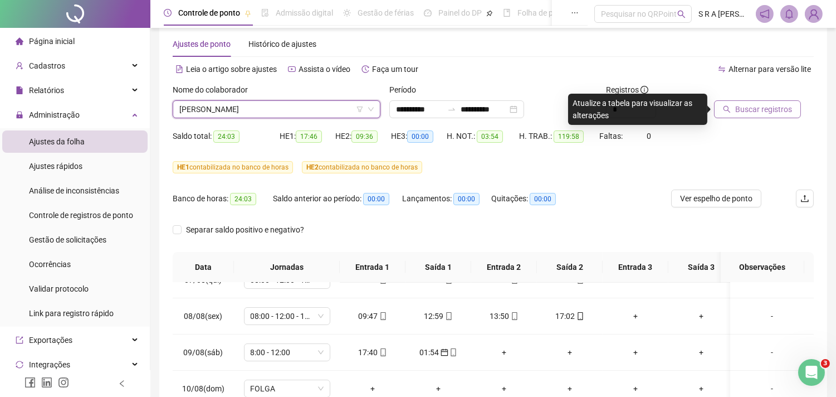
scroll to position [0, 0]
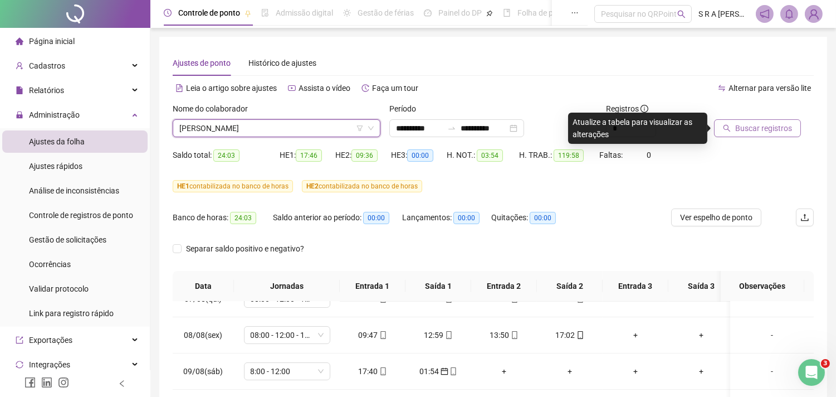
click at [729, 124] on icon "search" at bounding box center [727, 128] width 8 height 8
click at [729, 124] on body "**********" at bounding box center [418, 198] width 836 height 397
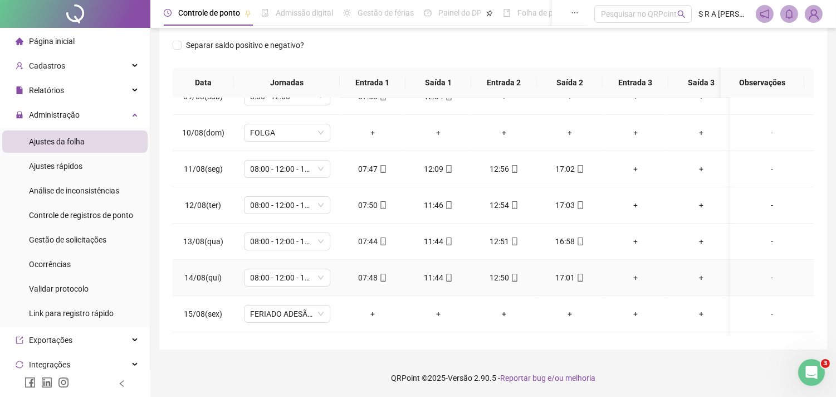
scroll to position [424, 0]
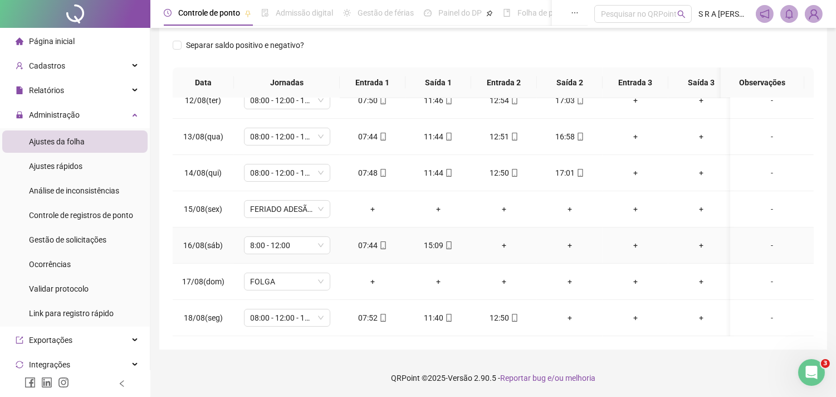
click at [431, 239] on div "15:09" at bounding box center [439, 245] width 48 height 12
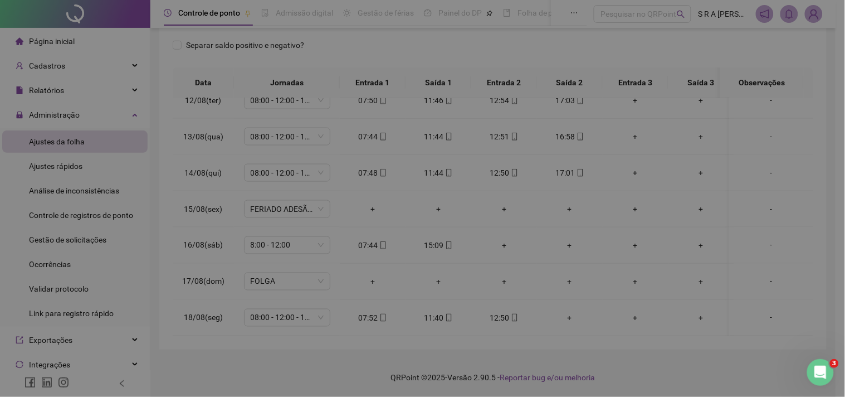
type input "**********"
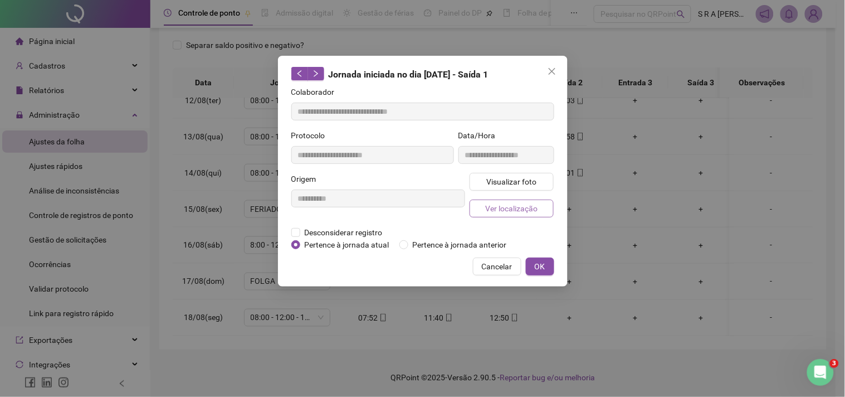
click at [506, 207] on span "Ver localização" at bounding box center [511, 208] width 52 height 12
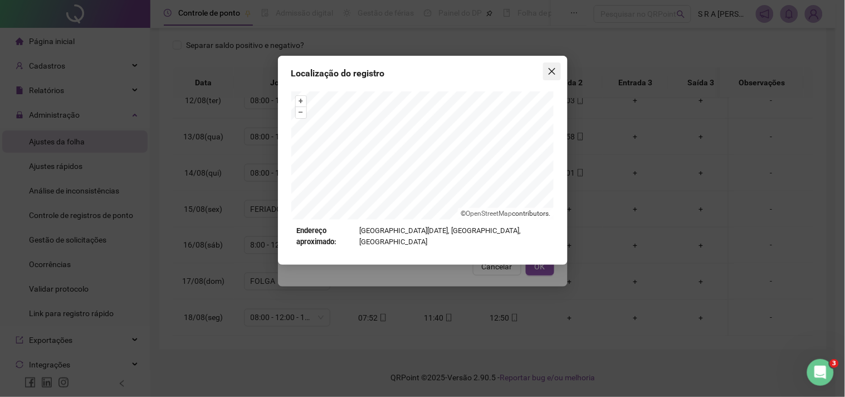
click at [549, 67] on icon "close" at bounding box center [552, 71] width 9 height 9
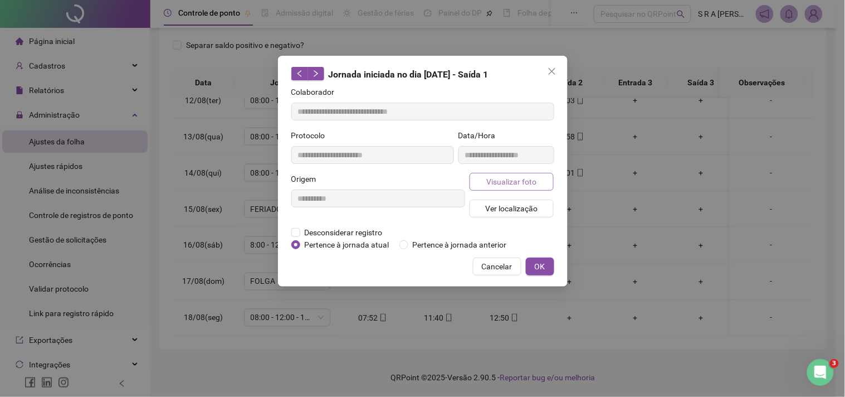
click at [489, 184] on span "Visualizar foto" at bounding box center [511, 182] width 50 height 12
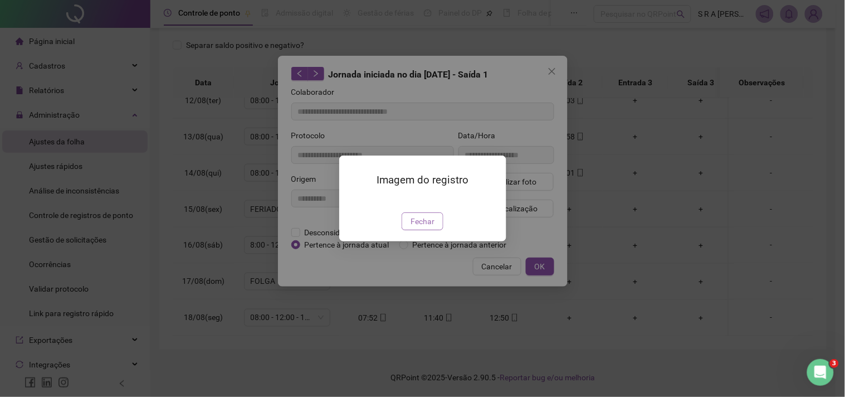
click at [426, 227] on span "Fechar" at bounding box center [423, 221] width 24 height 12
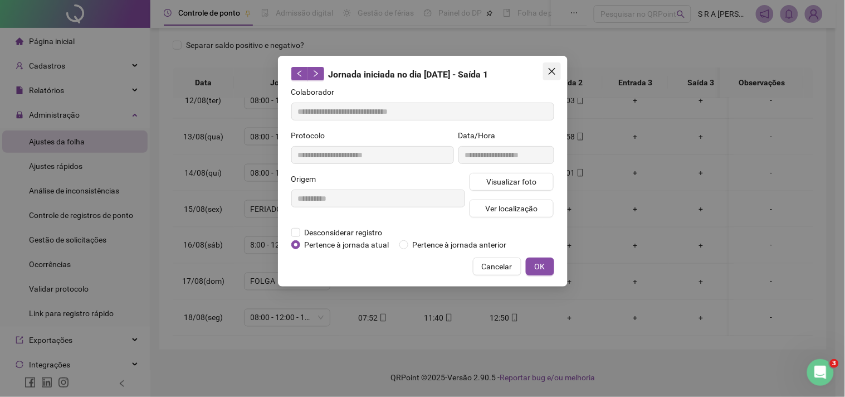
click at [553, 69] on icon "close" at bounding box center [552, 71] width 9 height 9
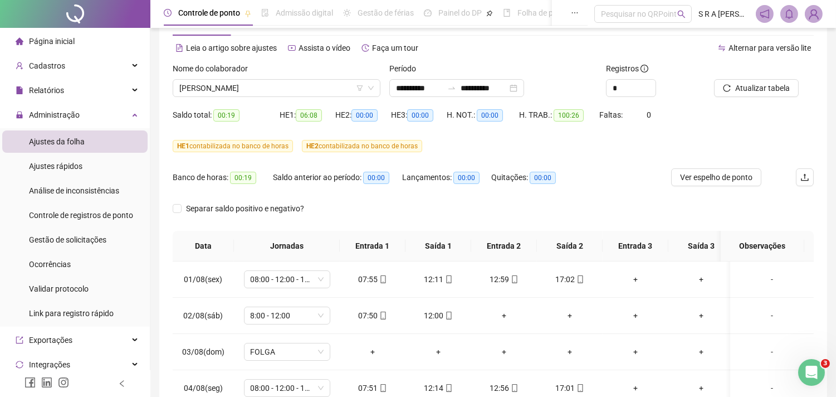
scroll to position [0, 0]
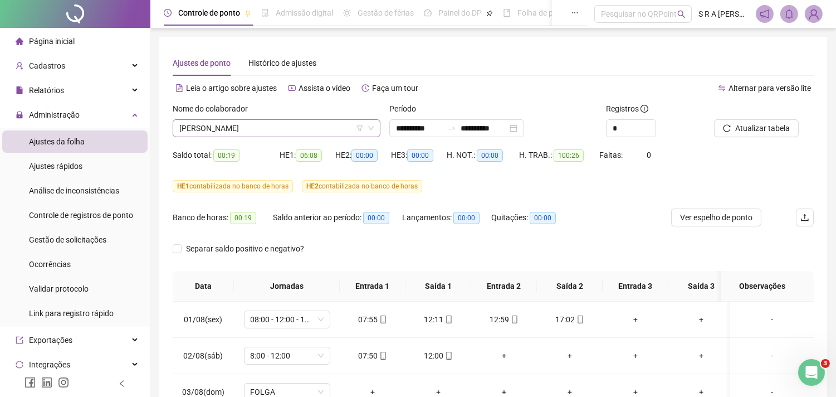
click at [373, 127] on icon "down" at bounding box center [371, 128] width 7 height 7
click at [373, 126] on icon "down" at bounding box center [371, 128] width 6 height 4
click at [310, 130] on span "[PERSON_NAME]" at bounding box center [276, 128] width 194 height 17
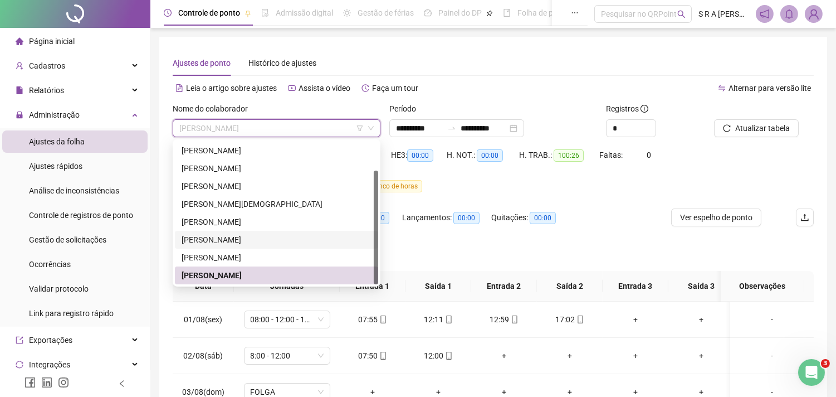
click at [243, 235] on div "[PERSON_NAME]" at bounding box center [277, 239] width 190 height 12
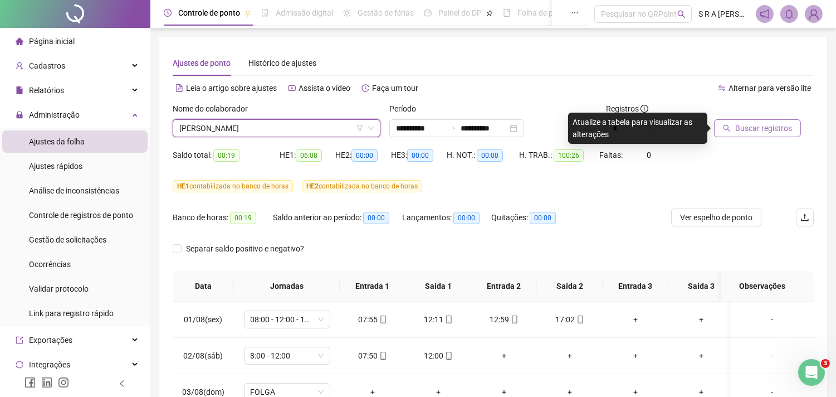
click at [734, 127] on button "Buscar registros" at bounding box center [757, 128] width 87 height 18
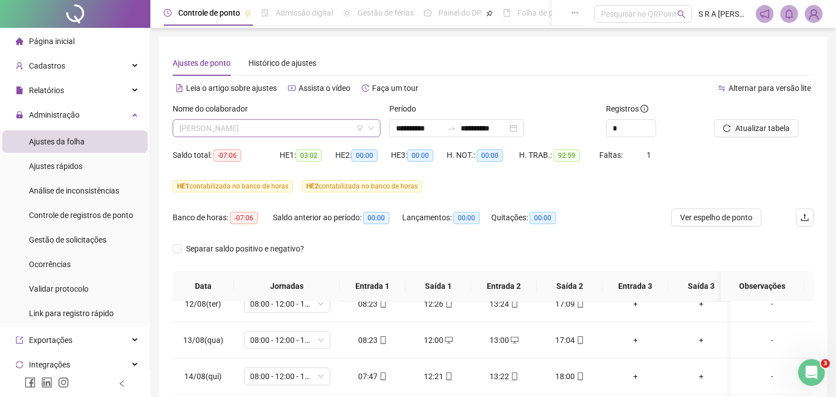
click at [340, 124] on span "[PERSON_NAME]" at bounding box center [276, 128] width 194 height 17
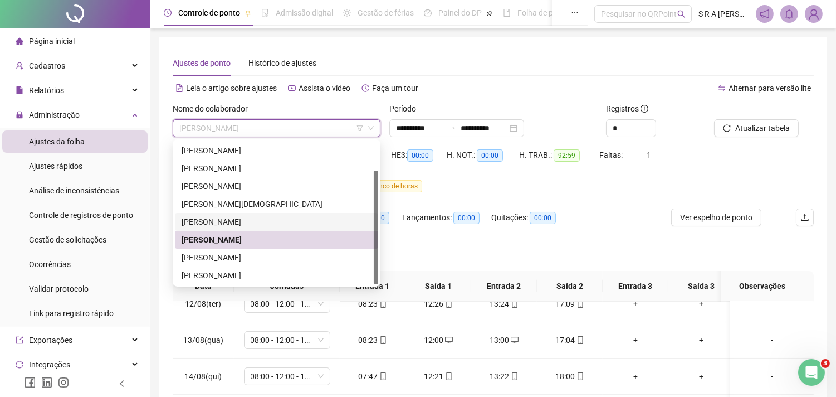
click at [274, 224] on div "[PERSON_NAME]" at bounding box center [277, 222] width 190 height 12
drag, startPoint x: 274, startPoint y: 224, endPoint x: 280, endPoint y: 224, distance: 6.1
click at [274, 224] on div "Saldo anterior ao período: 00:00" at bounding box center [337, 217] width 129 height 18
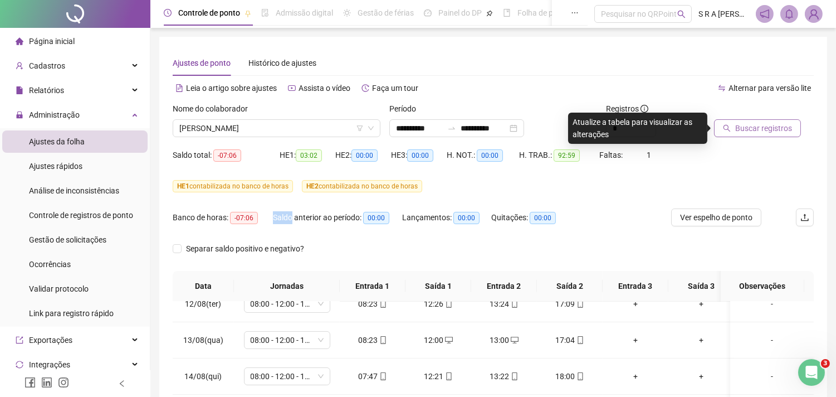
click at [761, 125] on span "Buscar registros" at bounding box center [764, 128] width 57 height 12
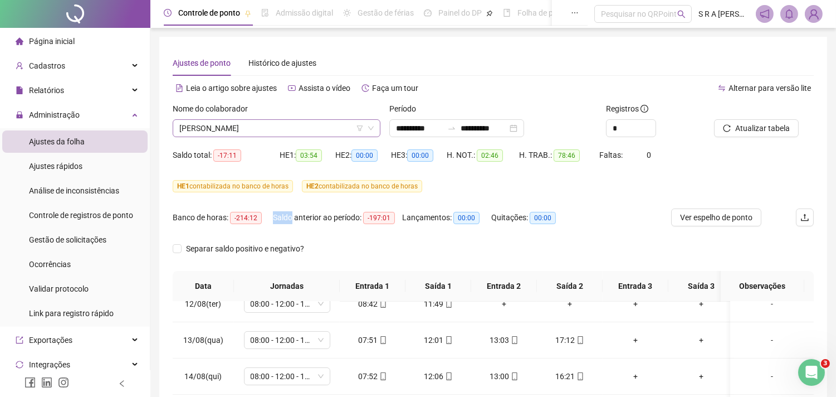
click at [371, 126] on icon "down" at bounding box center [371, 128] width 7 height 7
click at [311, 132] on span "[PERSON_NAME]" at bounding box center [276, 128] width 194 height 17
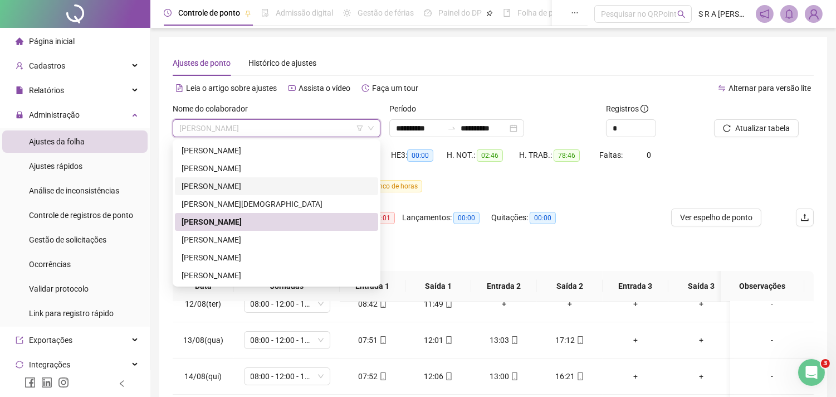
click at [280, 184] on div "[PERSON_NAME]" at bounding box center [277, 186] width 190 height 12
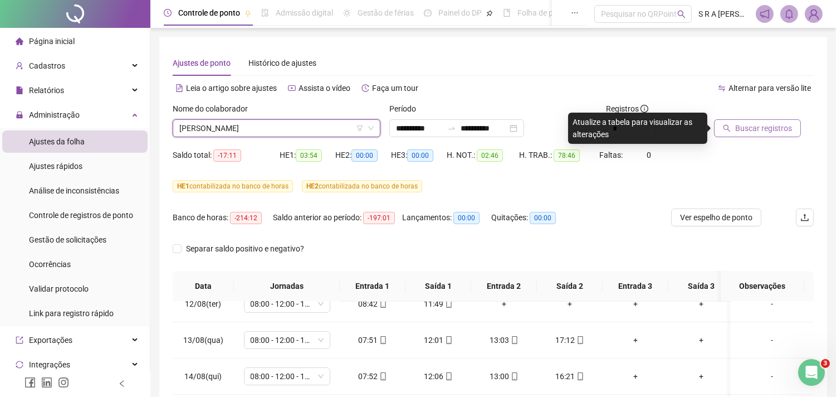
click at [761, 136] on button "Buscar registros" at bounding box center [757, 128] width 87 height 18
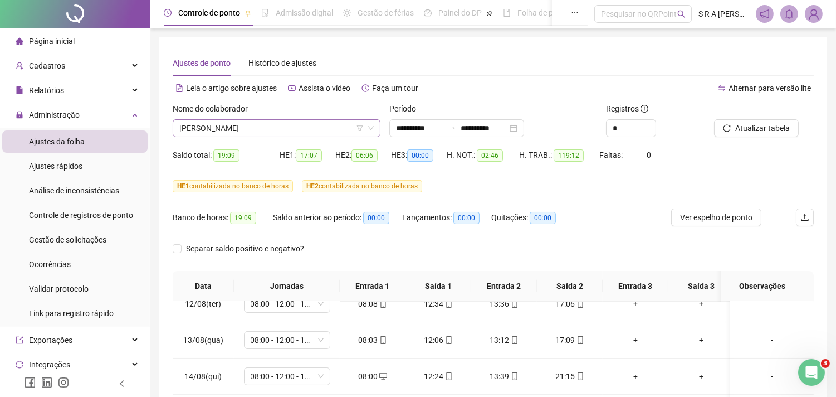
click at [370, 125] on icon "down" at bounding box center [371, 128] width 7 height 7
click at [280, 123] on span "[PERSON_NAME]" at bounding box center [276, 128] width 194 height 17
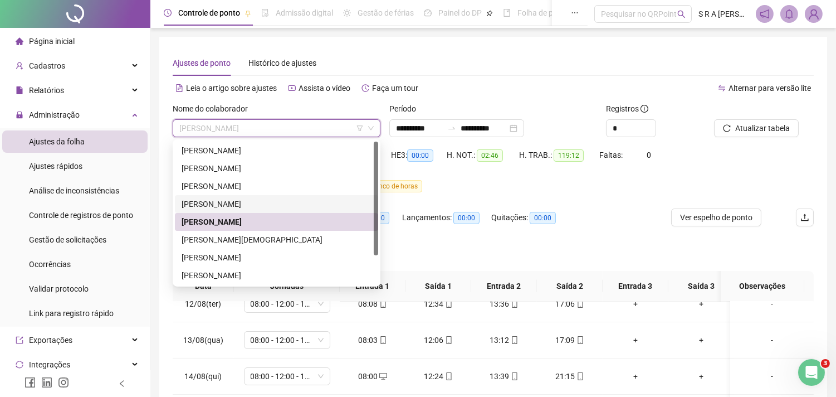
click at [271, 202] on div "[PERSON_NAME]" at bounding box center [277, 204] width 190 height 12
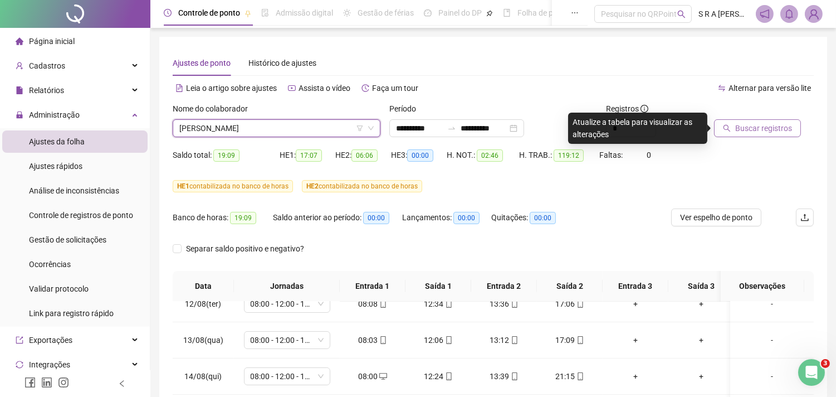
click at [742, 135] on button "Buscar registros" at bounding box center [757, 128] width 87 height 18
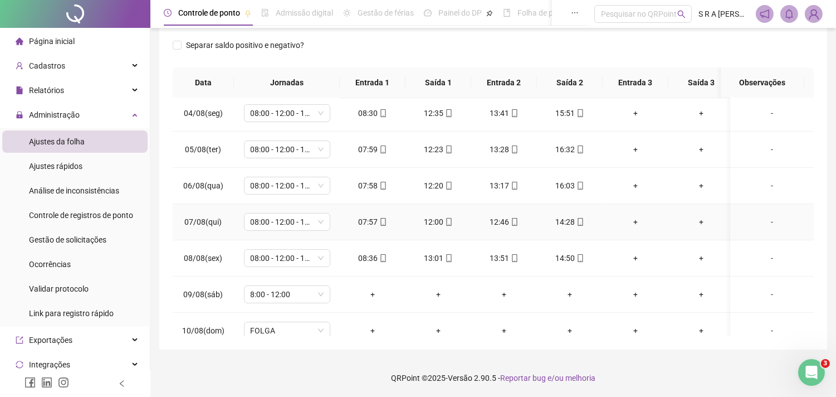
scroll to position [124, 0]
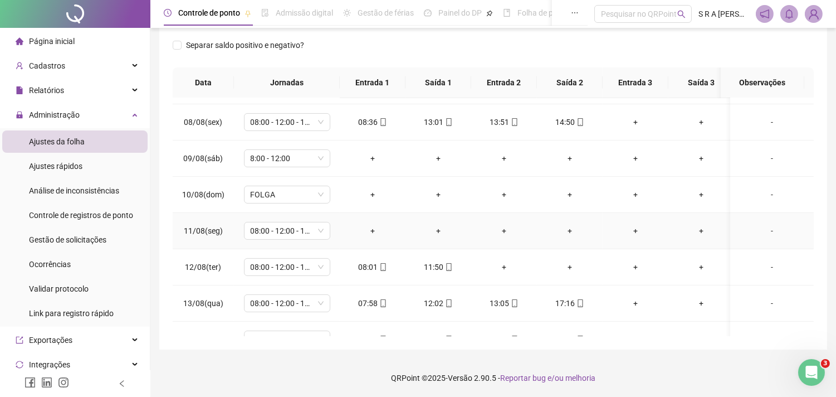
click at [372, 229] on div "+" at bounding box center [373, 231] width 48 height 12
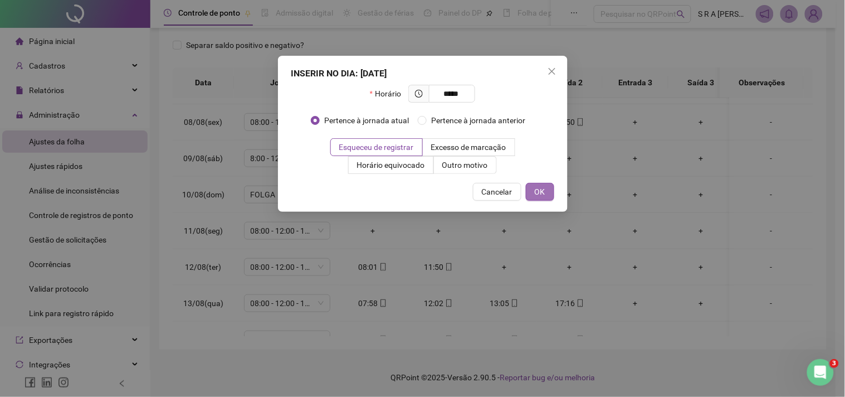
type input "*****"
click at [540, 188] on span "OK" at bounding box center [540, 192] width 11 height 12
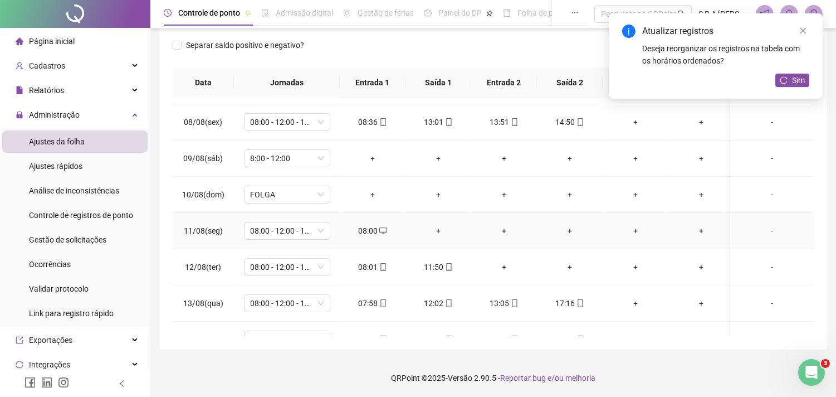
click at [436, 230] on div "+" at bounding box center [439, 231] width 48 height 12
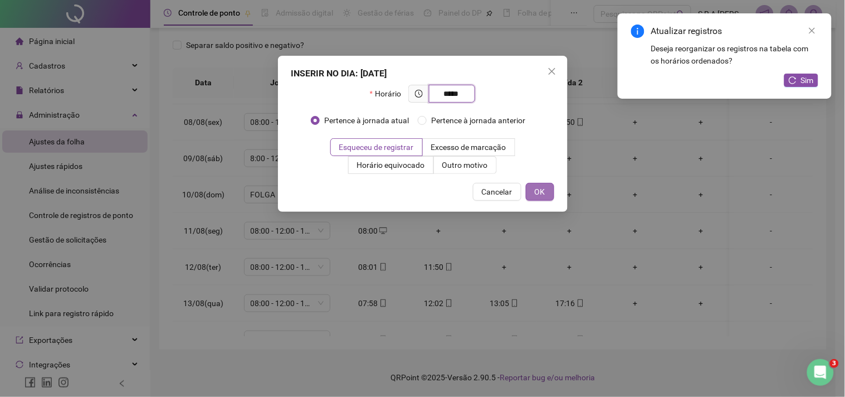
type input "*****"
click at [548, 190] on button "OK" at bounding box center [540, 192] width 28 height 18
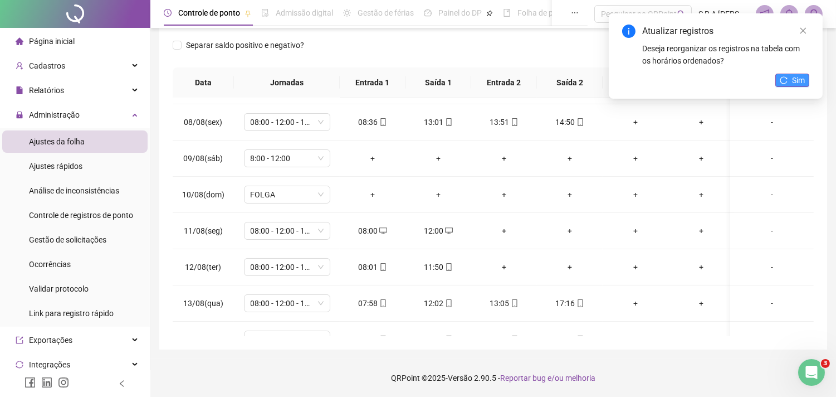
click at [761, 80] on icon "reload" at bounding box center [784, 80] width 8 height 8
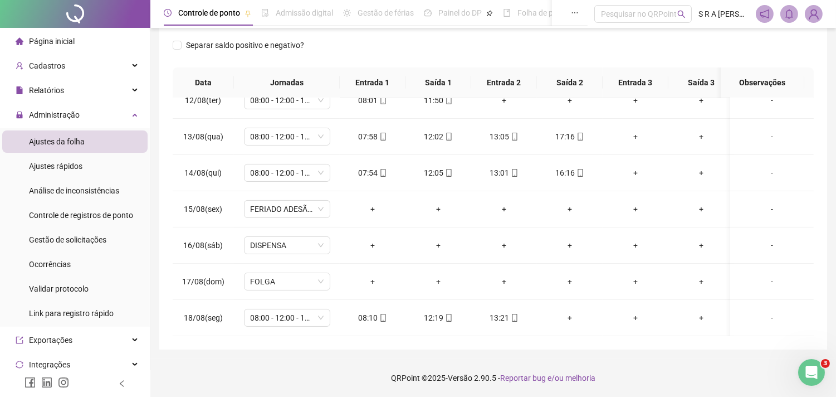
scroll to position [0, 0]
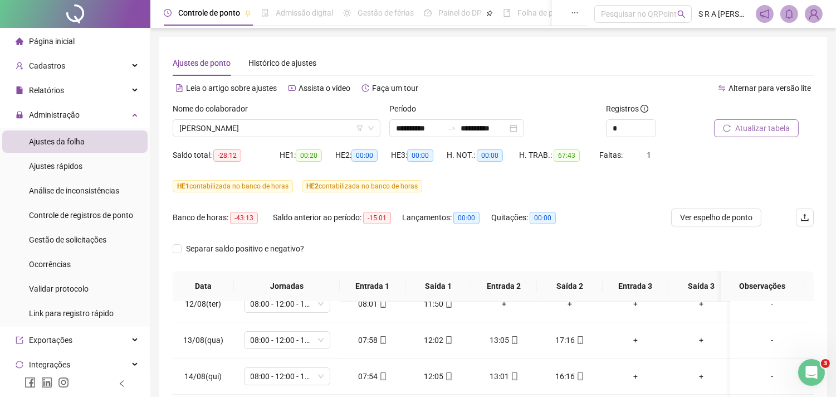
click at [761, 127] on span "Atualizar tabela" at bounding box center [763, 128] width 55 height 12
click at [374, 126] on div "[PERSON_NAME]" at bounding box center [277, 128] width 208 height 18
click at [376, 126] on div "[PERSON_NAME]" at bounding box center [277, 128] width 208 height 18
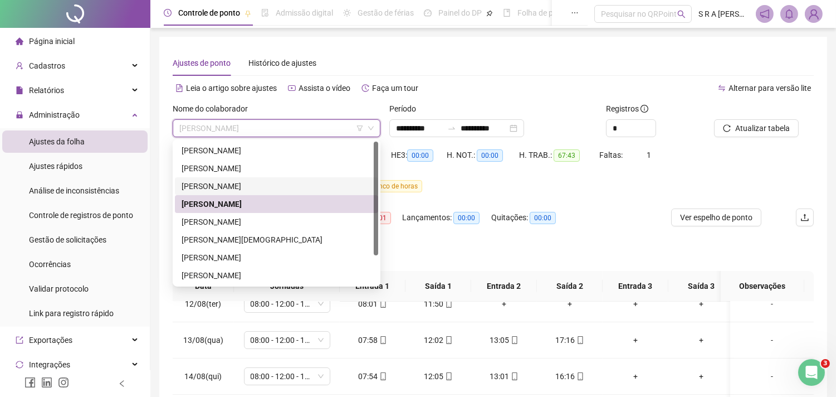
click at [283, 185] on div "[PERSON_NAME]" at bounding box center [277, 186] width 190 height 12
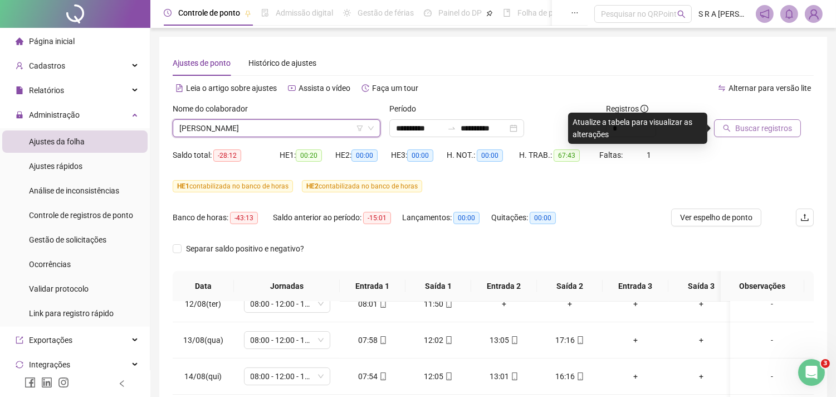
click at [749, 126] on span "Buscar registros" at bounding box center [764, 128] width 57 height 12
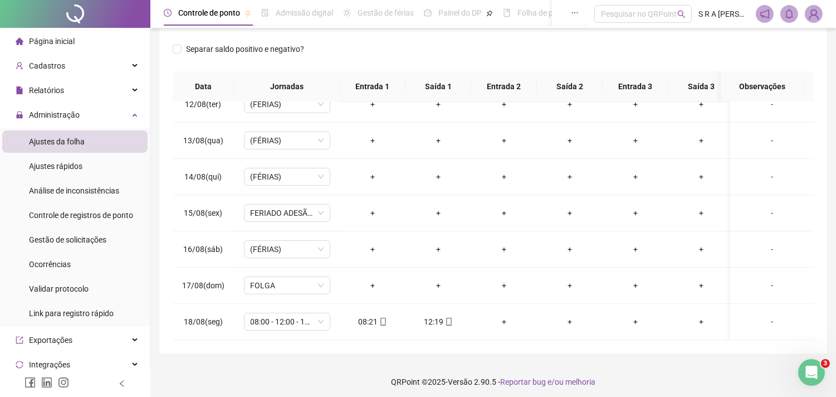
scroll to position [203, 0]
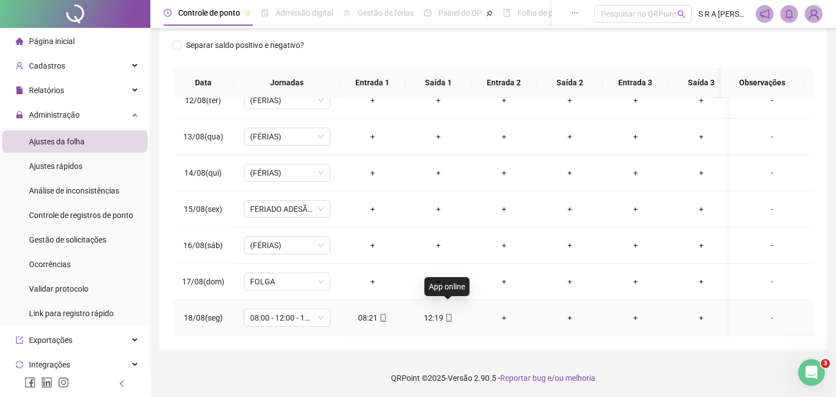
click at [447, 314] on icon "mobile" at bounding box center [449, 318] width 8 height 8
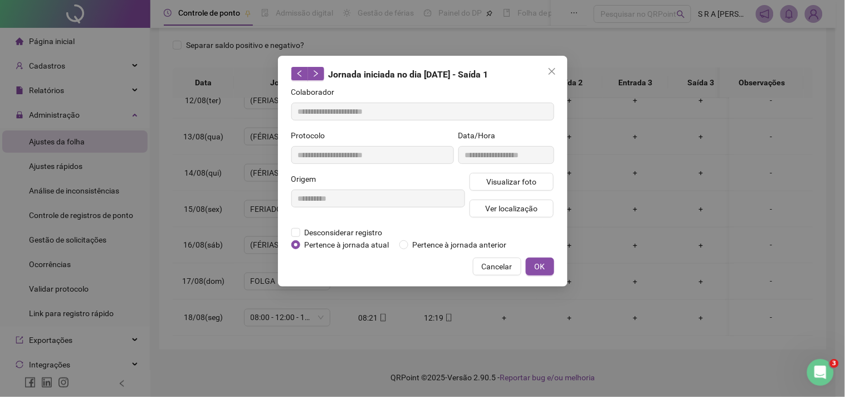
type input "**********"
click at [499, 268] on span "Cancelar" at bounding box center [497, 266] width 31 height 12
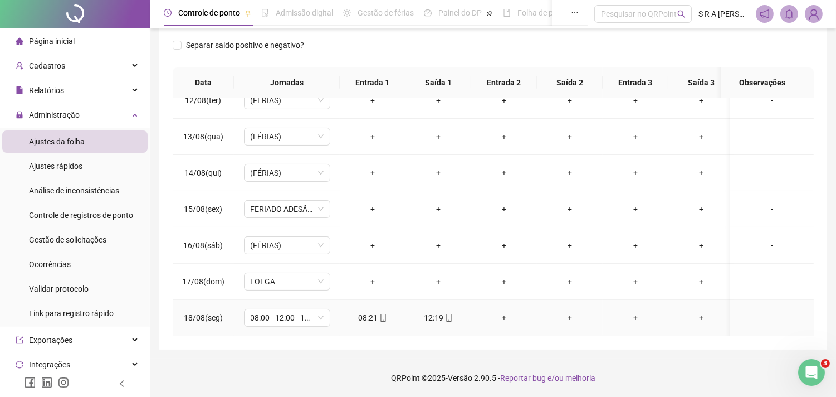
click at [373, 311] on div "08:21" at bounding box center [373, 317] width 48 height 12
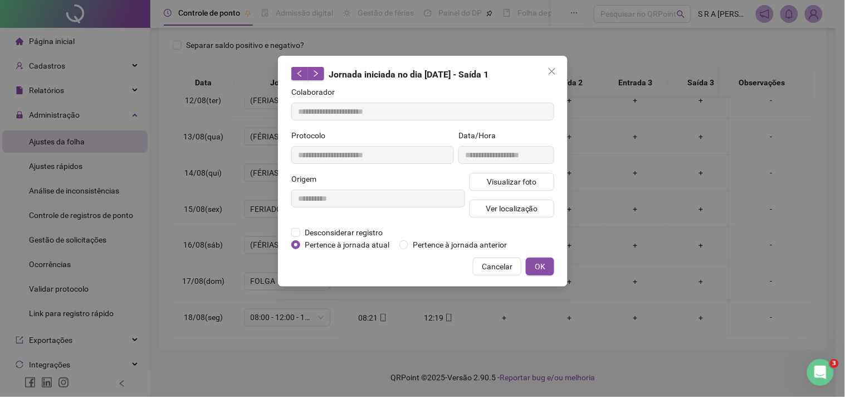
type input "**********"
click at [500, 204] on span "Ver localização" at bounding box center [511, 208] width 52 height 12
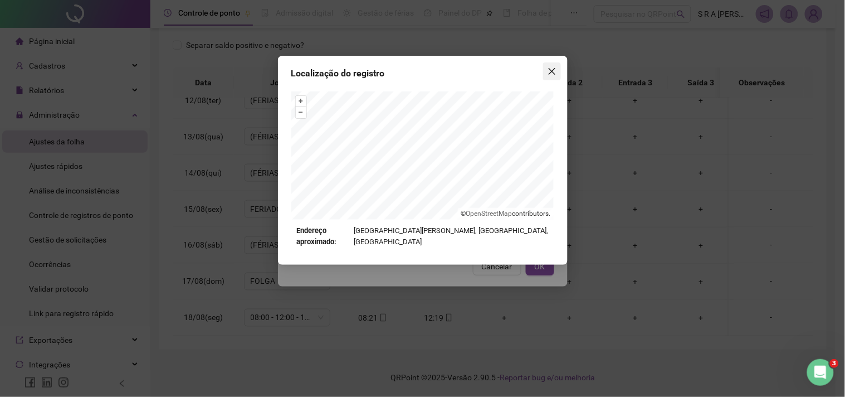
click at [549, 68] on icon "close" at bounding box center [551, 71] width 7 height 7
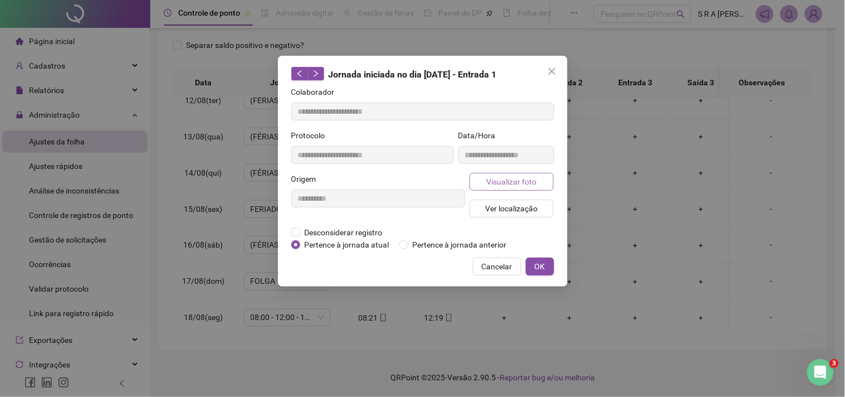
click at [535, 178] on span "Visualizar foto" at bounding box center [511, 182] width 50 height 12
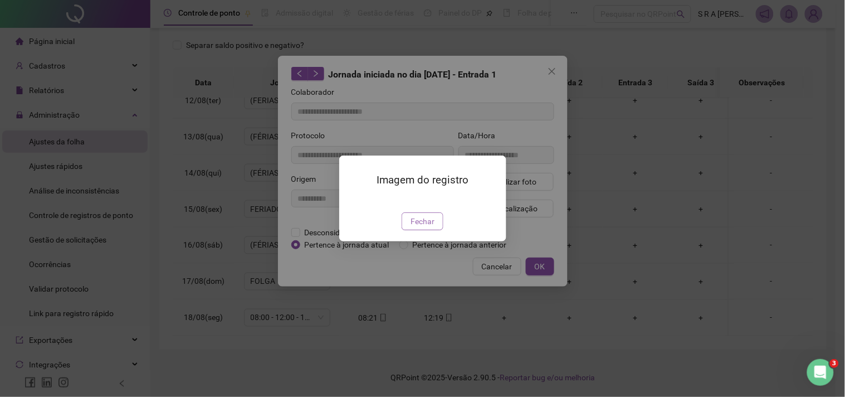
click at [436, 230] on button "Fechar" at bounding box center [423, 221] width 42 height 18
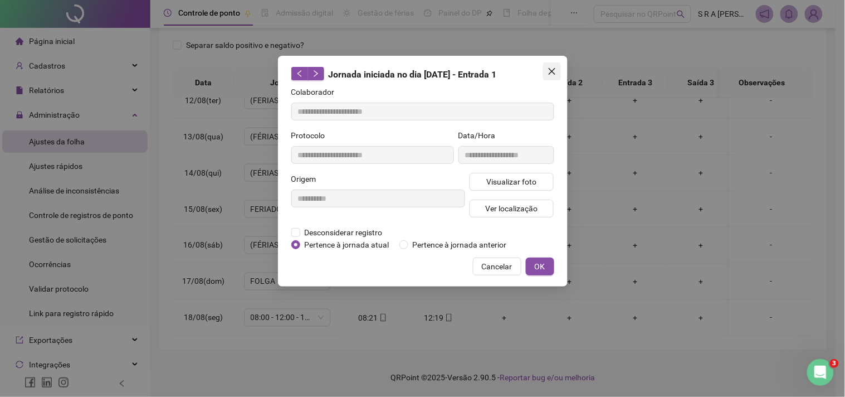
click at [549, 69] on icon "close" at bounding box center [551, 71] width 7 height 7
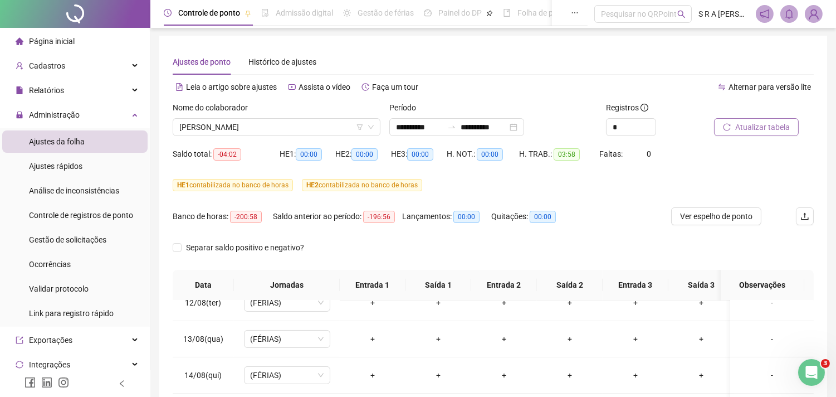
scroll to position [0, 0]
click at [348, 124] on span "[PERSON_NAME]" at bounding box center [276, 128] width 194 height 17
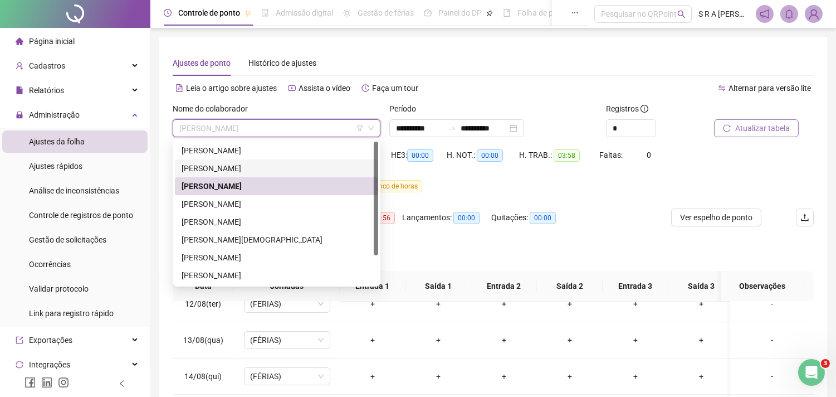
click at [285, 165] on div "[PERSON_NAME]" at bounding box center [277, 168] width 190 height 12
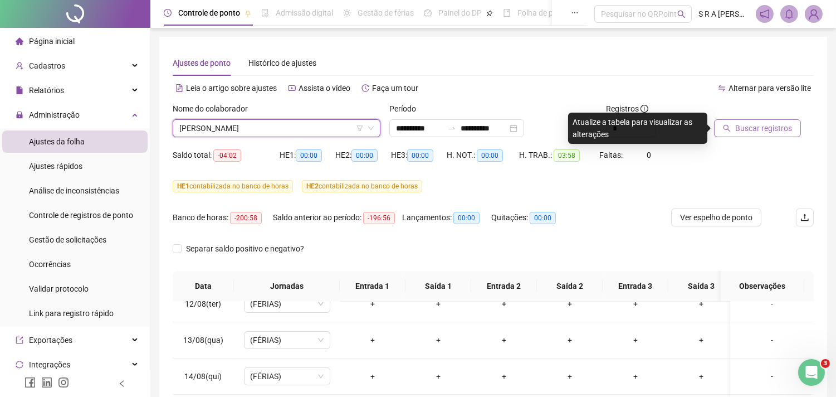
click at [736, 119] on button "Buscar registros" at bounding box center [757, 128] width 87 height 18
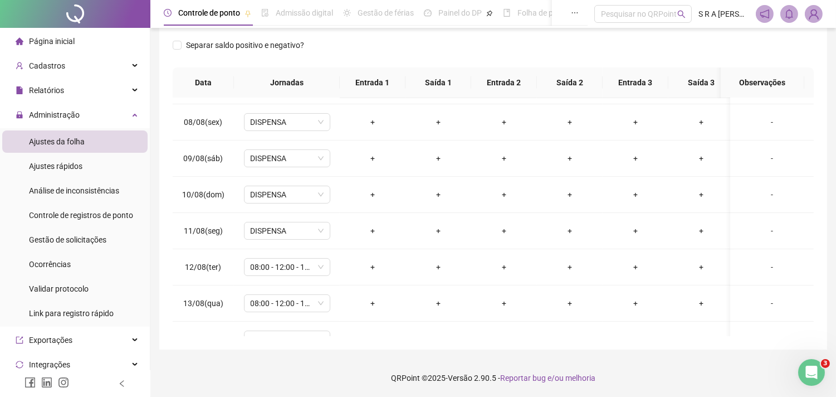
scroll to position [18, 0]
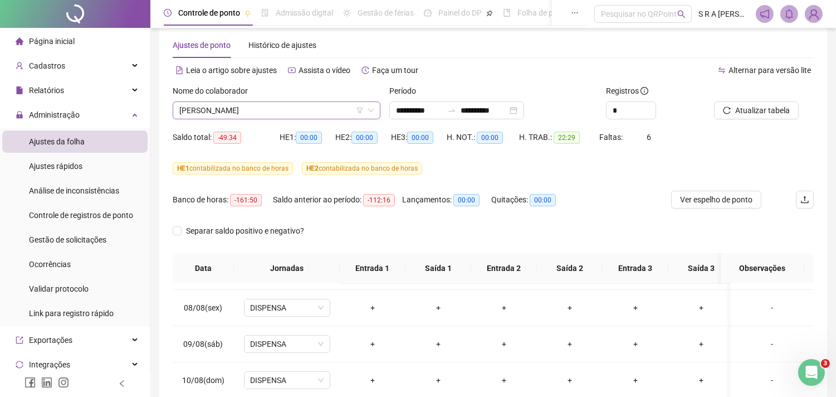
click at [283, 114] on span "[PERSON_NAME]" at bounding box center [276, 110] width 194 height 17
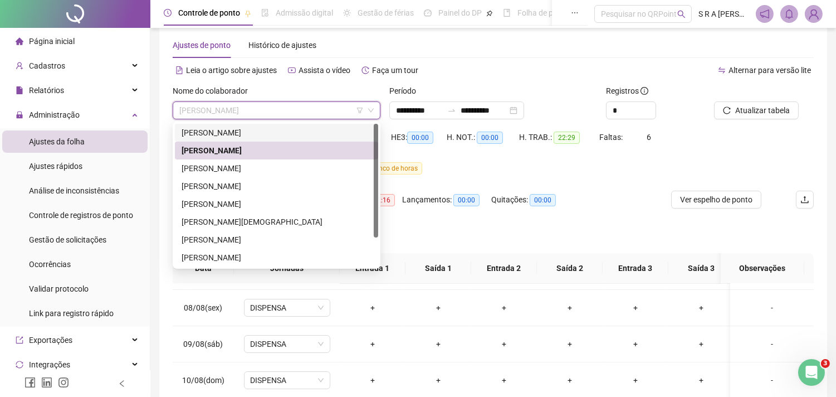
click at [263, 126] on div "[PERSON_NAME]" at bounding box center [277, 132] width 190 height 12
click at [263, 126] on div "Nome do colaborador [PERSON_NAME]" at bounding box center [276, 106] width 217 height 43
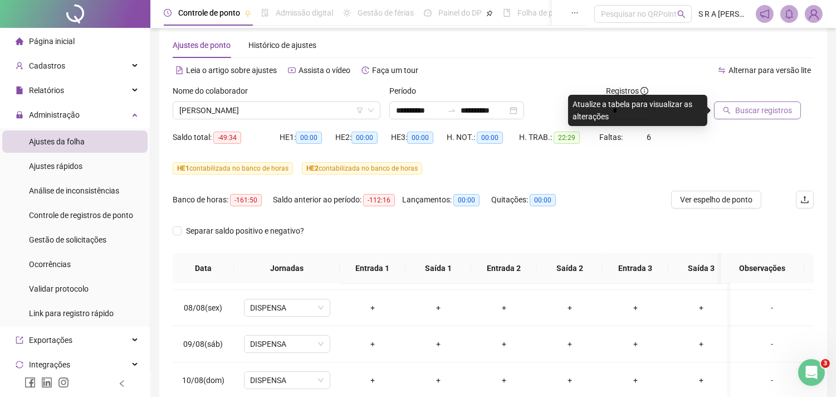
click at [759, 113] on span "Buscar registros" at bounding box center [764, 110] width 57 height 12
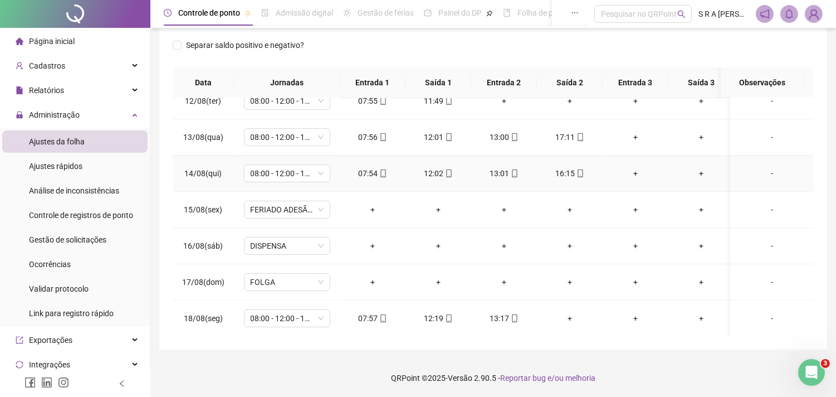
scroll to position [424, 0]
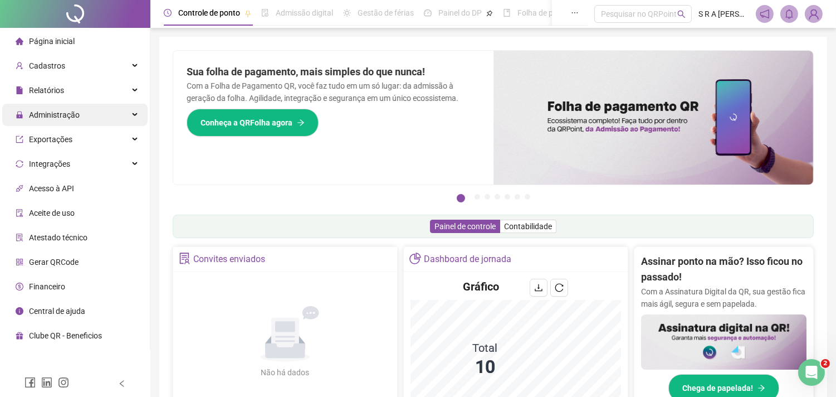
click at [103, 113] on div "Administração" at bounding box center [74, 115] width 145 height 22
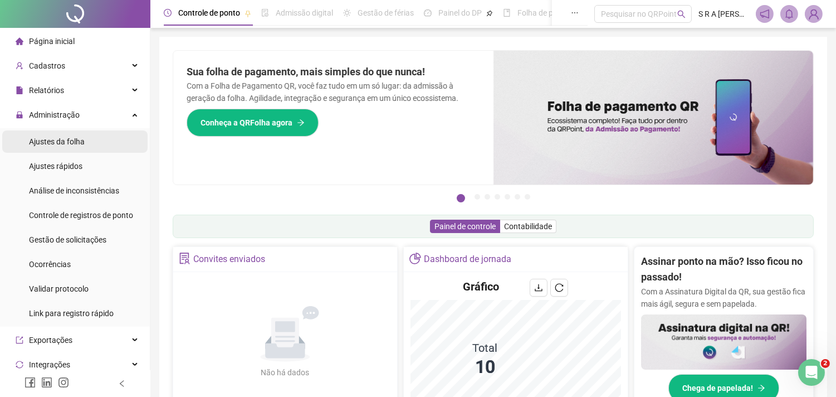
click at [102, 138] on li "Ajustes da folha" at bounding box center [74, 141] width 145 height 22
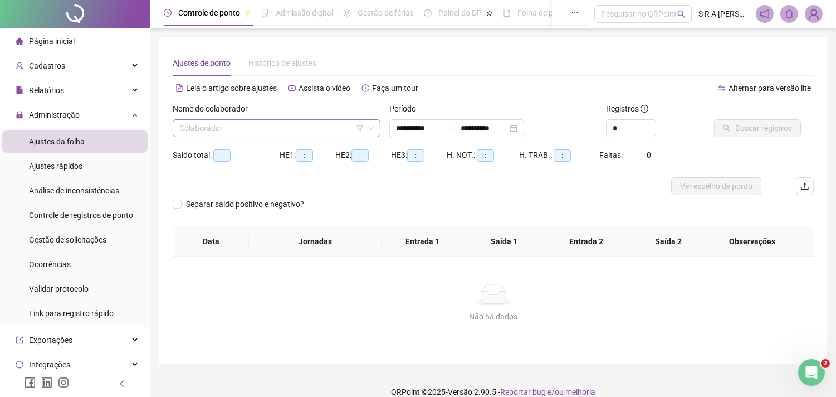
click at [275, 129] on input "search" at bounding box center [271, 128] width 184 height 17
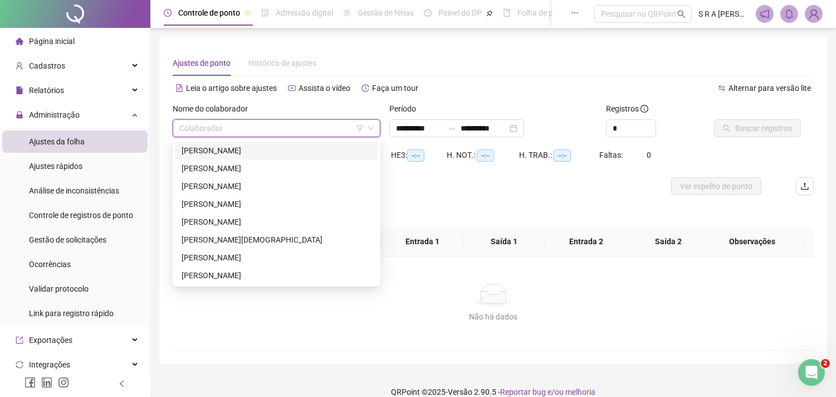
click at [259, 151] on div "[PERSON_NAME]" at bounding box center [277, 150] width 190 height 12
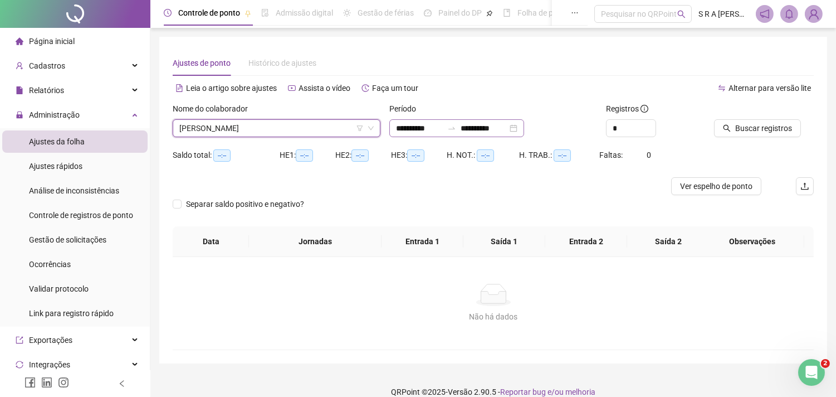
click at [498, 121] on div "**********" at bounding box center [456, 128] width 135 height 18
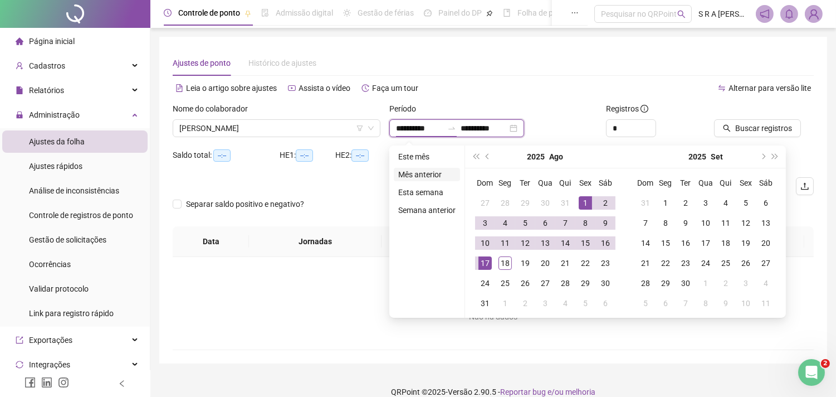
type input "**********"
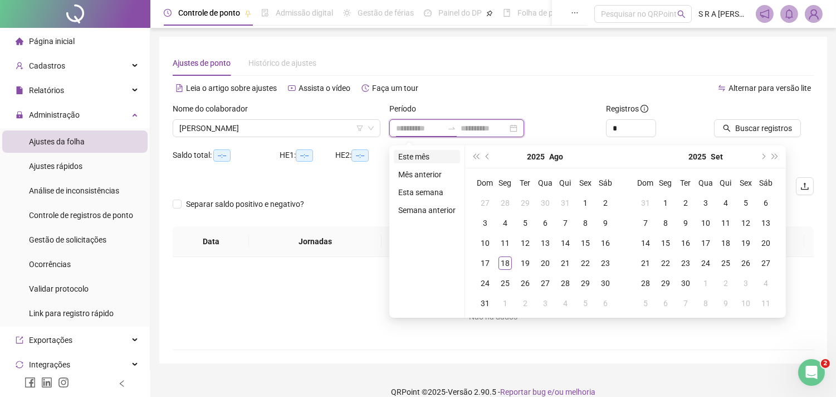
type input "**********"
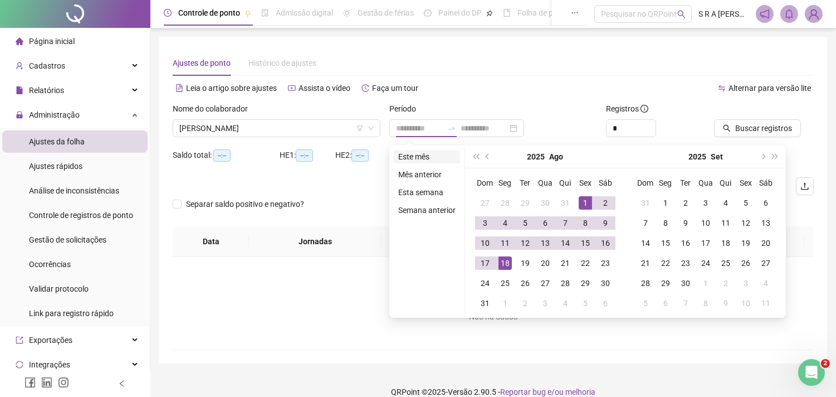
click at [419, 153] on li "Este mês" at bounding box center [427, 156] width 66 height 13
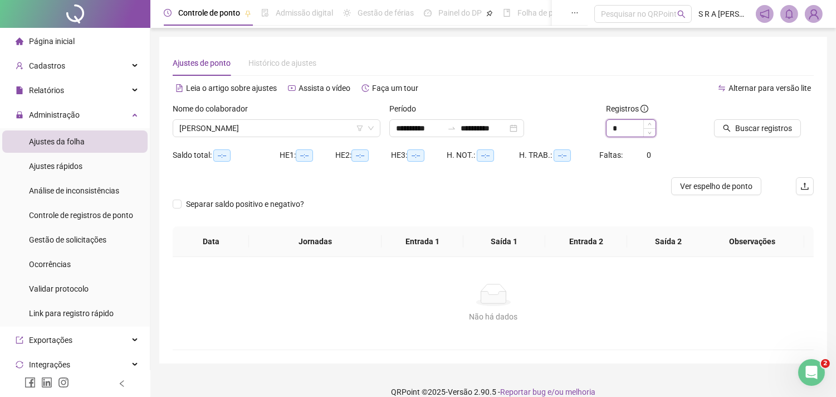
click at [649, 124] on icon "up" at bounding box center [649, 124] width 3 height 2
type input "*"
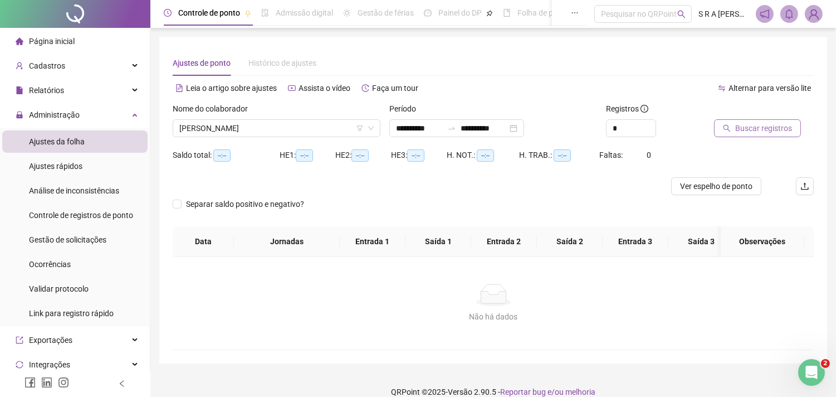
click at [771, 129] on span "Buscar registros" at bounding box center [764, 128] width 57 height 12
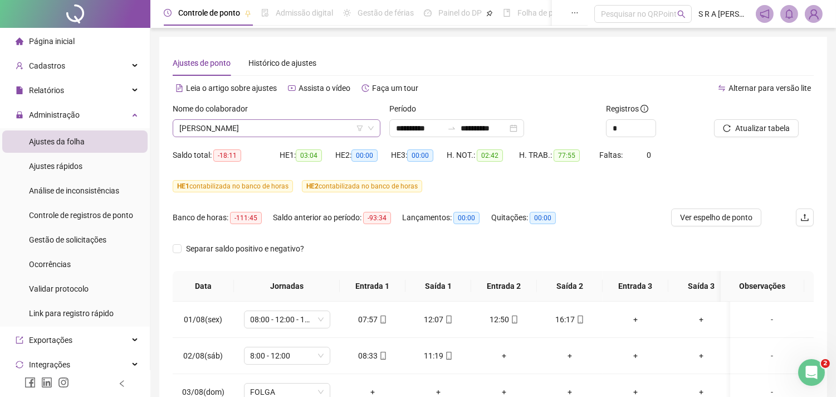
click at [352, 124] on span "[PERSON_NAME]" at bounding box center [276, 128] width 194 height 17
